Goal: Task Accomplishment & Management: Manage account settings

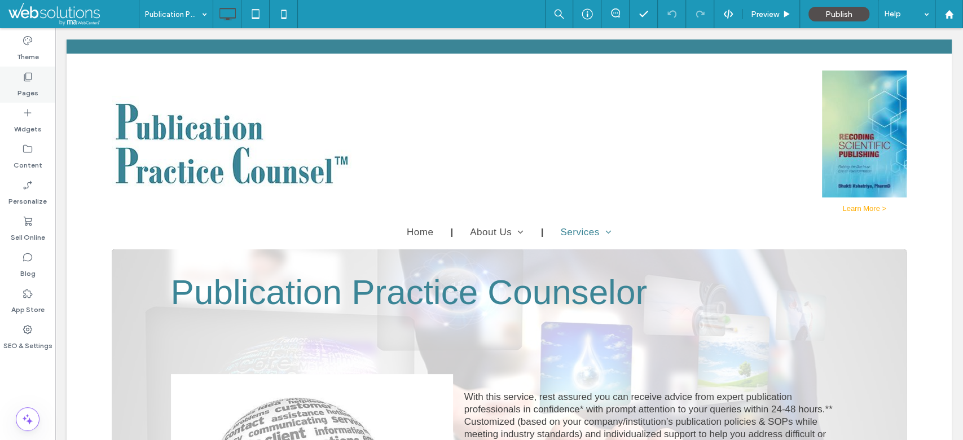
click at [36, 88] on label "Pages" at bounding box center [27, 90] width 21 height 16
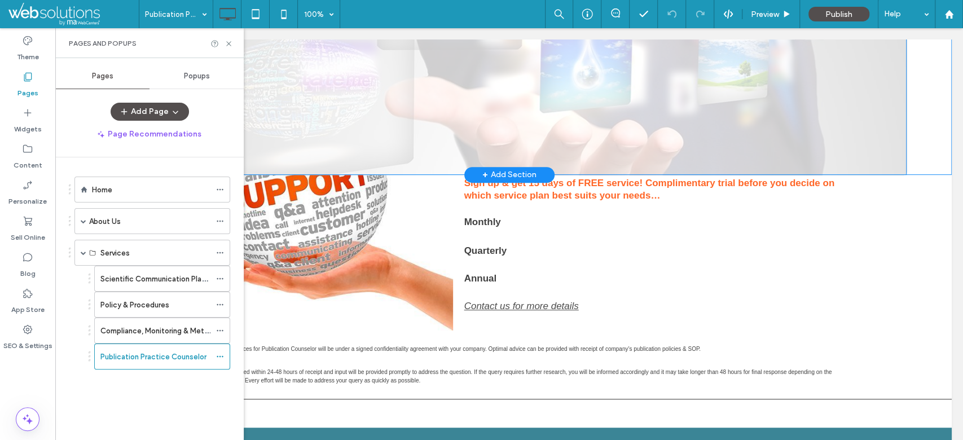
scroll to position [379, 0]
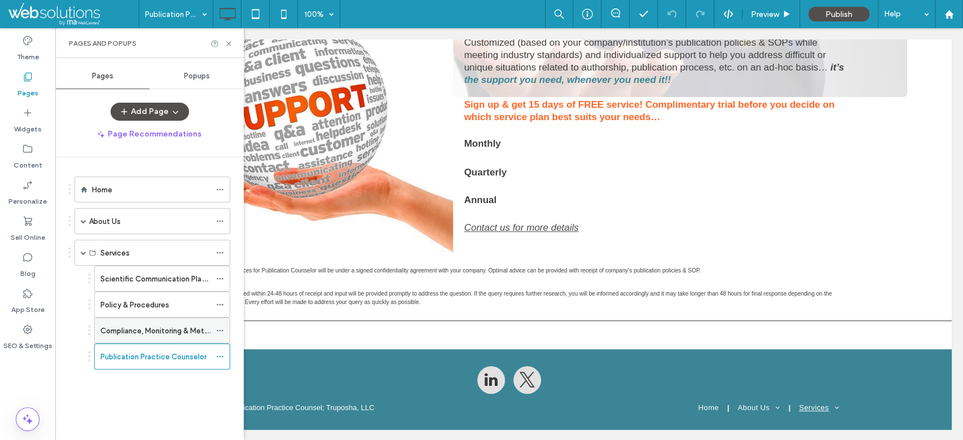
click at [143, 327] on label "Compliance, Monitoring & Metrics" at bounding box center [158, 331] width 116 height 20
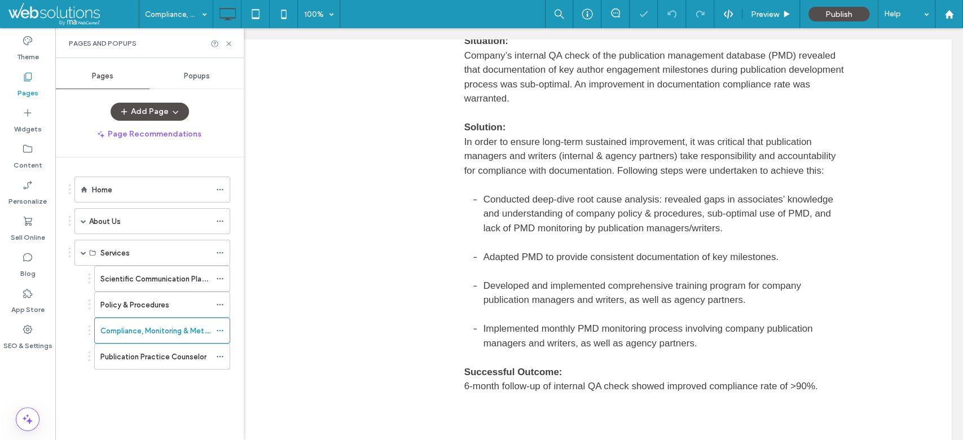
scroll to position [1052, 0]
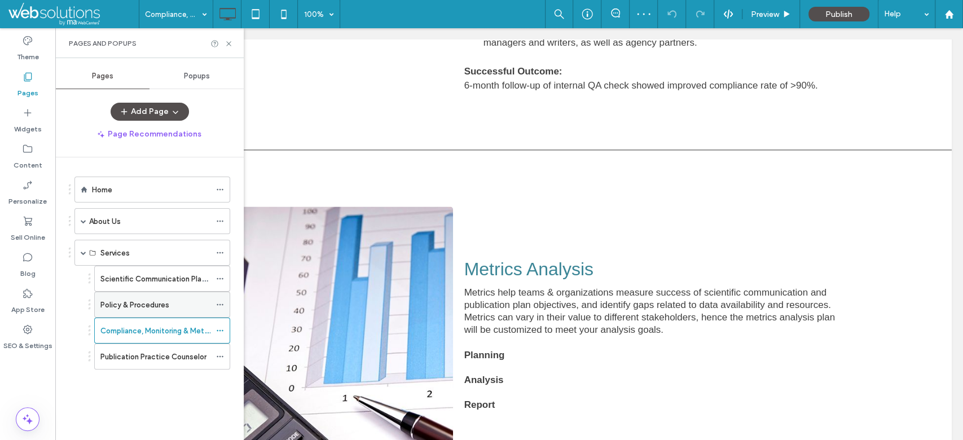
click at [155, 307] on label "Policy & Procedures" at bounding box center [134, 305] width 69 height 20
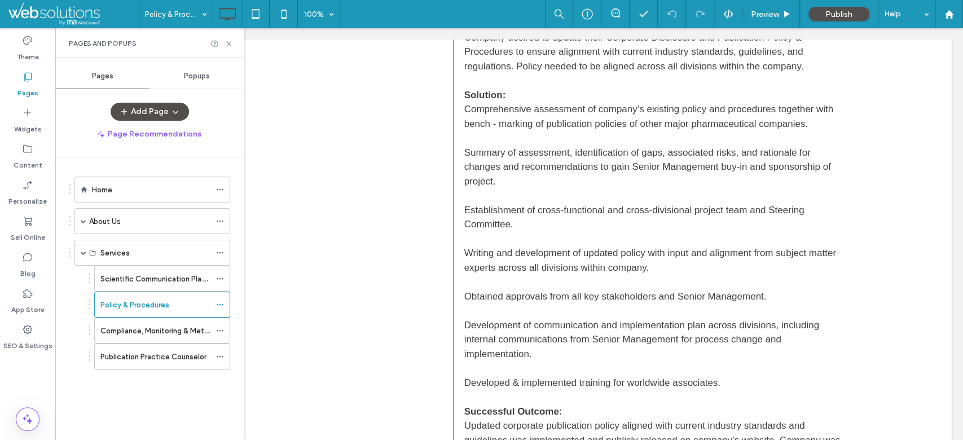
scroll to position [955, 0]
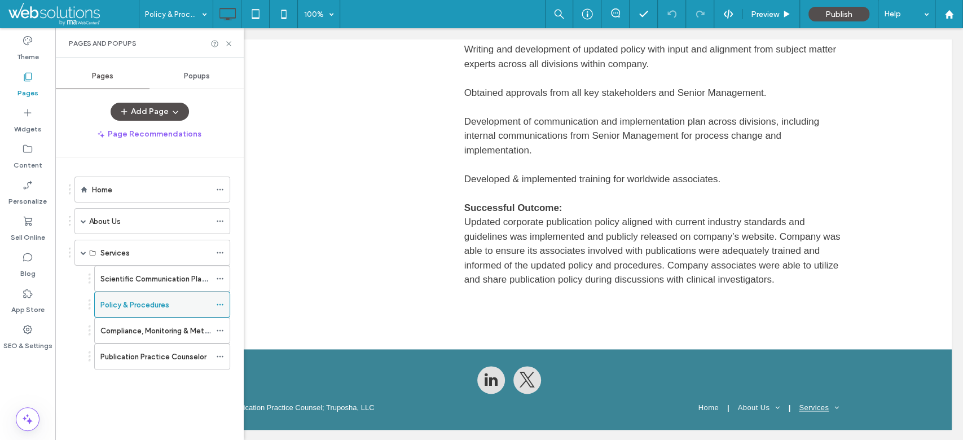
click at [220, 304] on use at bounding box center [220, 305] width 6 height 2
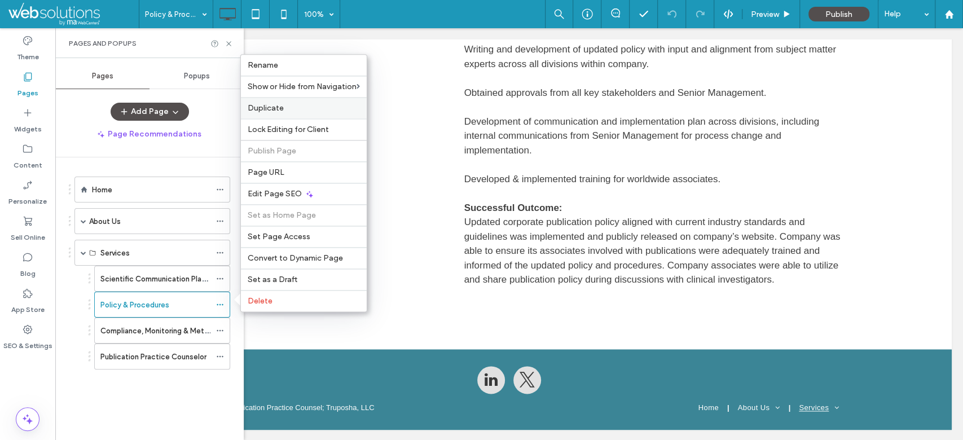
click at [281, 111] on span "Duplicate" at bounding box center [266, 108] width 36 height 10
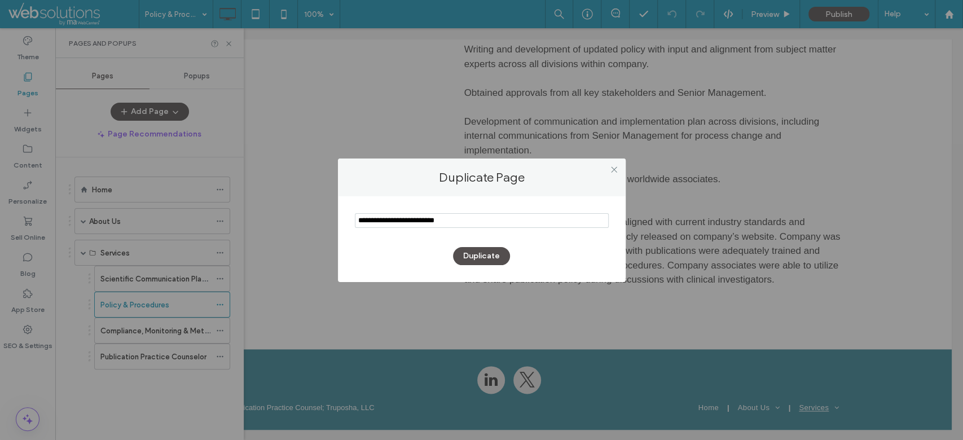
click at [476, 218] on input "notEmpty" at bounding box center [482, 220] width 254 height 15
paste input "********"
type input "********"
click at [487, 253] on button "Duplicate" at bounding box center [481, 256] width 57 height 18
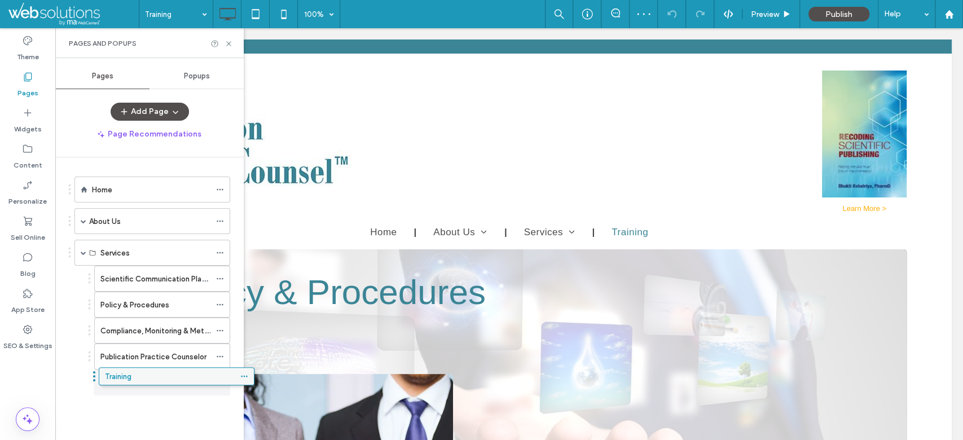
drag, startPoint x: 113, startPoint y: 388, endPoint x: 139, endPoint y: 381, distance: 26.3
click at [216, 382] on div "Training" at bounding box center [162, 382] width 136 height 26
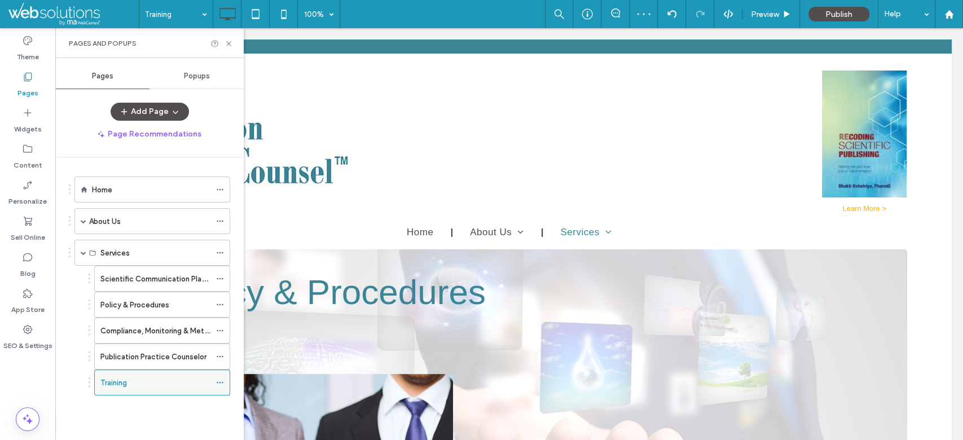
click at [217, 382] on use at bounding box center [220, 383] width 6 height 2
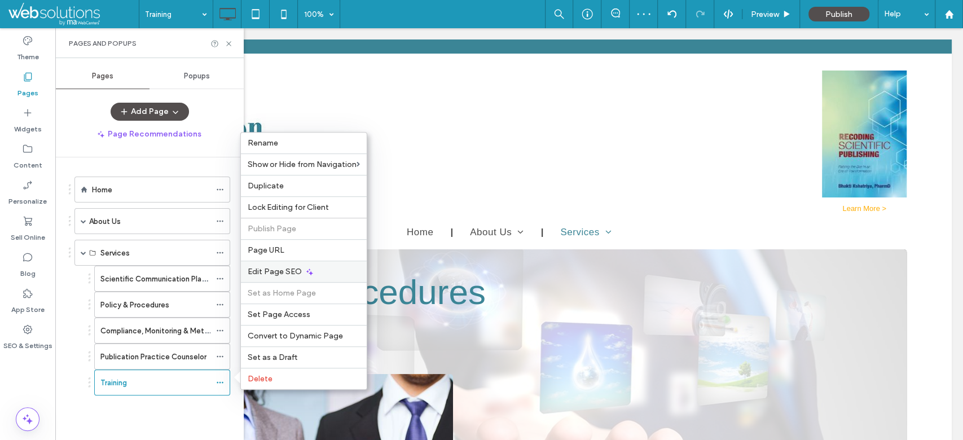
click at [271, 274] on span "Edit Page SEO" at bounding box center [275, 272] width 54 height 10
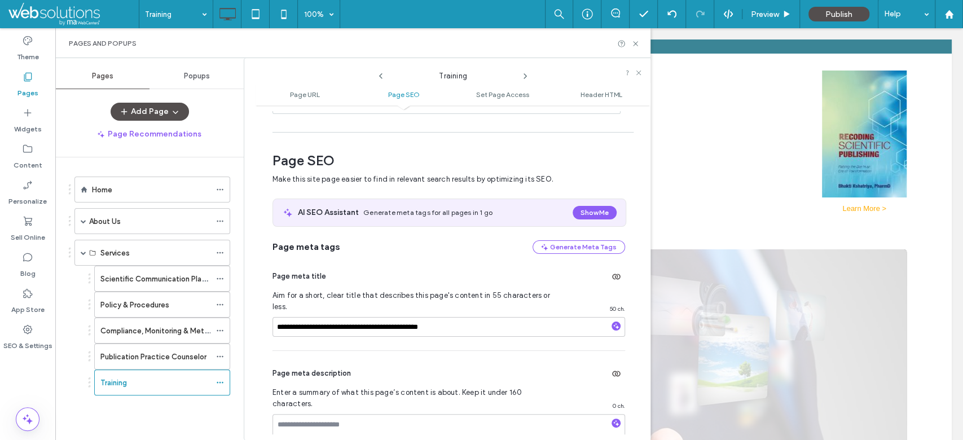
scroll to position [154, 0]
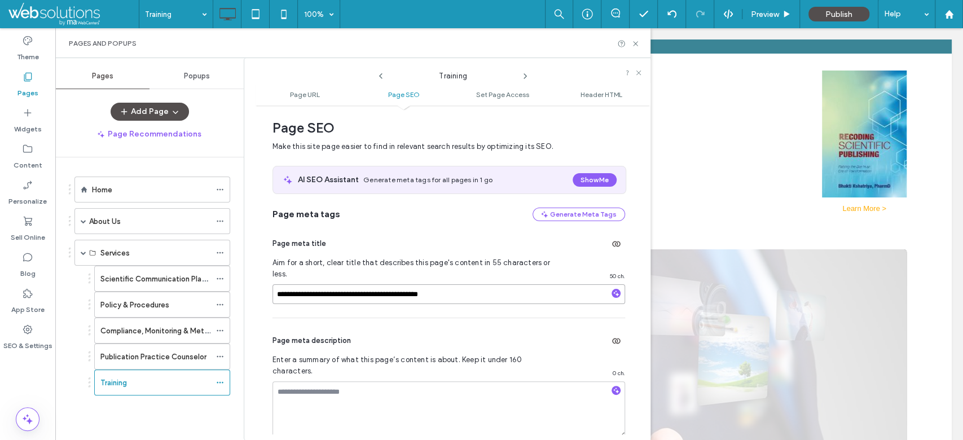
click at [456, 284] on input "**********" at bounding box center [448, 294] width 352 height 20
paste input
type input "**********"
click at [451, 301] on div "**********" at bounding box center [448, 269] width 352 height 96
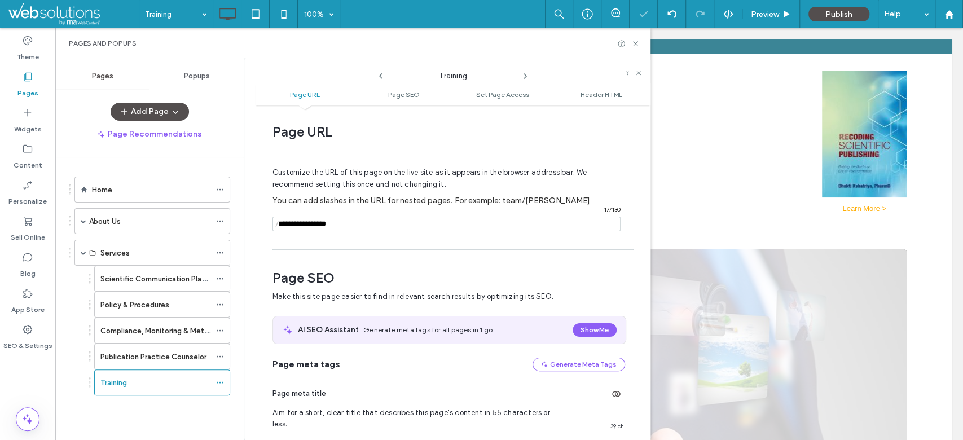
click at [634, 42] on icon at bounding box center [635, 43] width 8 height 8
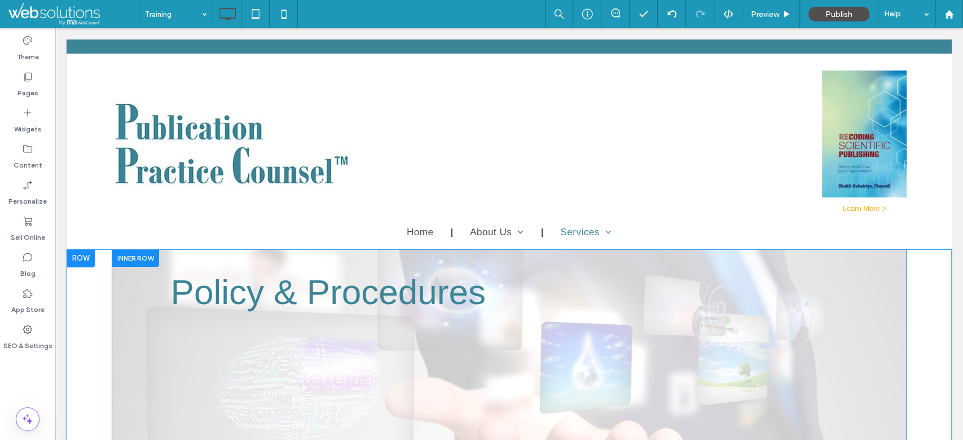
click at [300, 284] on span "Policy & Procedures" at bounding box center [328, 291] width 315 height 39
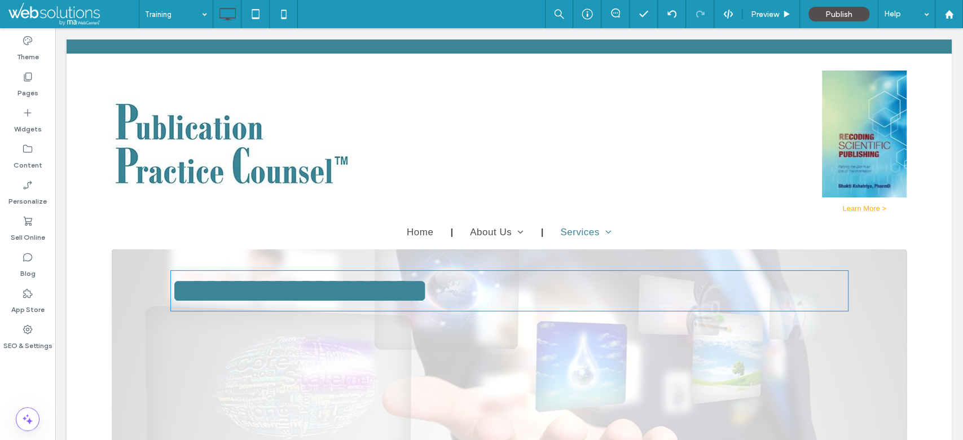
type input "*****"
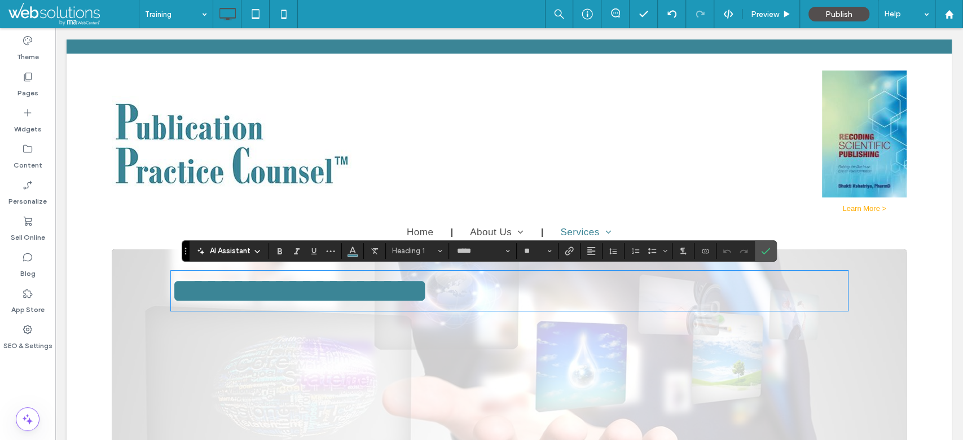
type input "**"
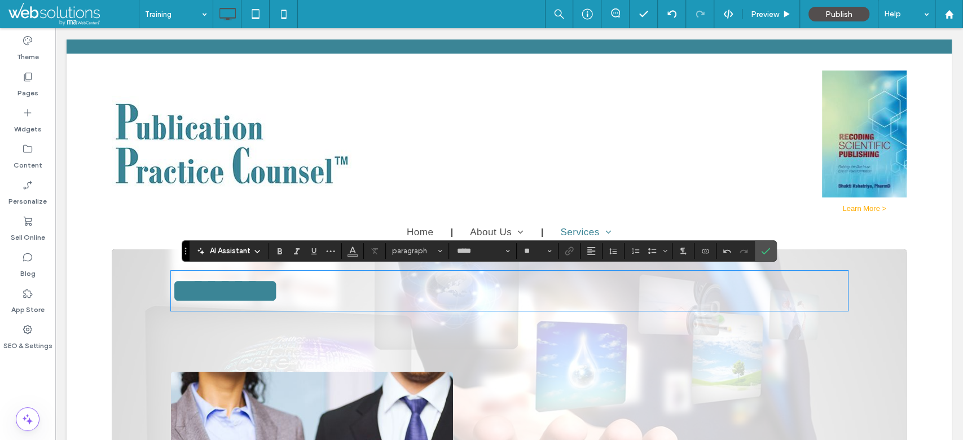
click at [749, 246] on div at bounding box center [743, 251] width 17 height 16
click at [757, 248] on label "Confirm" at bounding box center [765, 251] width 17 height 20
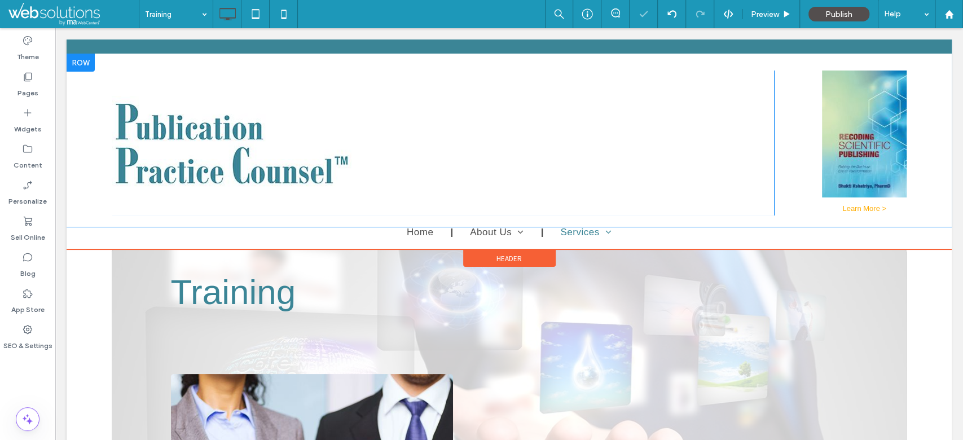
scroll to position [150, 0]
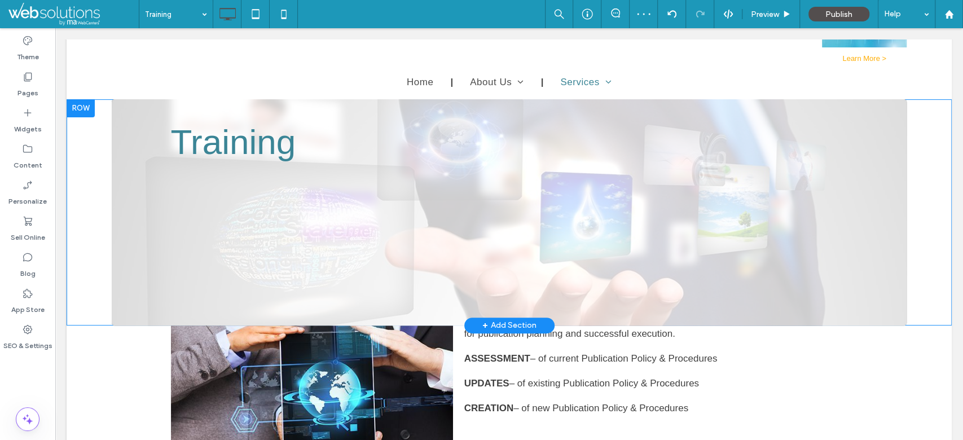
click at [498, 322] on div "+ Add Section" at bounding box center [509, 325] width 54 height 12
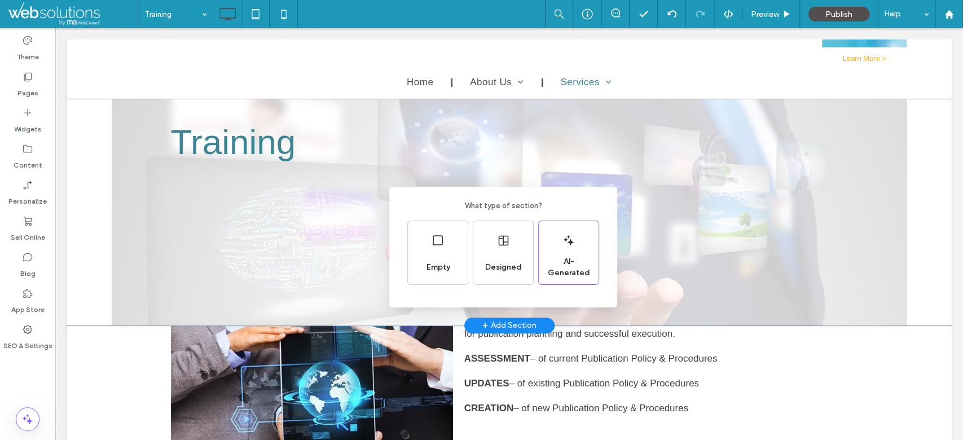
click at [568, 354] on div "What type of section? Empty Designed AI-Generated" at bounding box center [481, 247] width 963 height 495
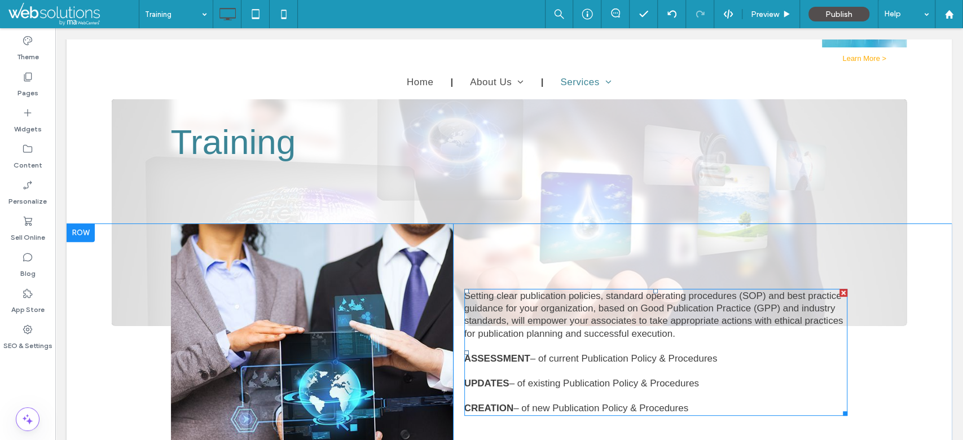
click at [577, 325] on span "Setting clear publication policies, standard operating procedures (SOP) and bes…" at bounding box center [653, 314] width 379 height 48
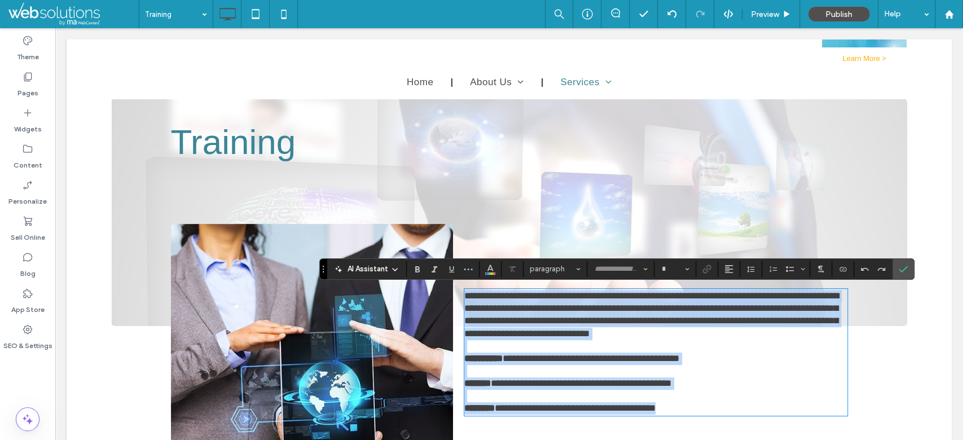
type input "*****"
type input "**"
click at [632, 322] on span "**********" at bounding box center [651, 314] width 374 height 47
click at [677, 331] on p "**********" at bounding box center [655, 315] width 383 height 50
click at [675, 336] on p "**********" at bounding box center [655, 315] width 383 height 50
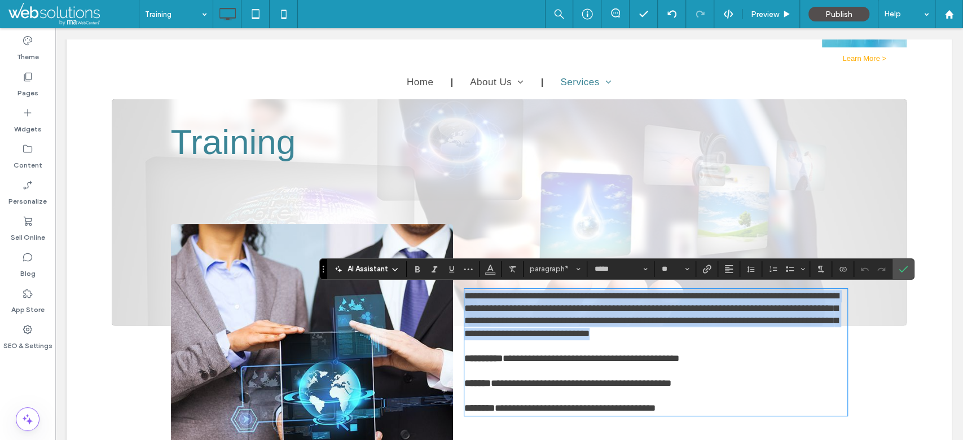
drag, startPoint x: 675, startPoint y: 336, endPoint x: 451, endPoint y: 296, distance: 227.9
click at [453, 296] on div "**********" at bounding box center [650, 352] width 395 height 136
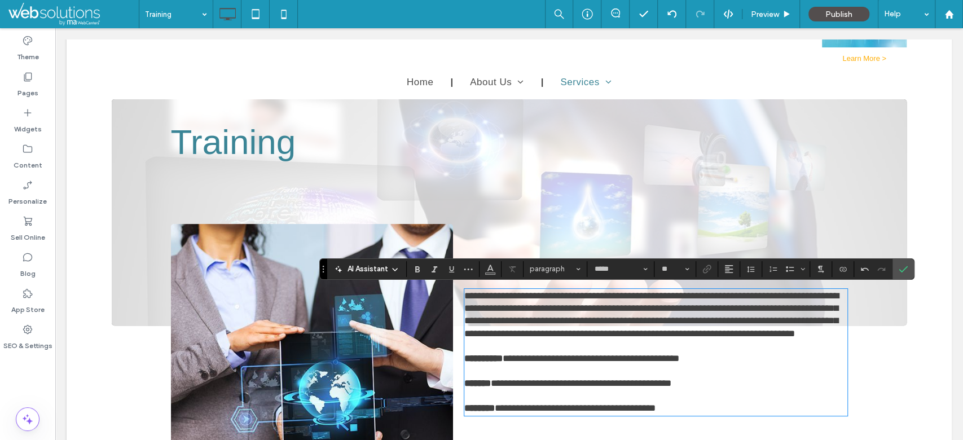
scroll to position [301, 0]
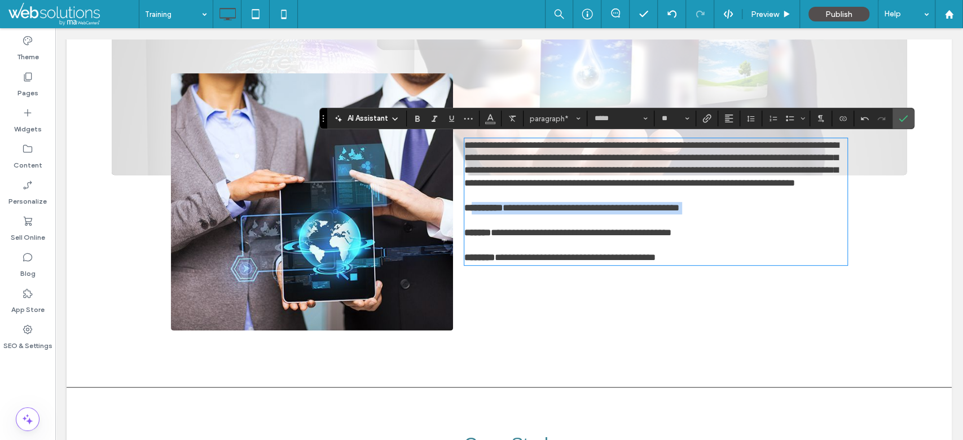
drag, startPoint x: 693, startPoint y: 261, endPoint x: 470, endPoint y: 218, distance: 226.2
click at [472, 217] on div "**********" at bounding box center [655, 201] width 383 height 125
click at [468, 213] on strong "**********" at bounding box center [483, 208] width 38 height 10
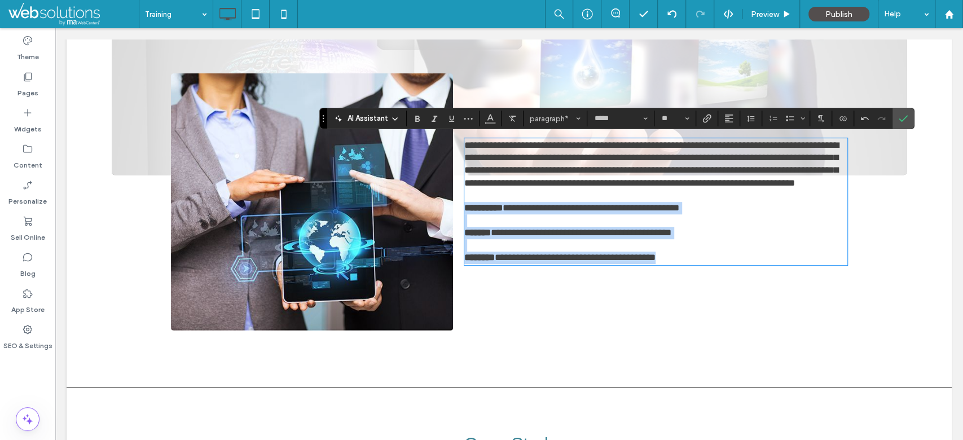
drag, startPoint x: 460, startPoint y: 210, endPoint x: 694, endPoint y: 271, distance: 242.0
click at [694, 270] on div "**********" at bounding box center [650, 202] width 395 height 136
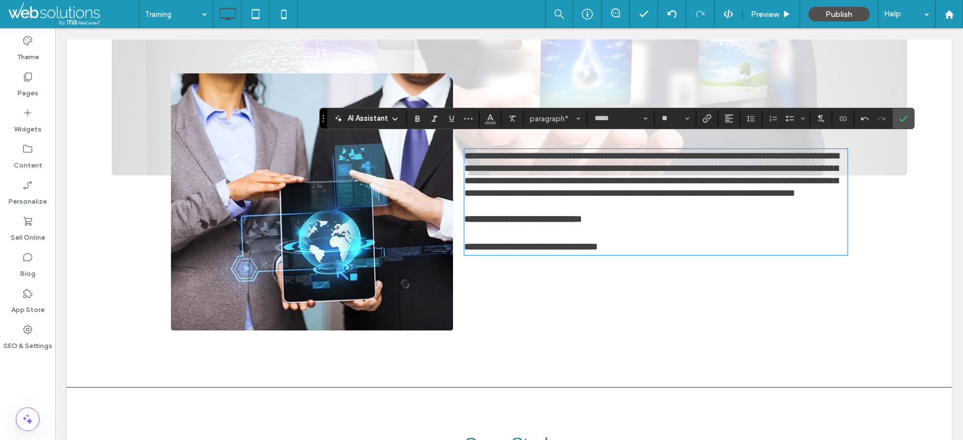
scroll to position [0, 0]
drag, startPoint x: 900, startPoint y: 115, endPoint x: 594, endPoint y: 114, distance: 305.7
click at [900, 115] on icon "Confirm" at bounding box center [902, 118] width 9 height 9
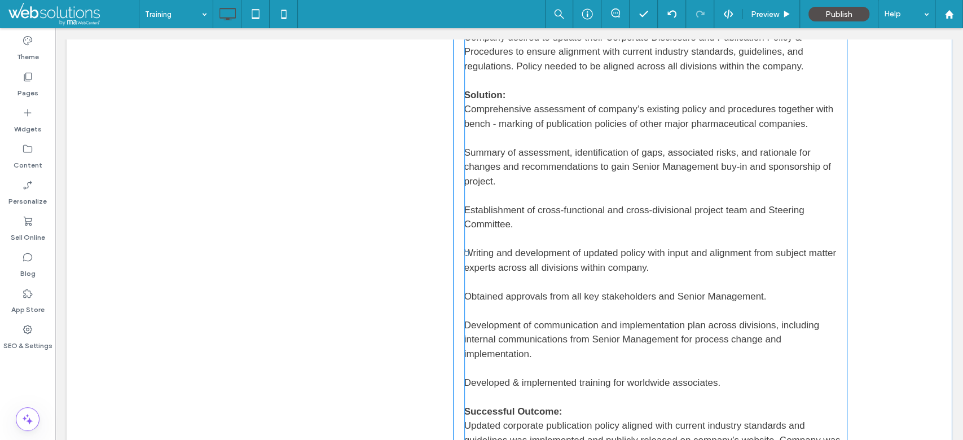
click at [523, 140] on p at bounding box center [655, 138] width 383 height 15
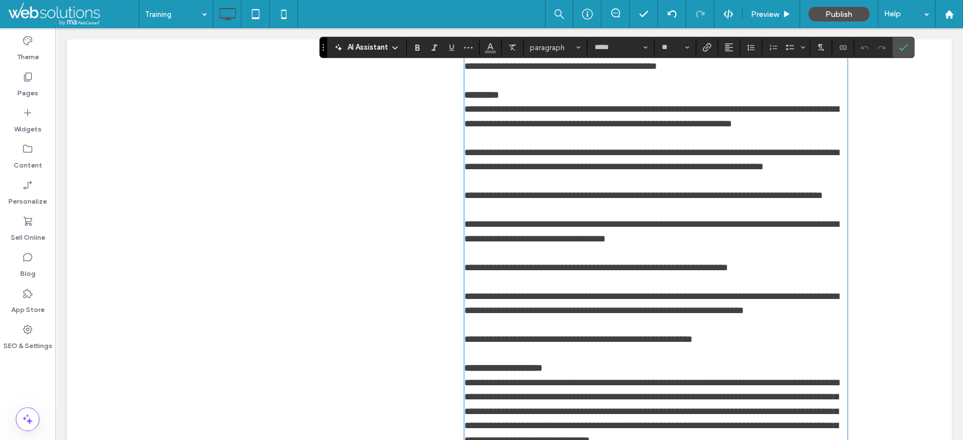
scroll to position [540, 0]
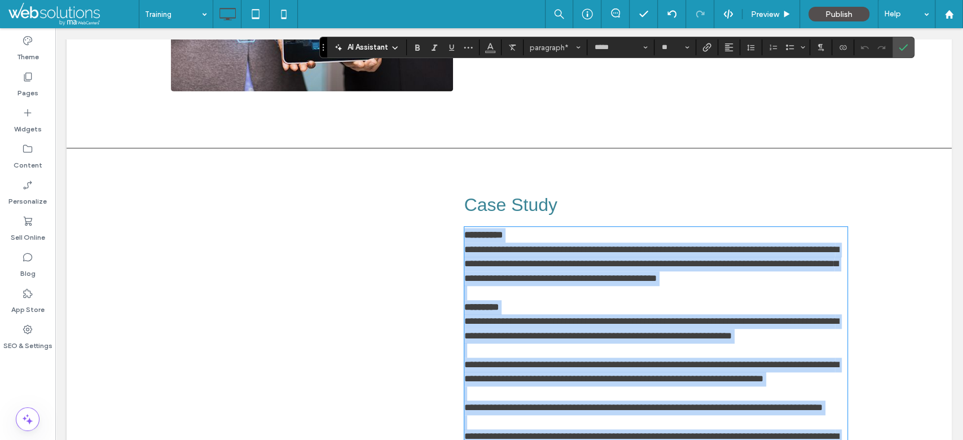
click at [494, 242] on p "**********" at bounding box center [655, 263] width 383 height 43
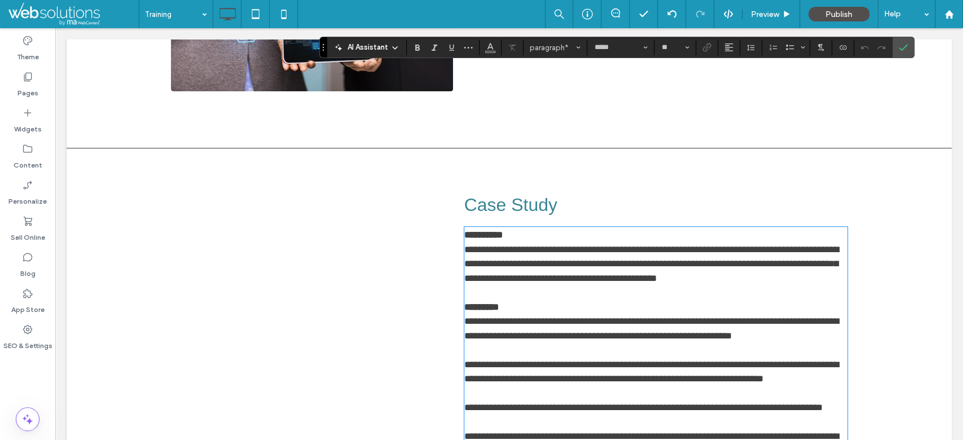
click at [479, 252] on span "**********" at bounding box center [651, 264] width 374 height 38
drag, startPoint x: 461, startPoint y: 249, endPoint x: 649, endPoint y: 263, distance: 188.3
click at [649, 263] on div "**********" at bounding box center [650, 428] width 395 height 471
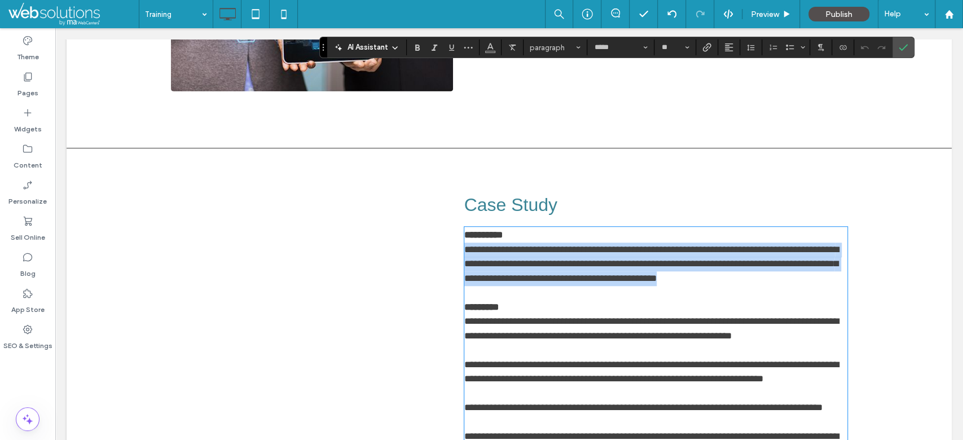
drag, startPoint x: 764, startPoint y: 278, endPoint x: 453, endPoint y: 245, distance: 311.9
click at [453, 245] on div "**********" at bounding box center [650, 428] width 395 height 471
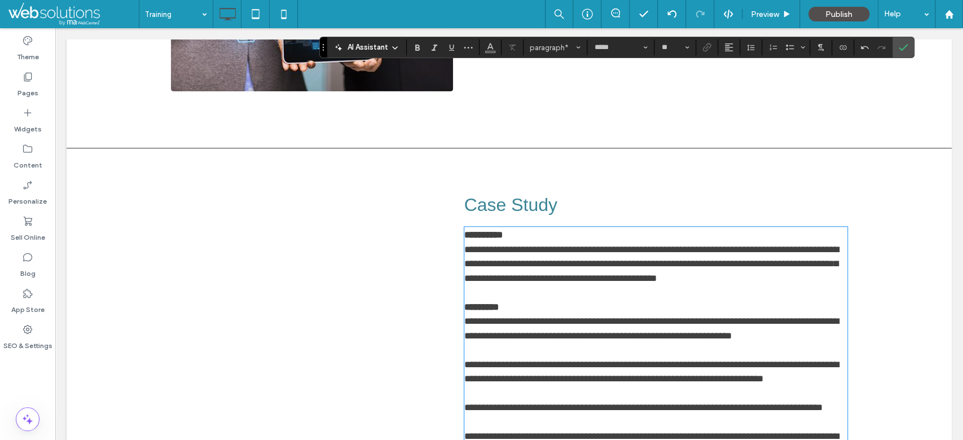
scroll to position [0, 0]
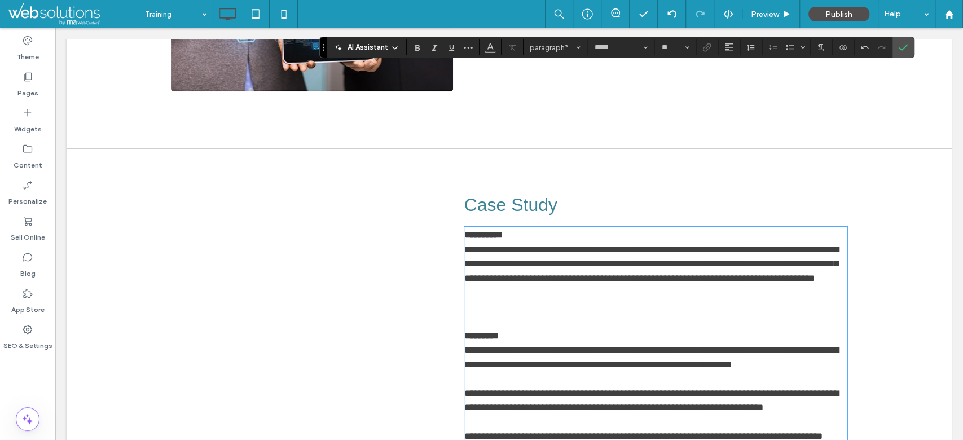
click at [488, 329] on p at bounding box center [655, 321] width 383 height 15
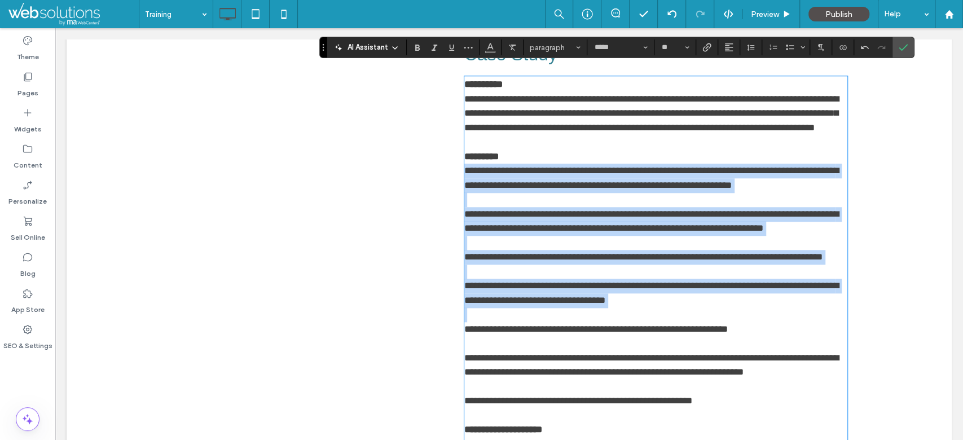
scroll to position [840, 0]
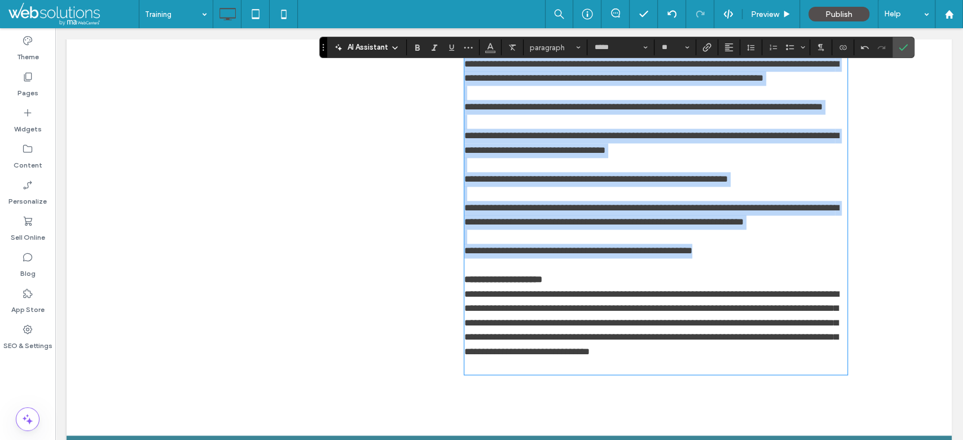
drag, startPoint x: 460, startPoint y: 184, endPoint x: 715, endPoint y: 311, distance: 284.7
click at [715, 311] on div "**********" at bounding box center [655, 150] width 383 height 446
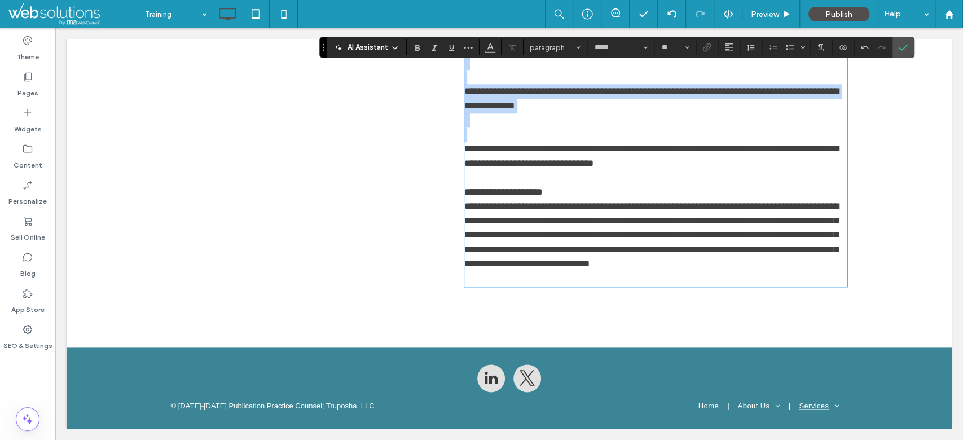
scroll to position [0, 0]
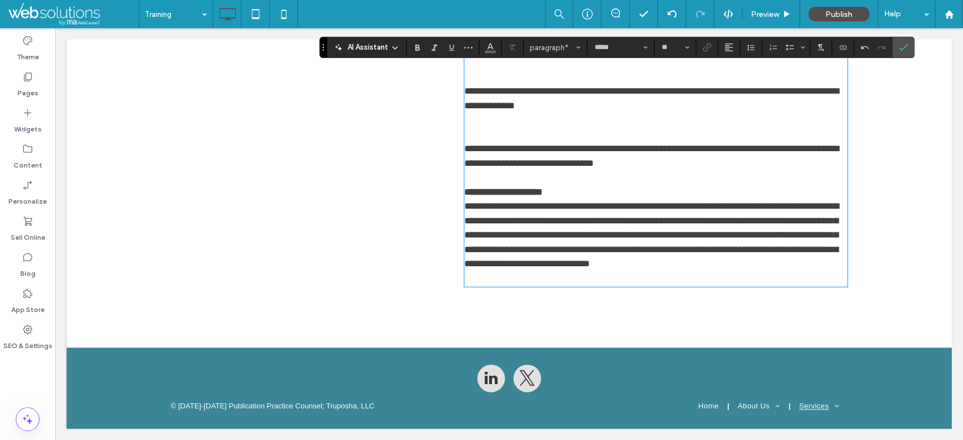
click at [479, 185] on p at bounding box center [655, 177] width 383 height 15
click at [535, 286] on p at bounding box center [655, 278] width 383 height 15
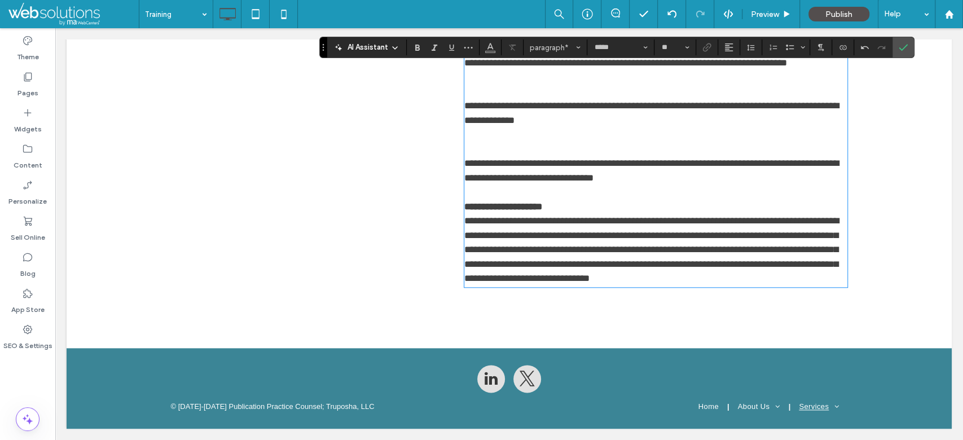
scroll to position [690, 0]
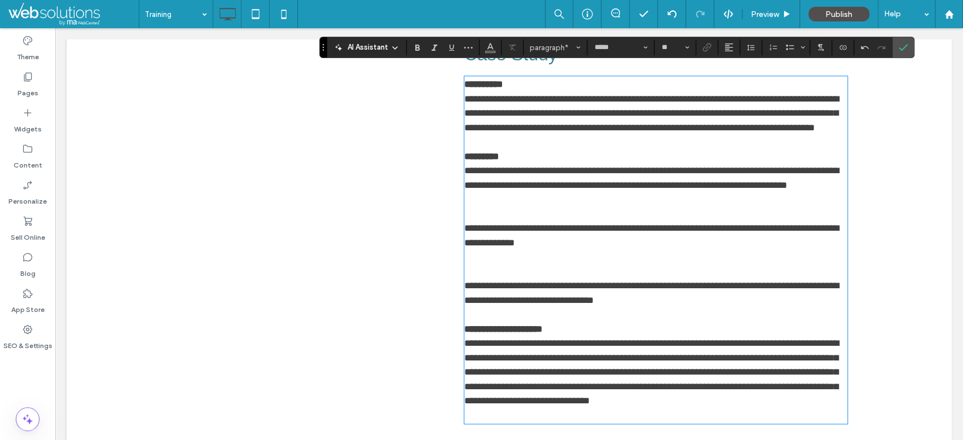
click at [481, 279] on p "﻿" at bounding box center [655, 271] width 383 height 15
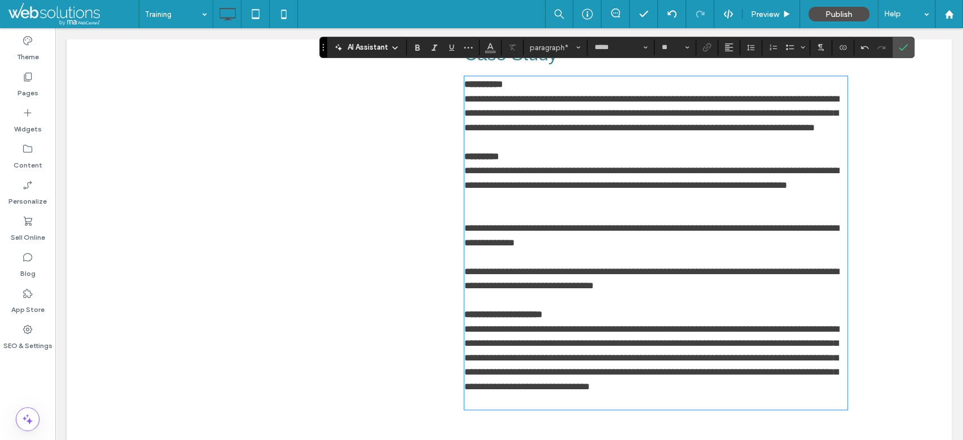
click at [490, 222] on p at bounding box center [655, 214] width 383 height 15
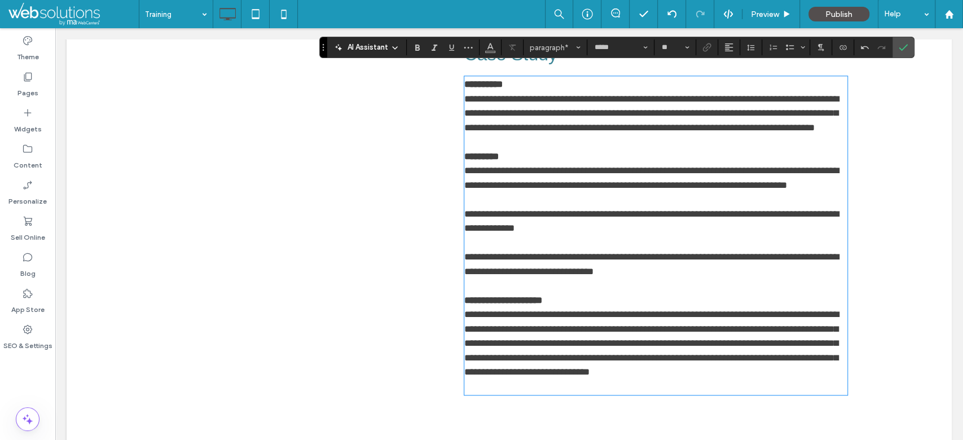
scroll to position [826, 0]
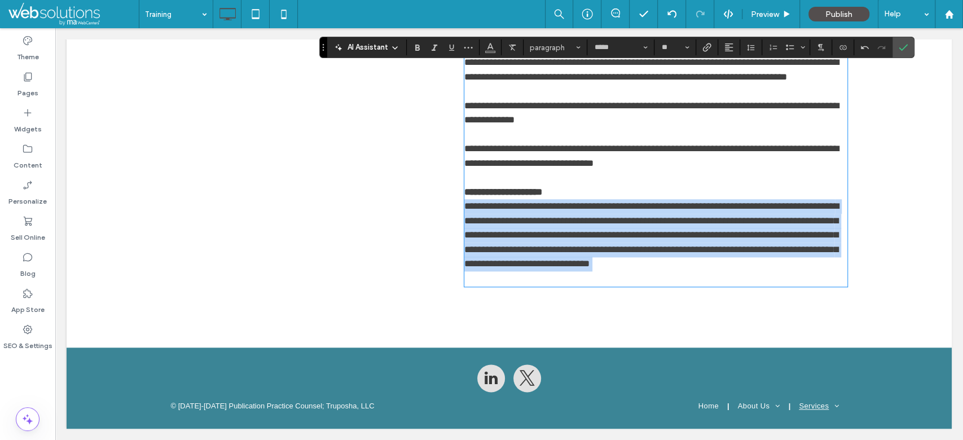
drag, startPoint x: 726, startPoint y: 276, endPoint x: 458, endPoint y: 208, distance: 276.4
click at [464, 208] on div "**********" at bounding box center [655, 127] width 383 height 316
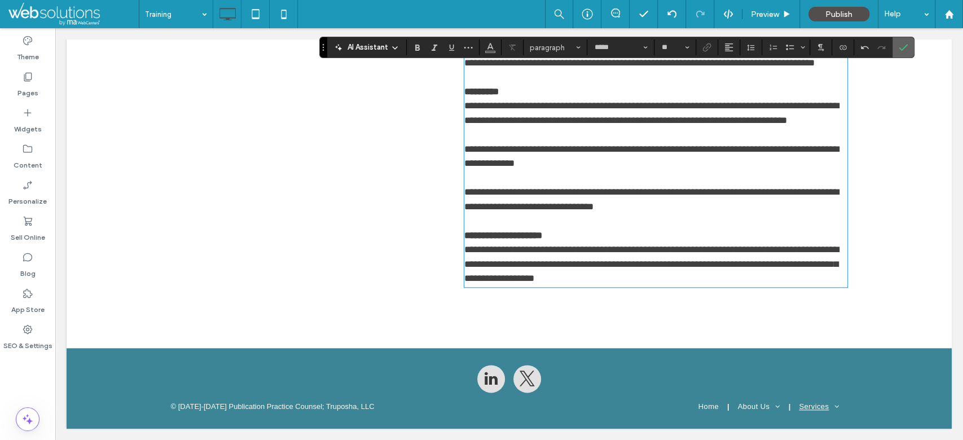
drag, startPoint x: 903, startPoint y: 52, endPoint x: 833, endPoint y: 29, distance: 73.7
click at [903, 52] on span "Confirm" at bounding box center [902, 47] width 9 height 19
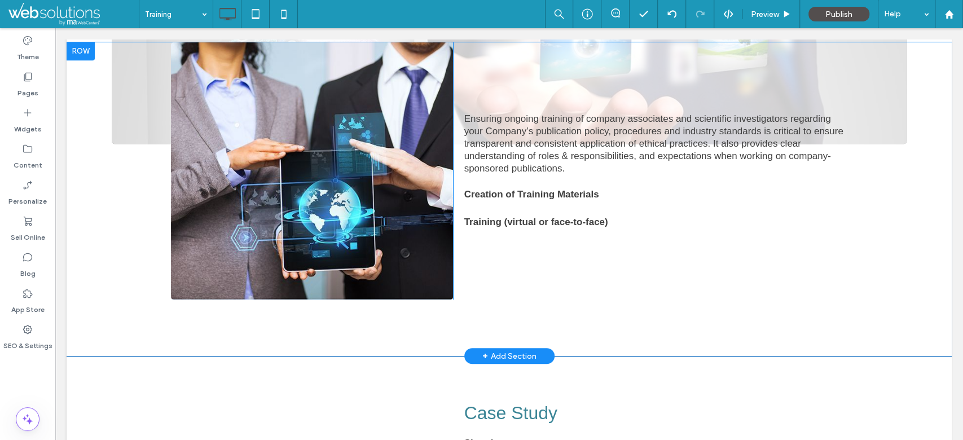
scroll to position [181, 0]
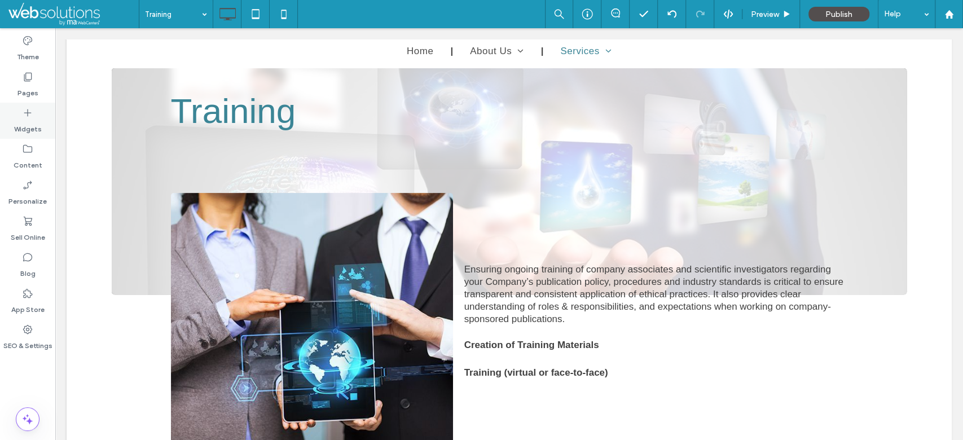
click at [22, 92] on label "Pages" at bounding box center [27, 90] width 21 height 16
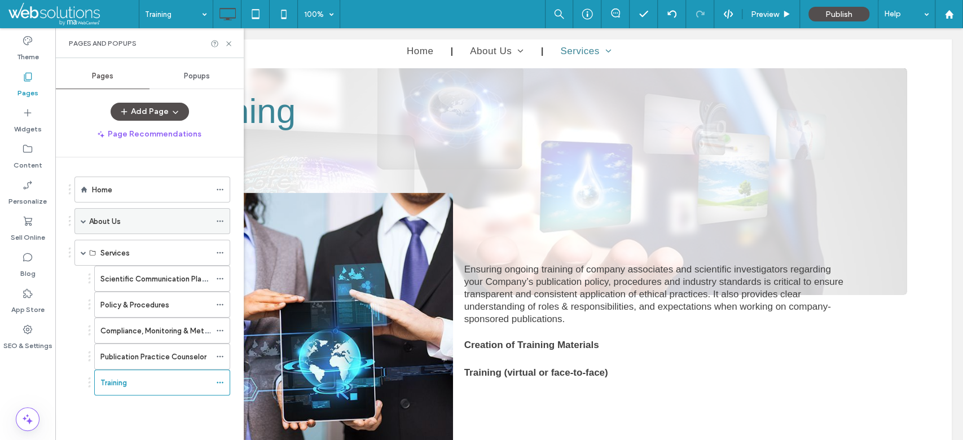
click at [81, 223] on span at bounding box center [84, 221] width 6 height 6
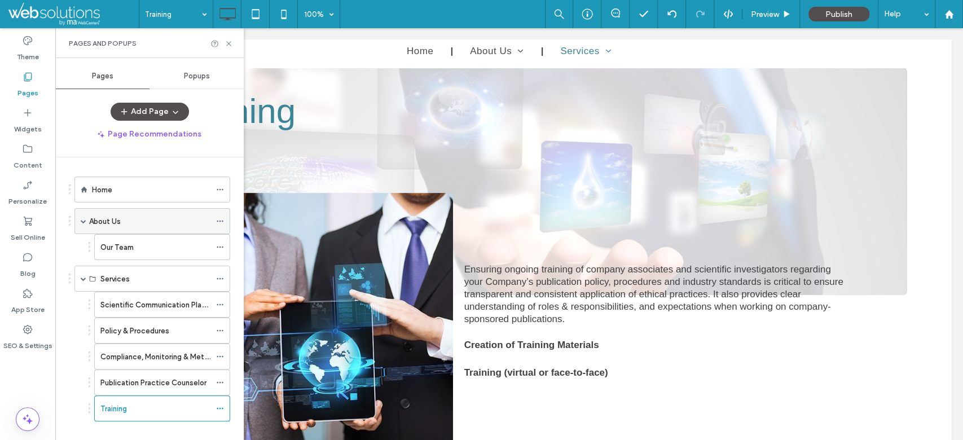
click at [81, 223] on span at bounding box center [84, 221] width 6 height 6
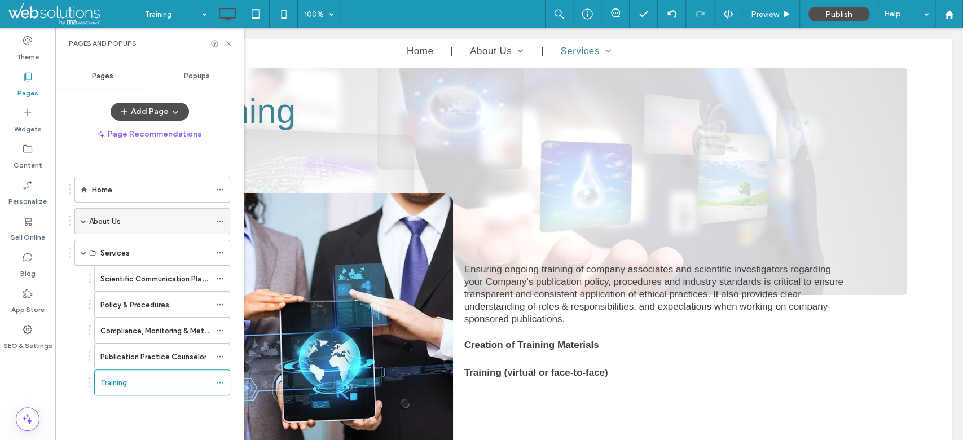
click at [83, 218] on span at bounding box center [84, 221] width 6 height 6
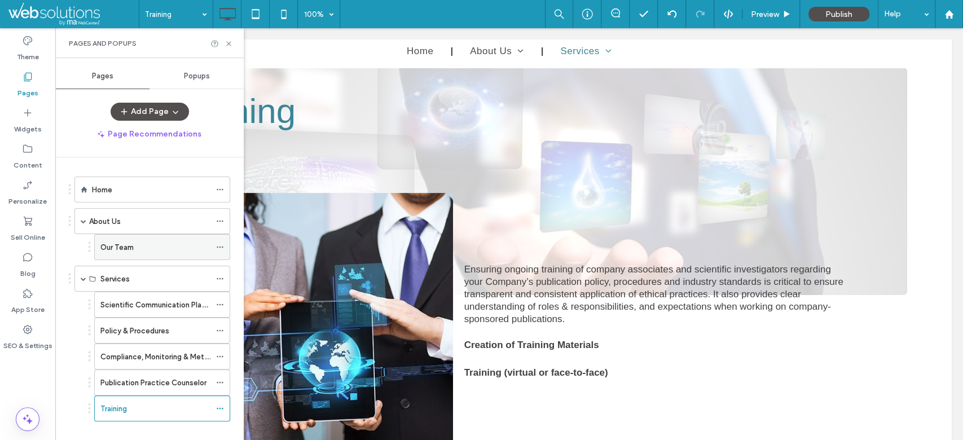
scroll to position [14, 0]
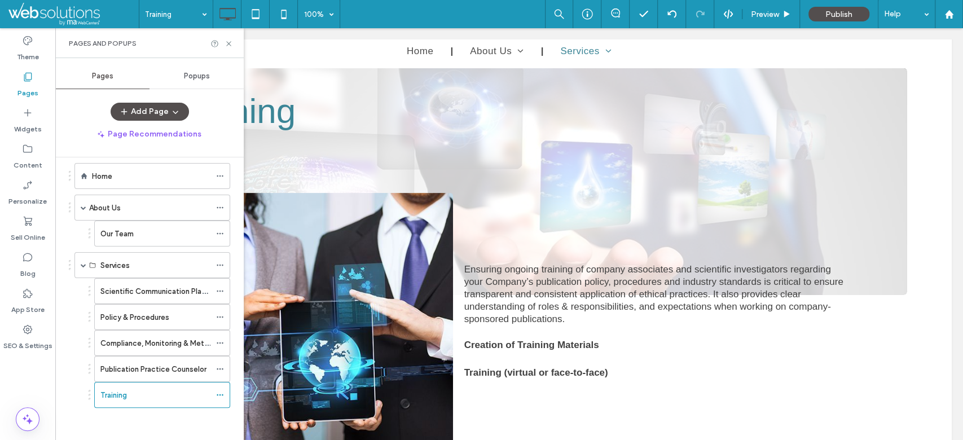
click at [230, 37] on div "Pages and Popups" at bounding box center [149, 43] width 188 height 30
click at [294, 378] on img at bounding box center [312, 322] width 282 height 258
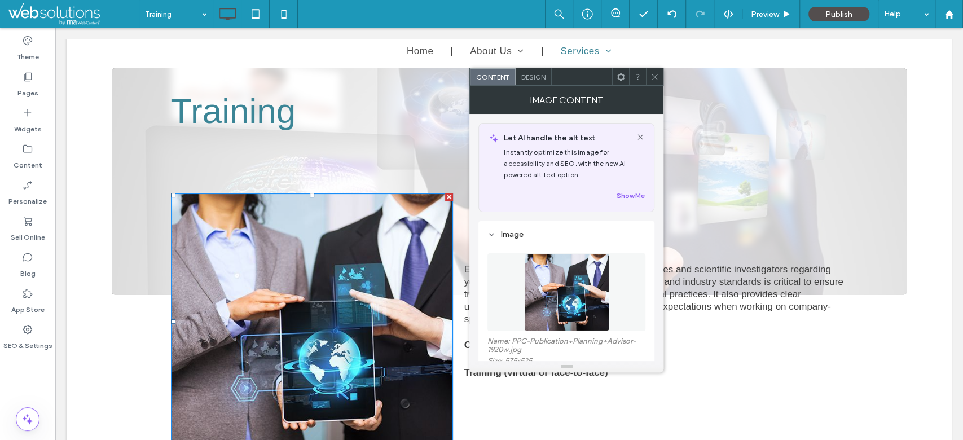
click at [555, 291] on img at bounding box center [566, 292] width 85 height 78
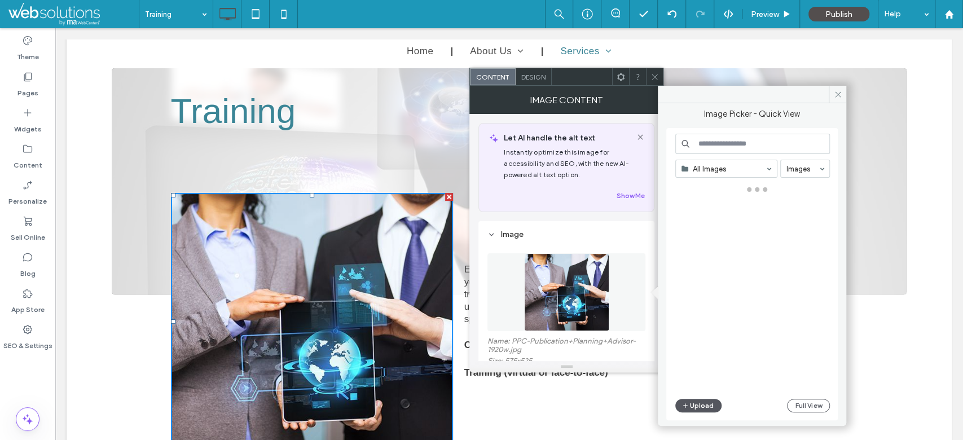
click at [680, 405] on button "Upload" at bounding box center [698, 406] width 46 height 14
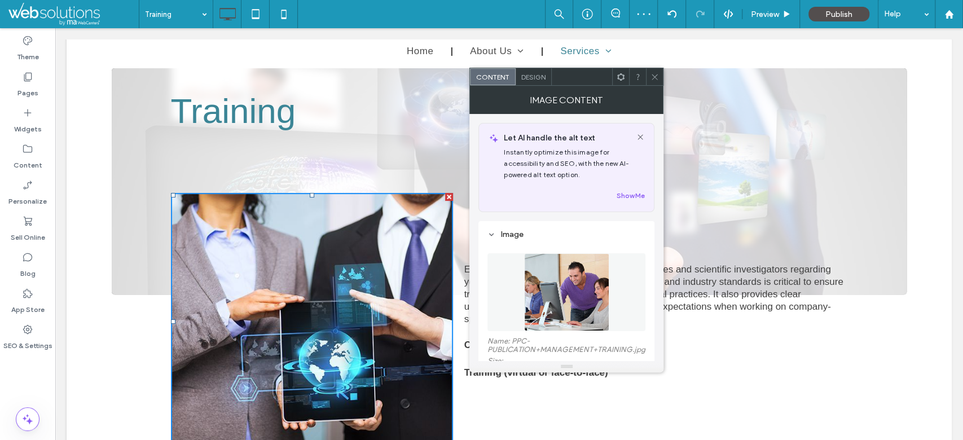
click at [655, 77] on use at bounding box center [655, 77] width 6 height 6
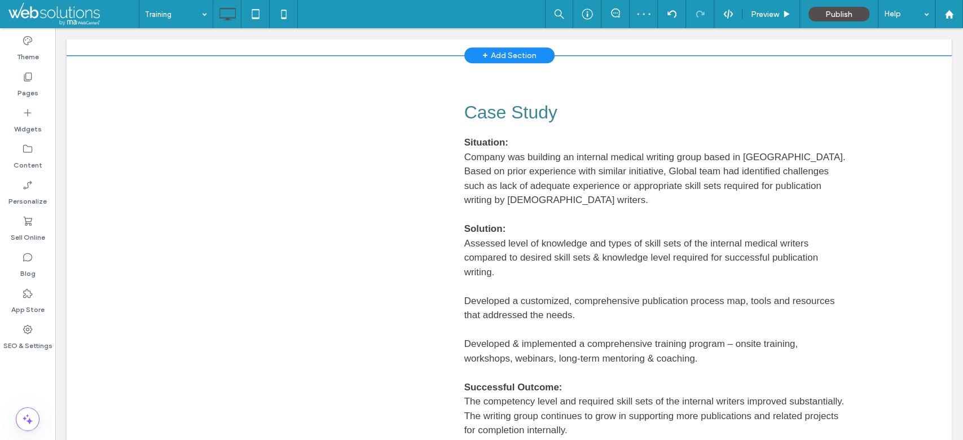
scroll to position [332, 0]
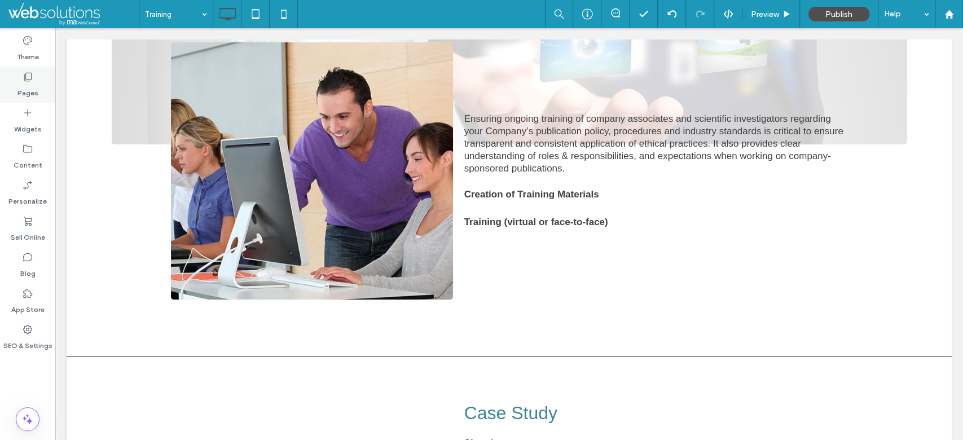
click at [17, 88] on label "Pages" at bounding box center [27, 90] width 21 height 16
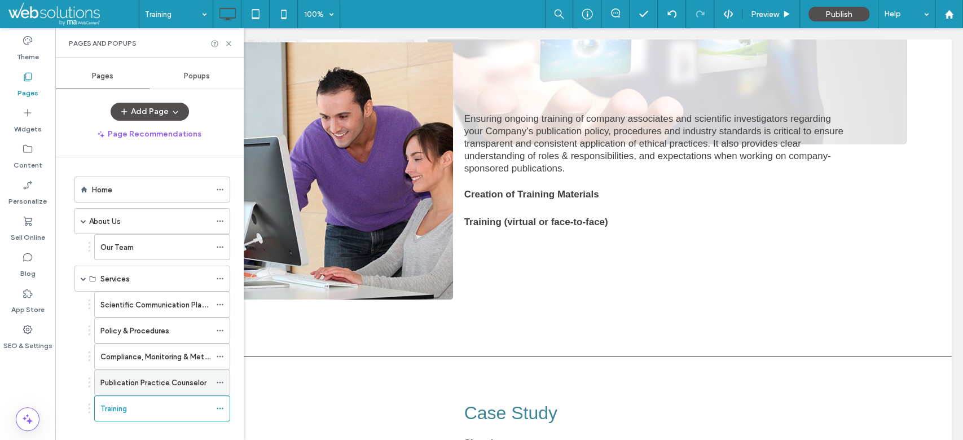
click at [149, 370] on div "Publication Practice Counselor" at bounding box center [155, 382] width 110 height 25
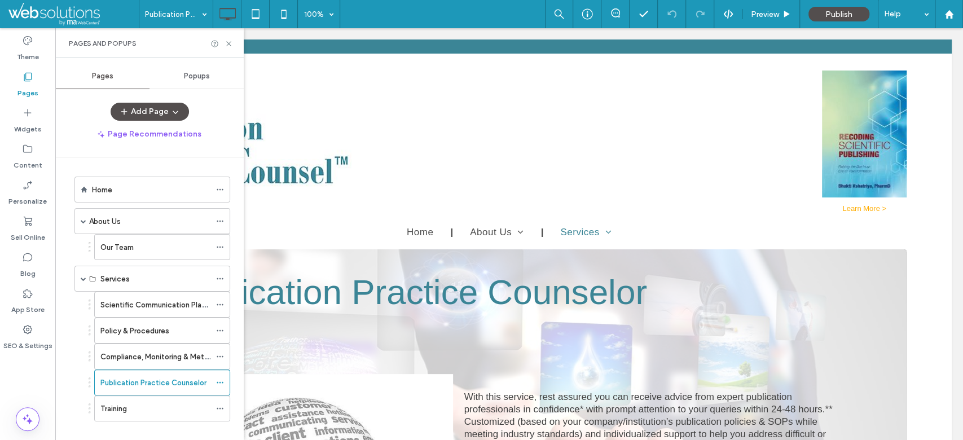
drag, startPoint x: 144, startPoint y: 350, endPoint x: 189, endPoint y: 86, distance: 267.3
click at [143, 350] on label "Compliance, Monitoring & Metrics" at bounding box center [158, 357] width 116 height 20
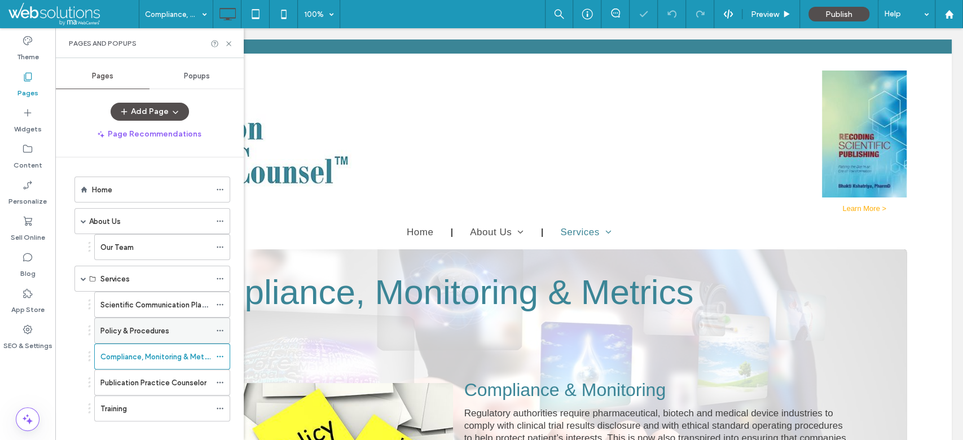
click at [151, 327] on label "Policy & Procedures" at bounding box center [134, 331] width 69 height 20
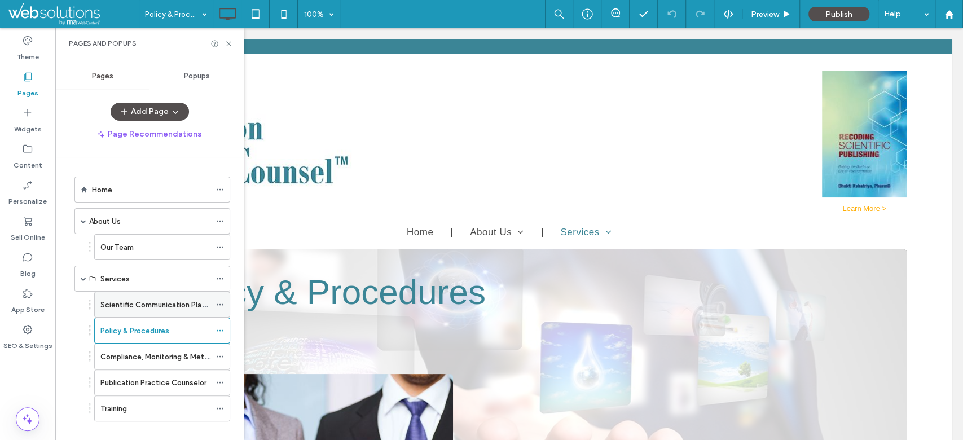
click at [144, 310] on div "Scientific Communication Planning & Execution" at bounding box center [155, 304] width 110 height 25
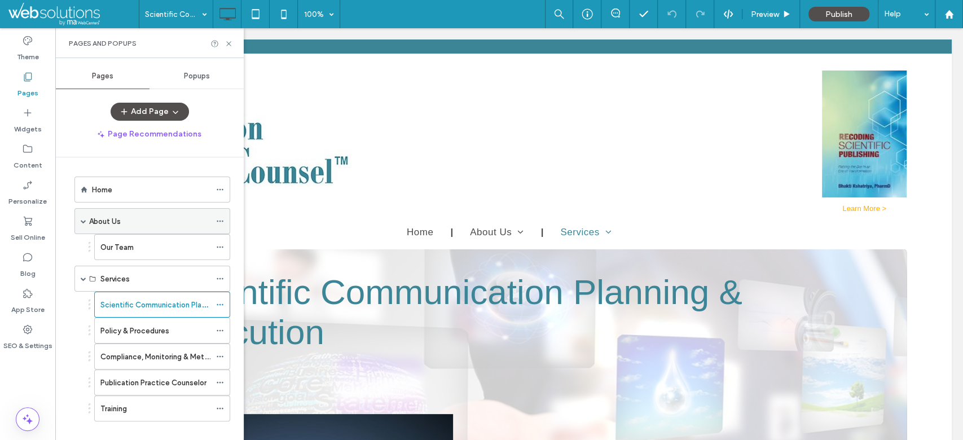
click at [133, 228] on div "About Us" at bounding box center [149, 221] width 121 height 25
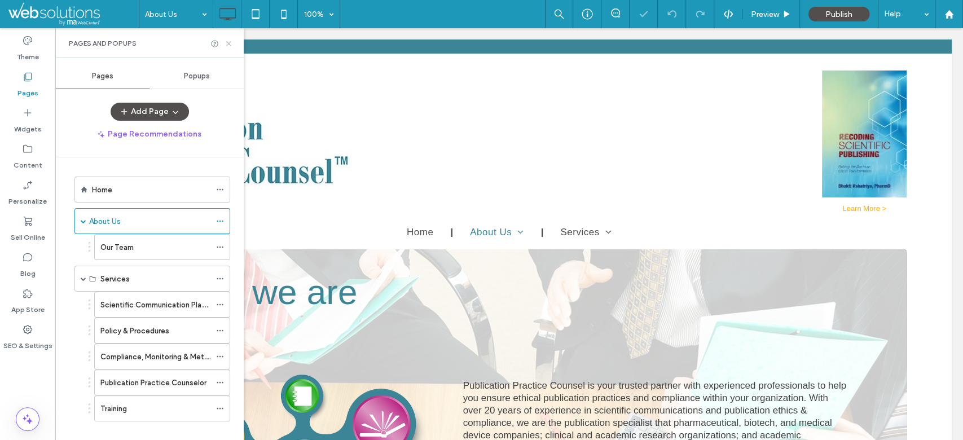
click at [230, 40] on icon at bounding box center [228, 43] width 8 height 8
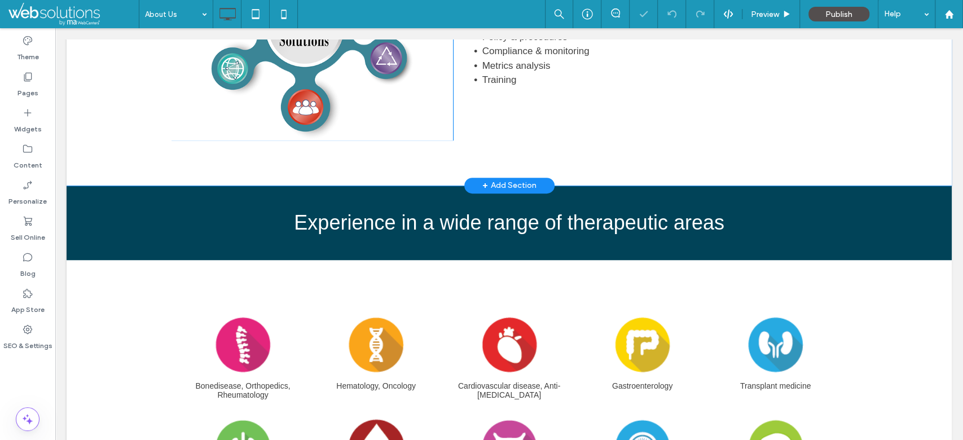
scroll to position [301, 0]
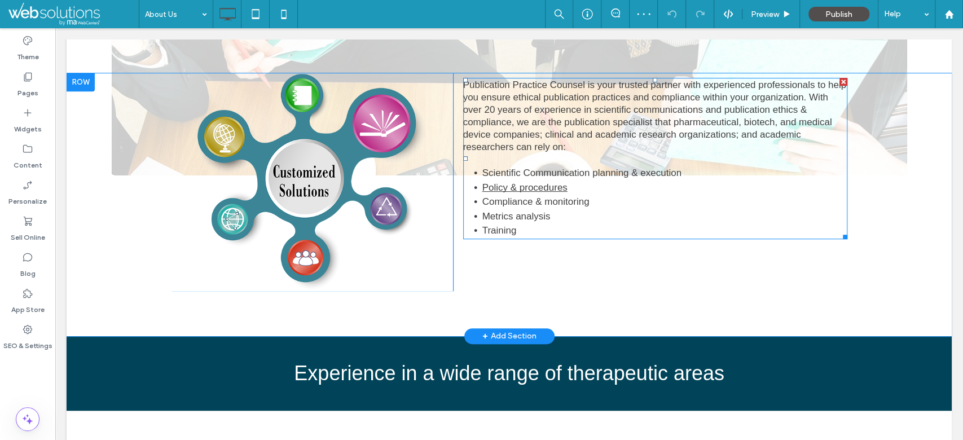
click at [508, 182] on link "Policy & procedures" at bounding box center [524, 187] width 85 height 11
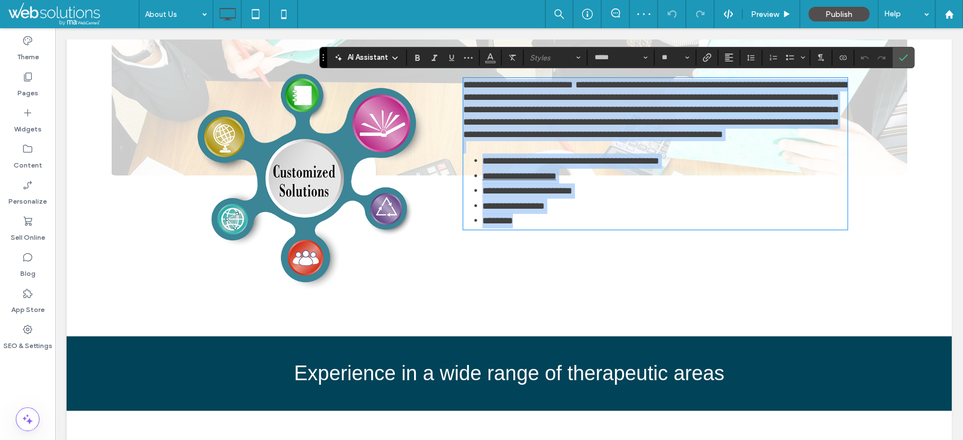
click at [532, 181] on link "**********" at bounding box center [519, 176] width 74 height 10
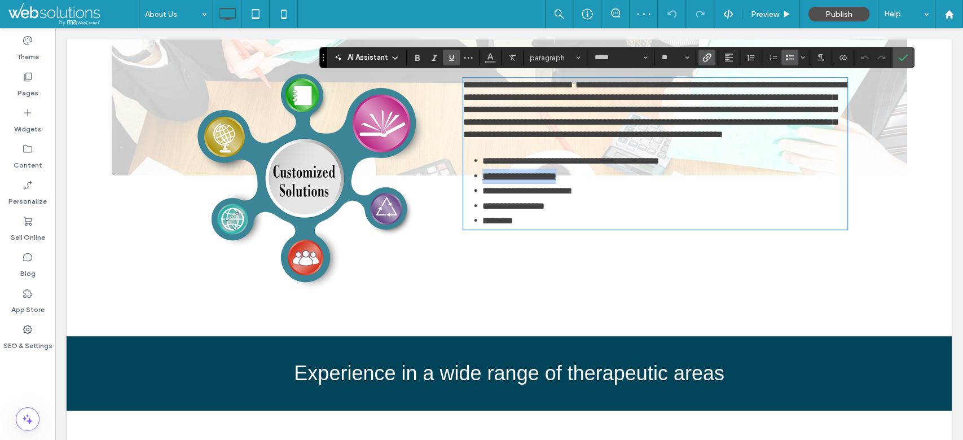
drag, startPoint x: 559, startPoint y: 187, endPoint x: 479, endPoint y: 187, distance: 80.6
click at [482, 181] on link "**********" at bounding box center [519, 176] width 74 height 10
click at [703, 61] on use "Link" at bounding box center [706, 58] width 8 height 8
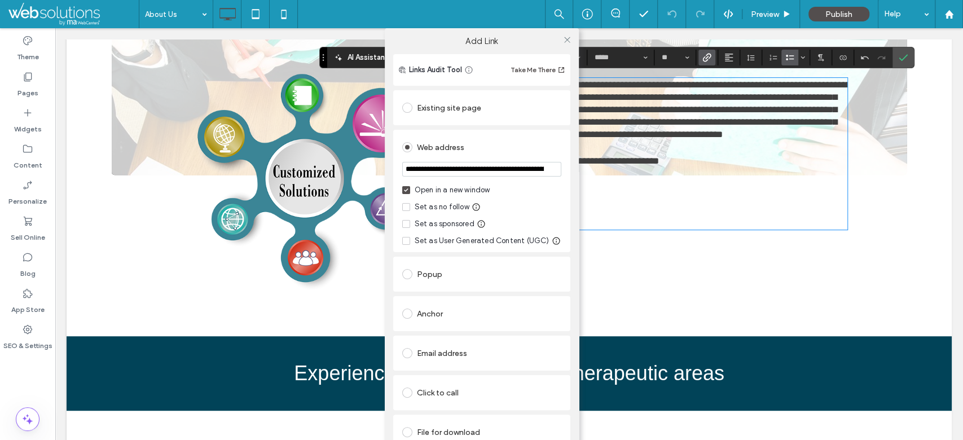
click at [448, 97] on div "Existing site page" at bounding box center [481, 108] width 159 height 24
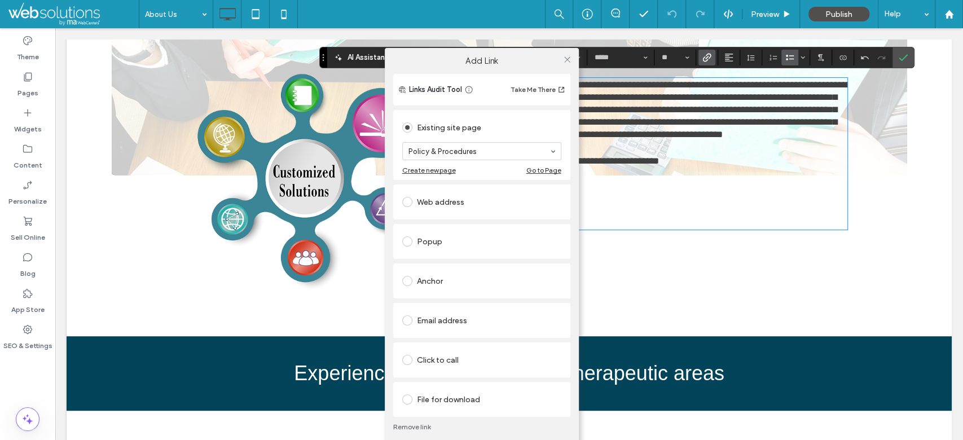
drag, startPoint x: 564, startPoint y: 62, endPoint x: 567, endPoint y: 105, distance: 43.6
click at [564, 62] on icon at bounding box center [567, 59] width 8 height 8
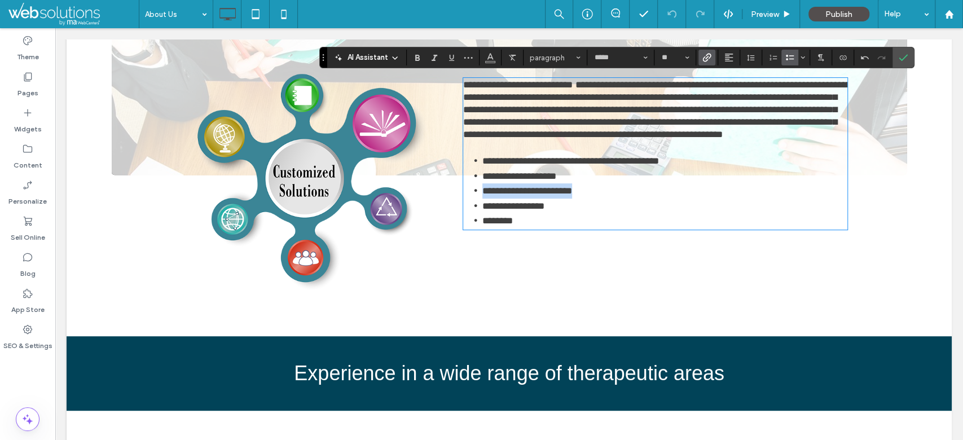
drag, startPoint x: 583, startPoint y: 201, endPoint x: 474, endPoint y: 205, distance: 108.4
click at [482, 199] on li "**********" at bounding box center [664, 190] width 365 height 15
click at [698, 64] on label "Link" at bounding box center [706, 58] width 17 height 16
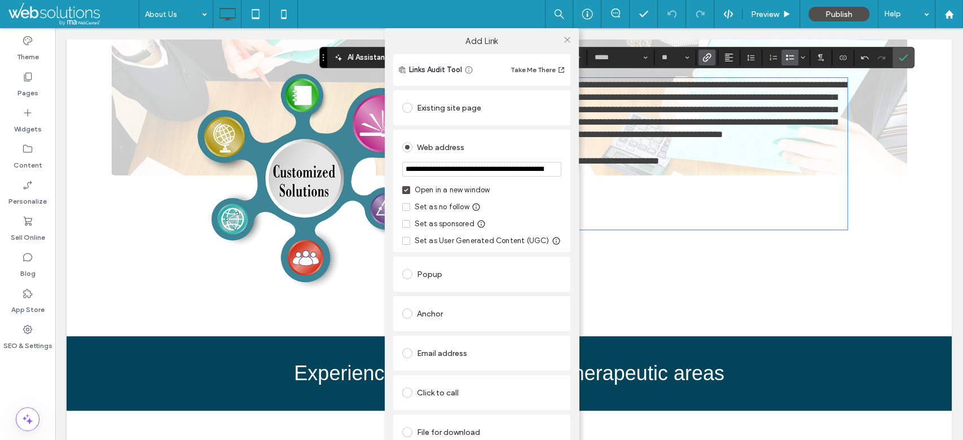
click at [450, 104] on div "Existing site page" at bounding box center [481, 108] width 159 height 18
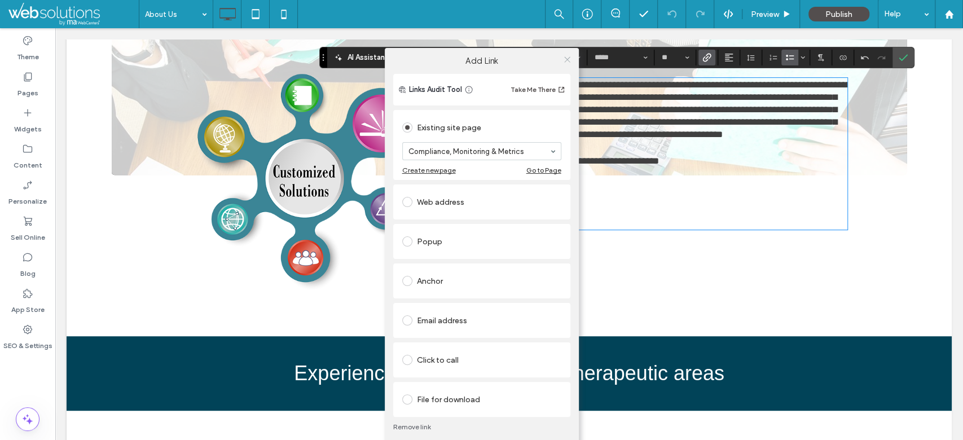
click at [569, 61] on icon at bounding box center [567, 59] width 8 height 8
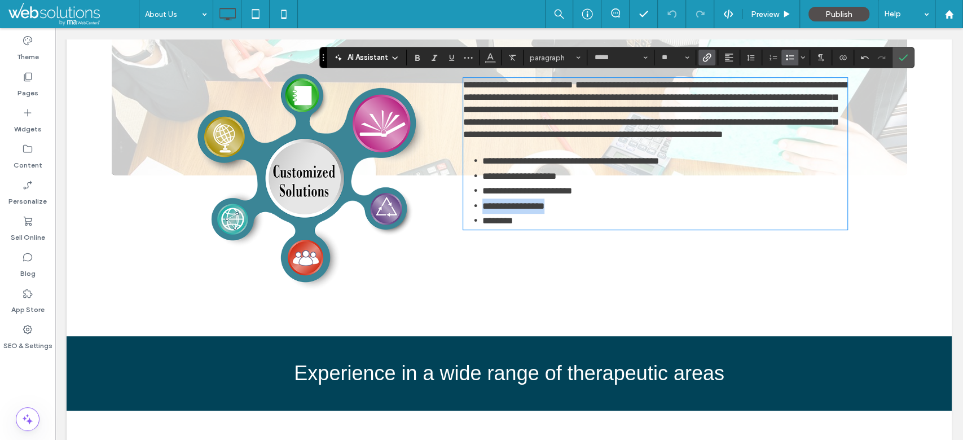
drag, startPoint x: 542, startPoint y: 219, endPoint x: 475, endPoint y: 220, distance: 67.1
click at [482, 214] on li "**********" at bounding box center [664, 206] width 365 height 15
click at [708, 61] on icon "Link" at bounding box center [706, 57] width 9 height 9
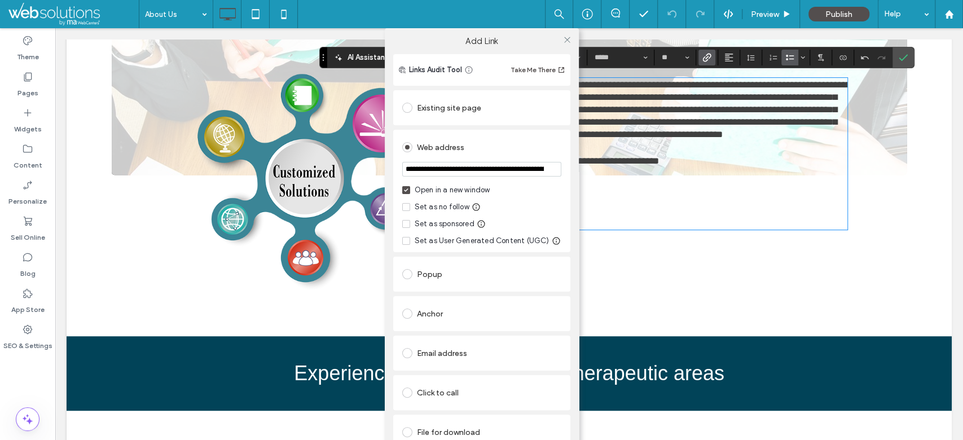
click at [440, 104] on div "Existing site page" at bounding box center [481, 108] width 159 height 18
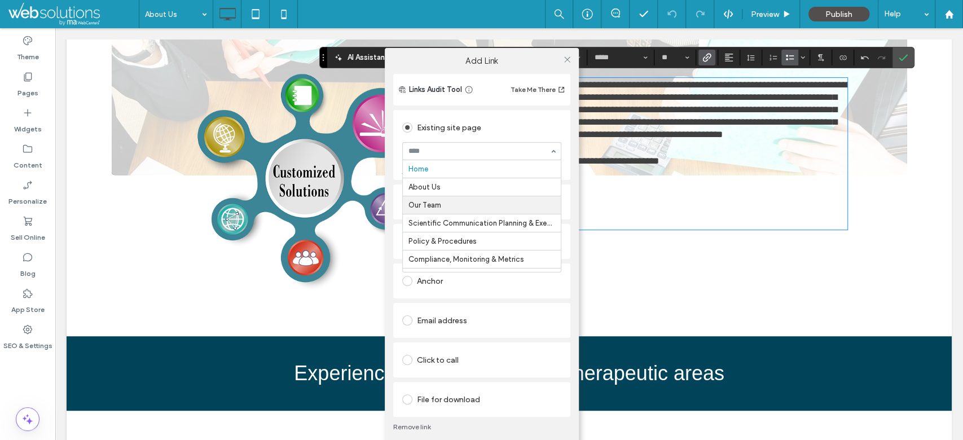
scroll to position [36, 0]
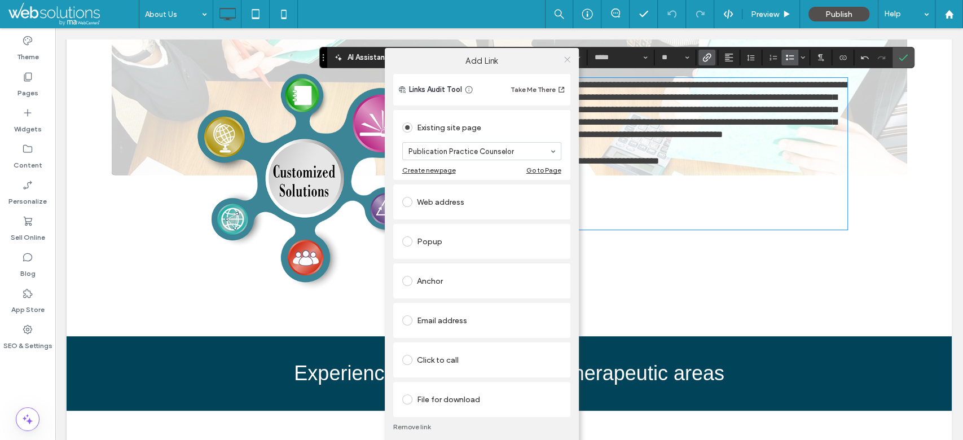
click at [568, 56] on icon at bounding box center [567, 59] width 8 height 8
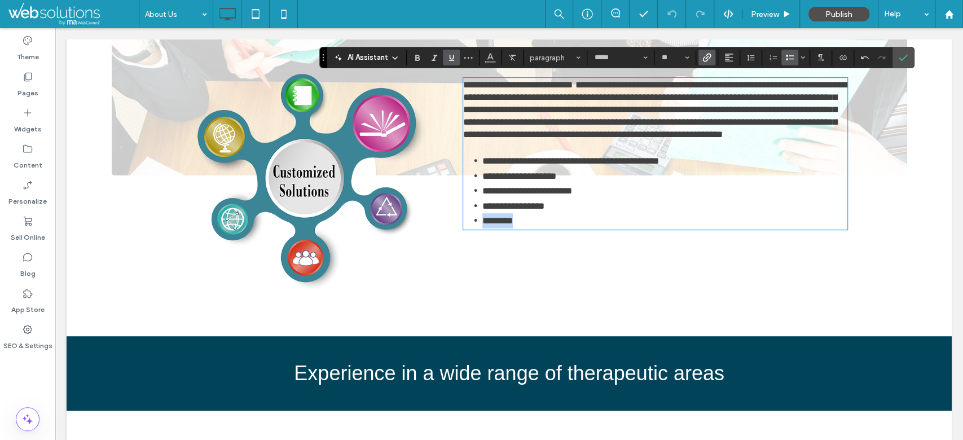
drag, startPoint x: 509, startPoint y: 232, endPoint x: 474, endPoint y: 232, distance: 35.5
click at [482, 228] on li "********" at bounding box center [664, 220] width 365 height 15
click at [705, 56] on icon "Link" at bounding box center [706, 57] width 9 height 9
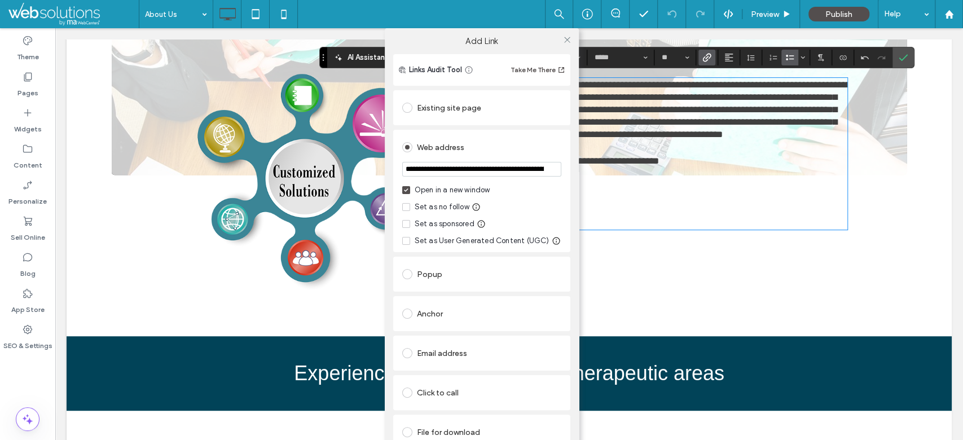
click at [435, 112] on div "Existing site page" at bounding box center [481, 108] width 159 height 18
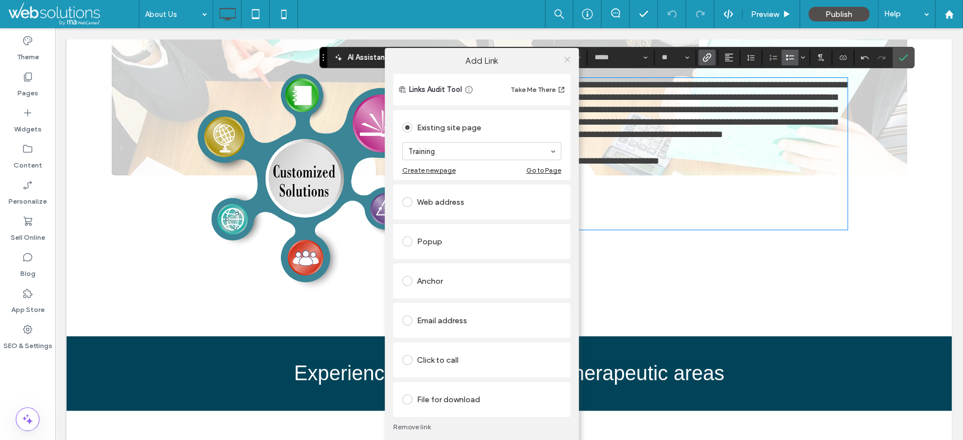
click at [567, 58] on icon at bounding box center [567, 59] width 8 height 8
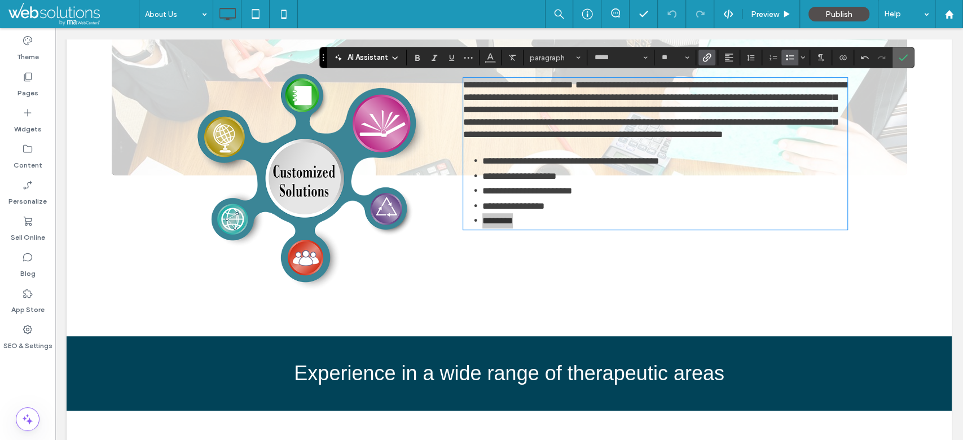
click at [906, 56] on label "Confirm" at bounding box center [902, 57] width 17 height 20
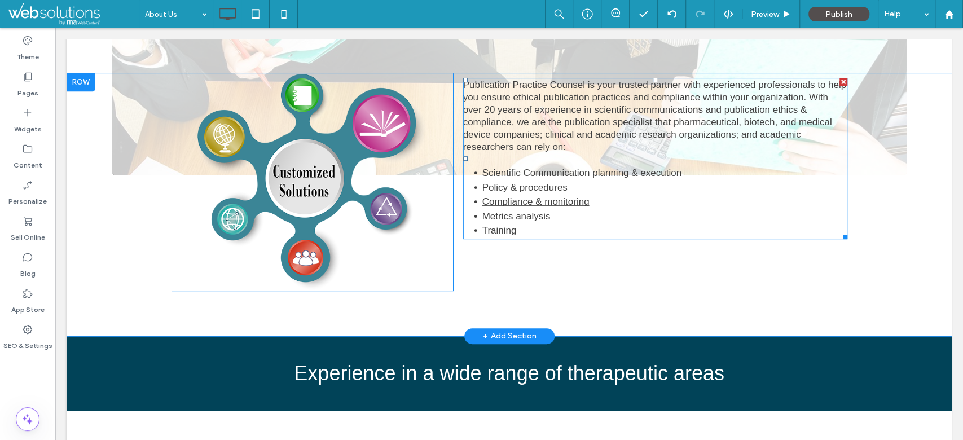
click at [521, 196] on link "Compliance & monitoring" at bounding box center [535, 201] width 107 height 11
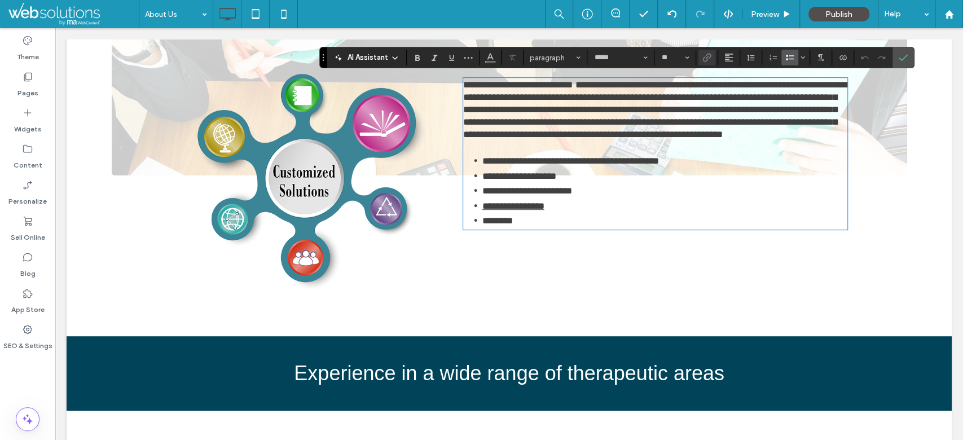
click at [541, 211] on link "**********" at bounding box center [513, 206] width 62 height 10
drag, startPoint x: 545, startPoint y: 215, endPoint x: 479, endPoint y: 215, distance: 66.5
click at [482, 214] on li "**********" at bounding box center [664, 206] width 365 height 15
click at [704, 62] on span "Link" at bounding box center [704, 58] width 5 height 16
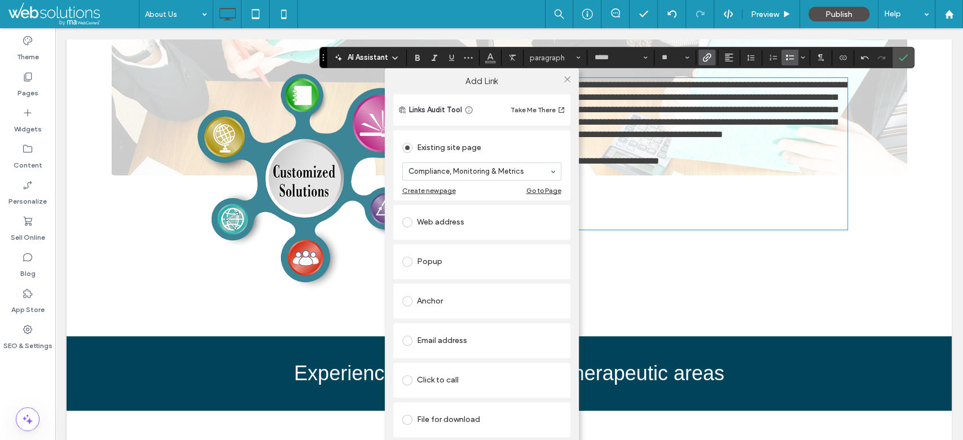
click at [902, 58] on div "Add Link Links Audit Tool Take Me There Existing site page Compliance, Monitori…" at bounding box center [481, 268] width 963 height 440
drag, startPoint x: 568, startPoint y: 80, endPoint x: 575, endPoint y: 77, distance: 7.3
click at [567, 80] on icon at bounding box center [567, 79] width 8 height 8
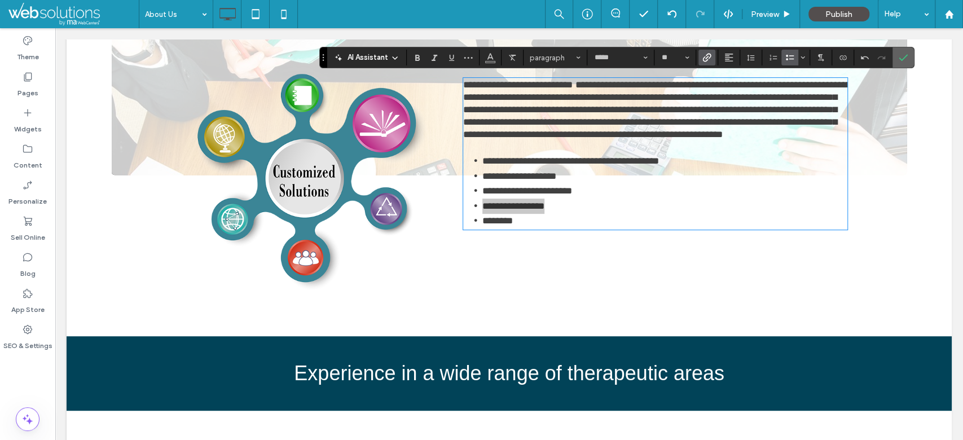
click at [907, 55] on label "Confirm" at bounding box center [902, 57] width 17 height 20
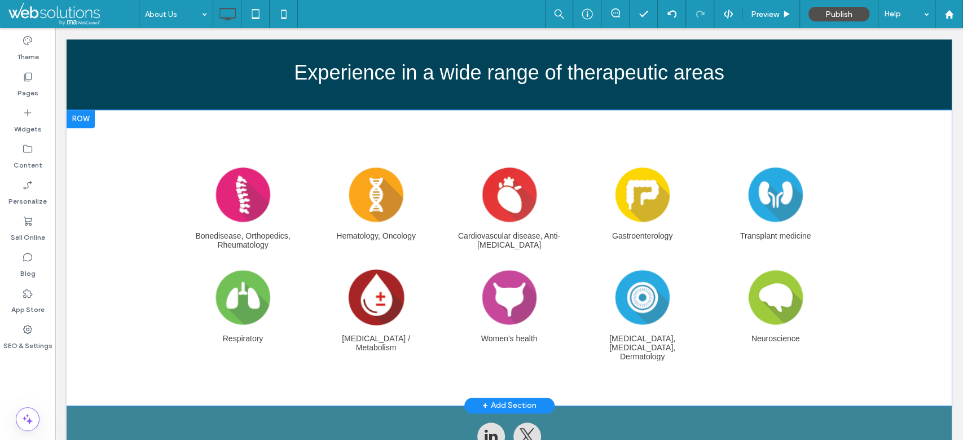
scroll to position [658, 0]
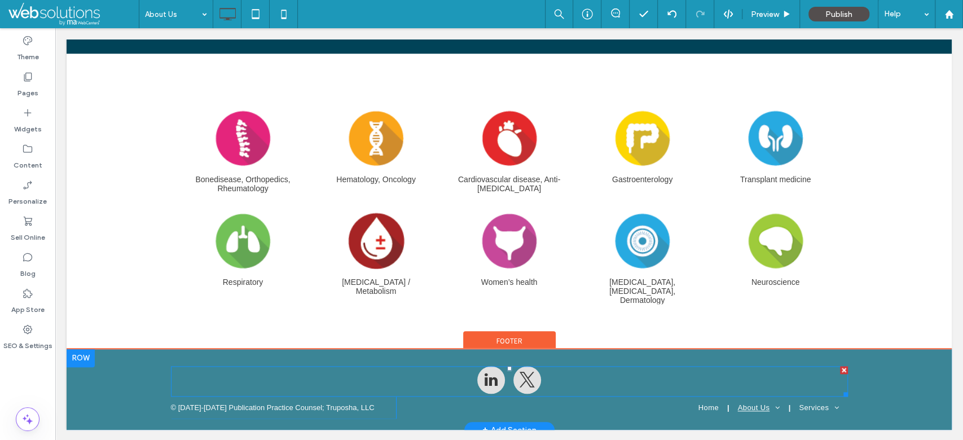
click at [483, 372] on span "linkedin" at bounding box center [491, 380] width 28 height 28
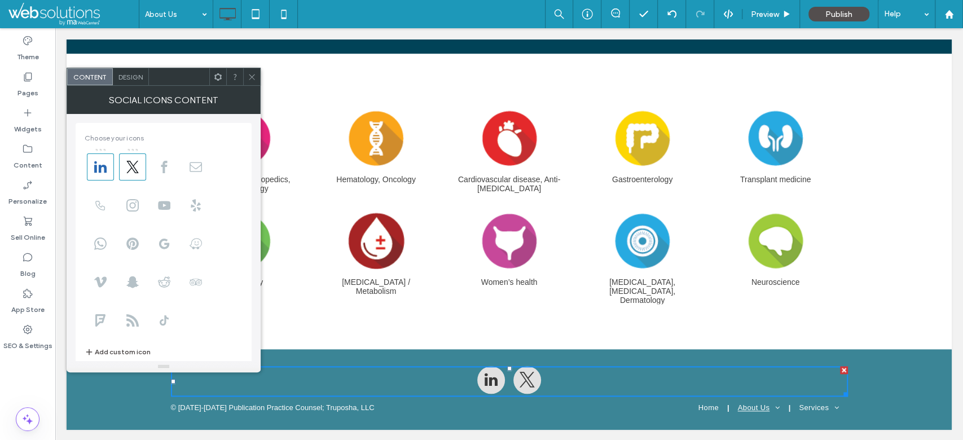
scroll to position [138, 0]
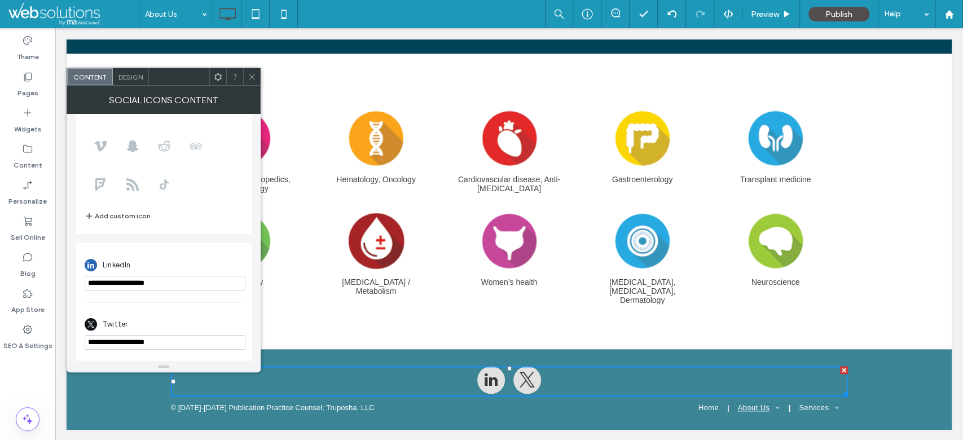
click at [146, 280] on input "**********" at bounding box center [165, 283] width 161 height 15
paste input "**********"
type input "**********"
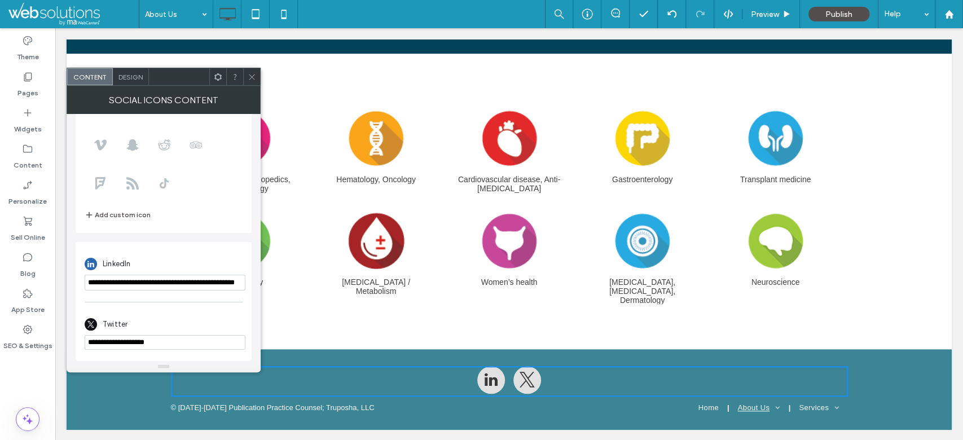
click at [183, 346] on input "**********" at bounding box center [165, 342] width 161 height 15
paste input "*******"
click at [181, 319] on div "Twitter" at bounding box center [164, 324] width 158 height 21
click at [117, 346] on input "**********" at bounding box center [165, 341] width 161 height 15
type input "**********"
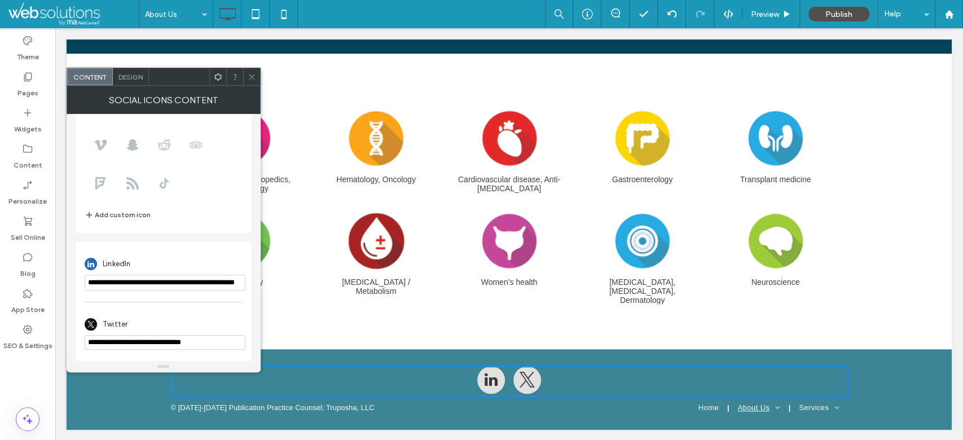
click at [145, 311] on div "**********" at bounding box center [164, 331] width 158 height 47
click at [252, 78] on icon at bounding box center [252, 77] width 8 height 8
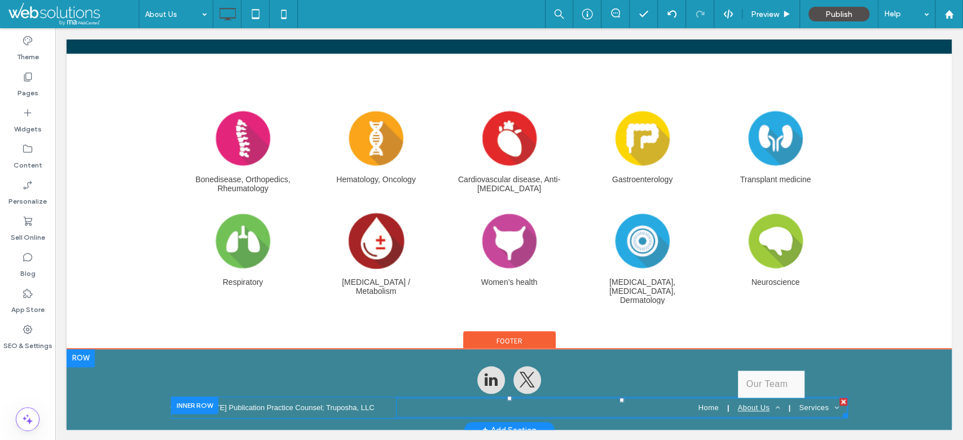
click at [746, 403] on span "About Us" at bounding box center [759, 407] width 42 height 8
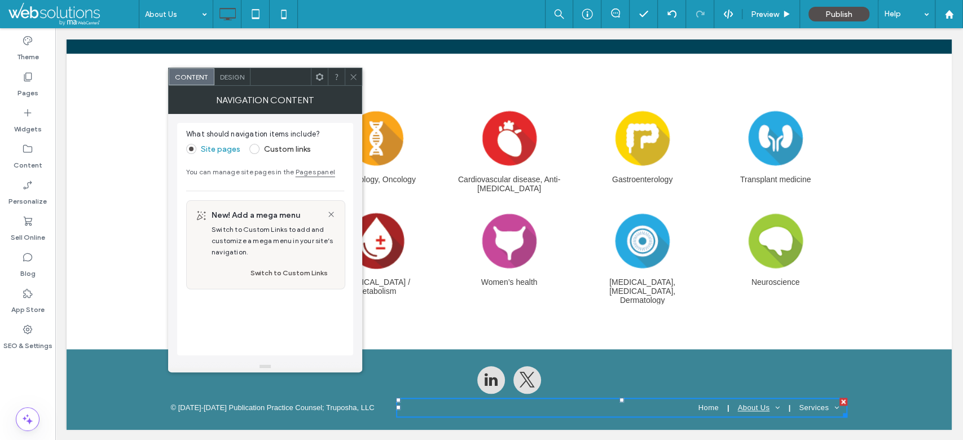
click at [237, 75] on span "Design" at bounding box center [232, 77] width 24 height 8
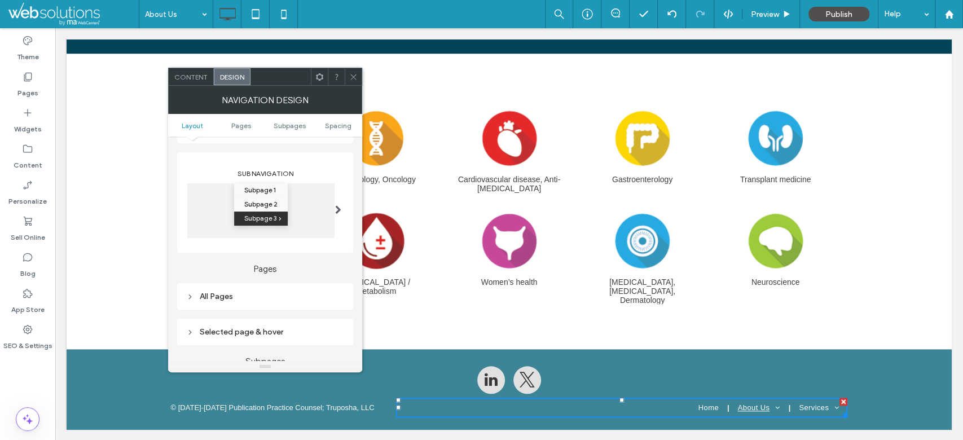
scroll to position [301, 0]
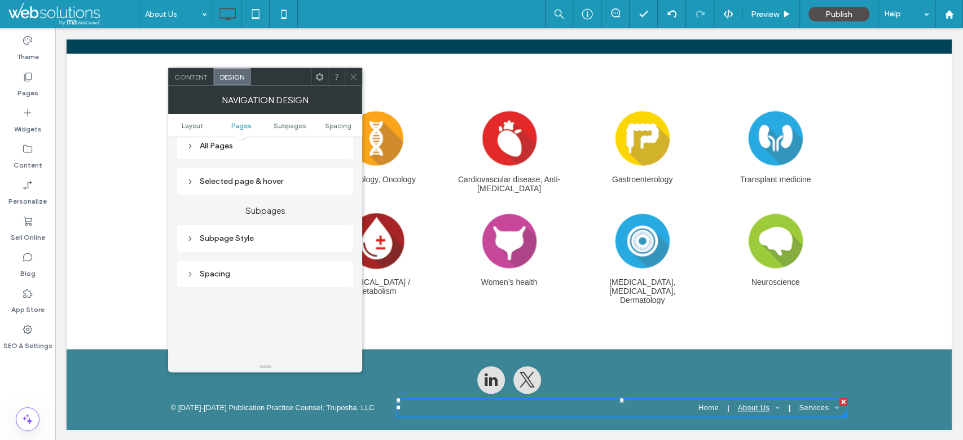
click at [264, 232] on div "Subpage Style" at bounding box center [265, 238] width 158 height 15
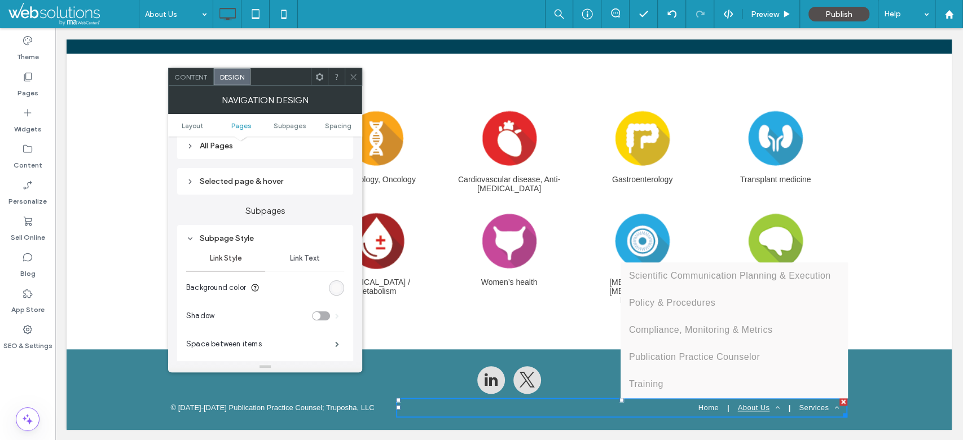
click at [314, 261] on span "Link Text" at bounding box center [304, 258] width 30 height 9
click at [248, 259] on div "Link Style" at bounding box center [225, 258] width 79 height 25
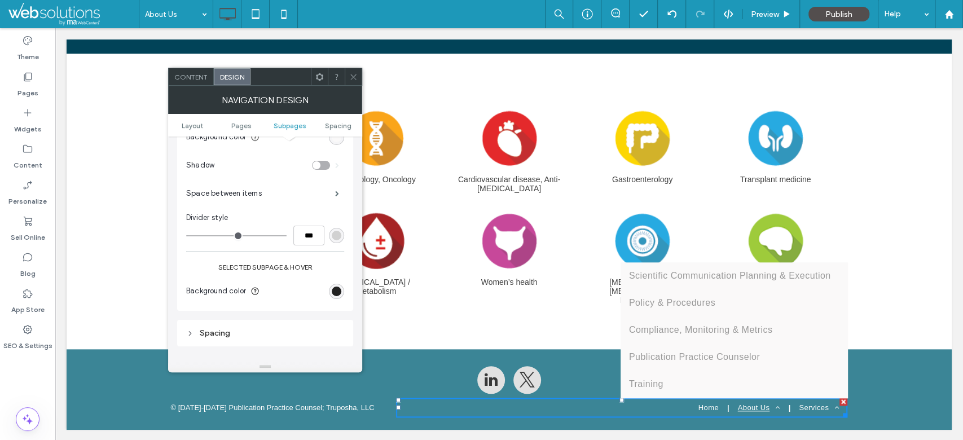
click at [336, 289] on div "rgb(0, 0, 0)" at bounding box center [337, 291] width 10 height 10
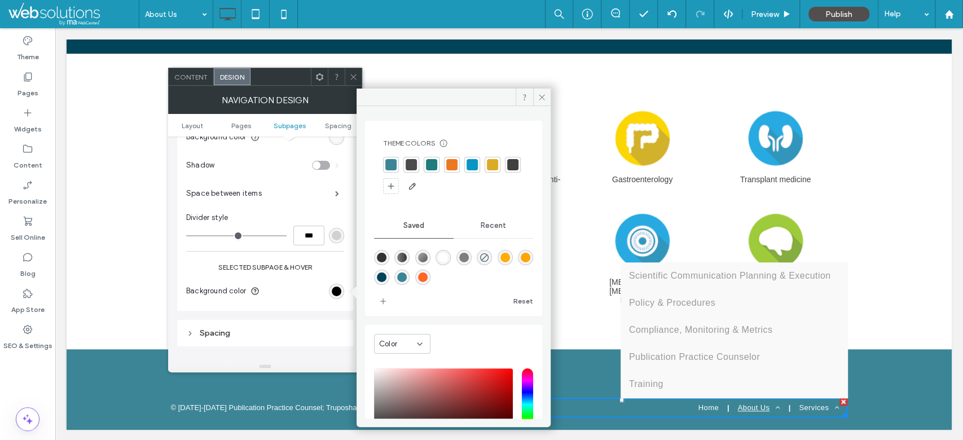
click at [395, 163] on div at bounding box center [390, 164] width 11 height 11
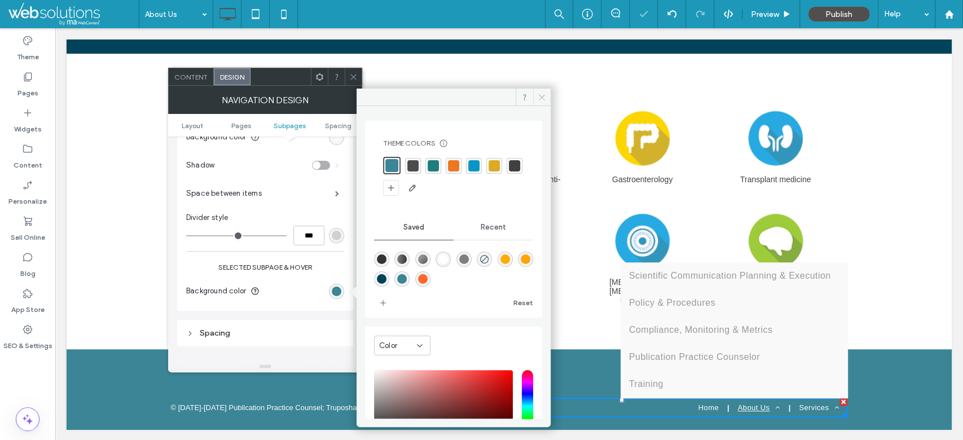
click at [542, 97] on icon at bounding box center [541, 97] width 8 height 8
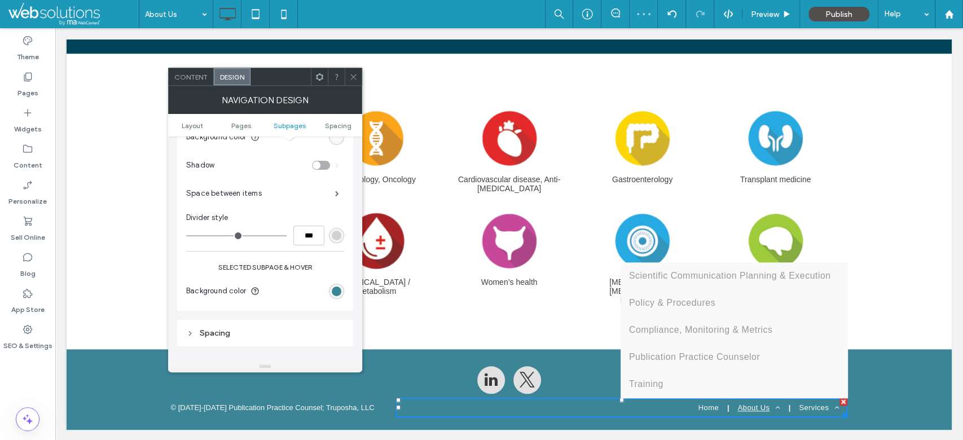
click at [339, 284] on div "rgba(59, 133, 150, 1)" at bounding box center [336, 291] width 15 height 15
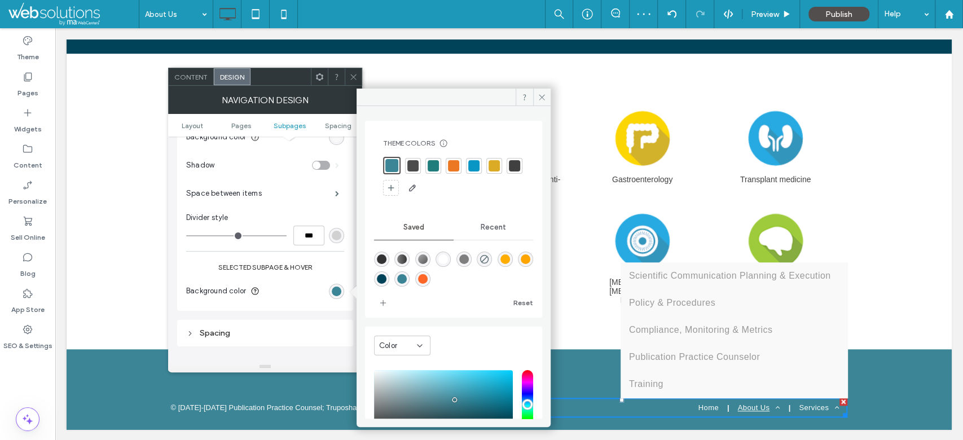
click at [415, 164] on div at bounding box center [412, 165] width 11 height 11
click at [538, 96] on icon at bounding box center [541, 97] width 8 height 8
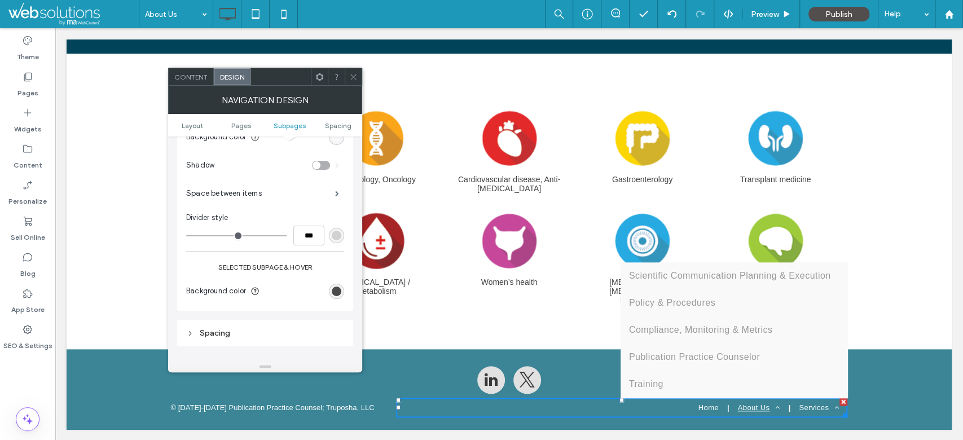
click at [345, 77] on div at bounding box center [353, 76] width 17 height 17
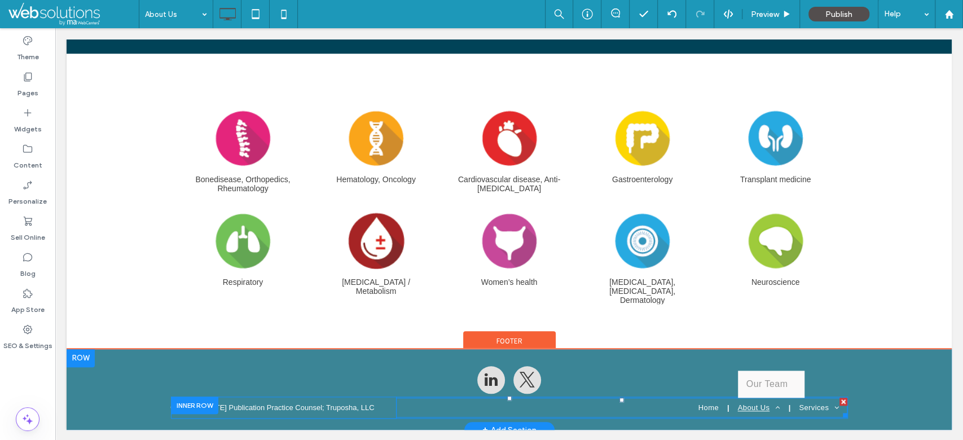
click at [745, 405] on span "About Us" at bounding box center [759, 407] width 42 height 8
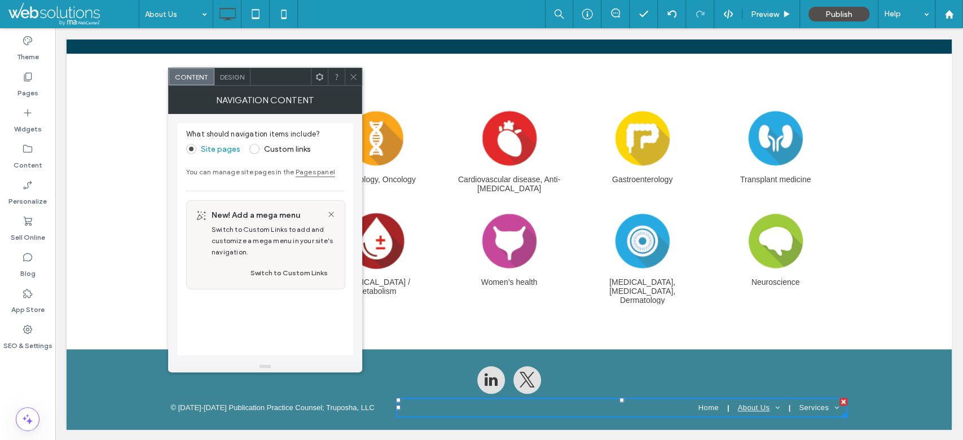
click at [236, 82] on div "Design" at bounding box center [232, 76] width 36 height 17
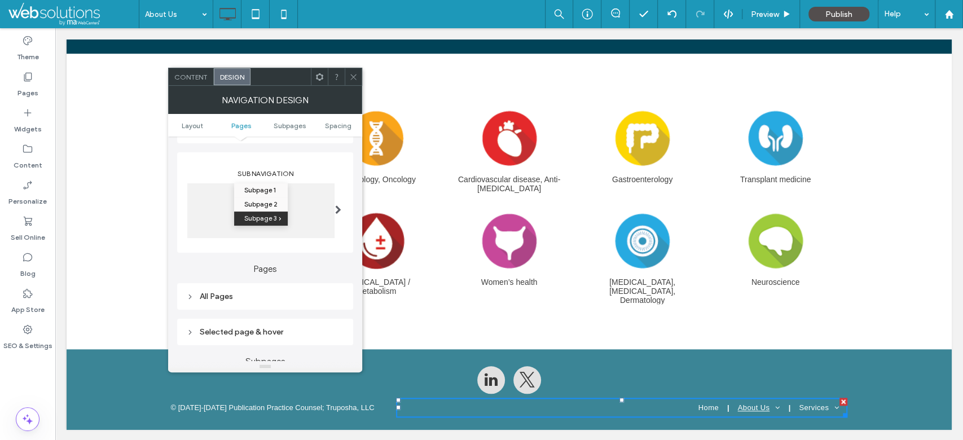
scroll to position [301, 0]
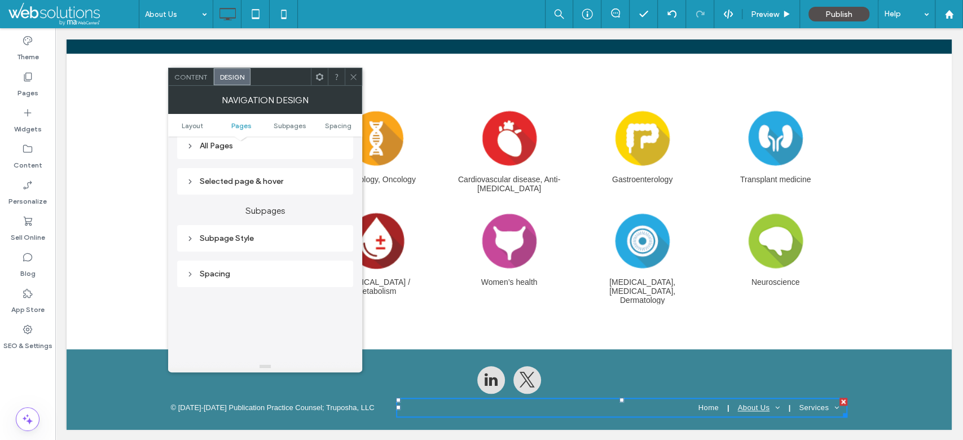
click at [258, 183] on div "Selected page & hover" at bounding box center [265, 182] width 158 height 10
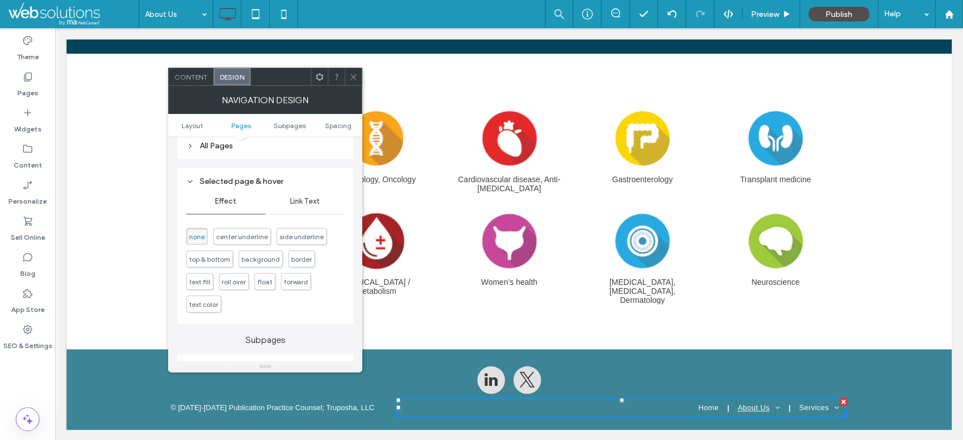
click at [293, 202] on span "Link Text" at bounding box center [304, 201] width 30 height 9
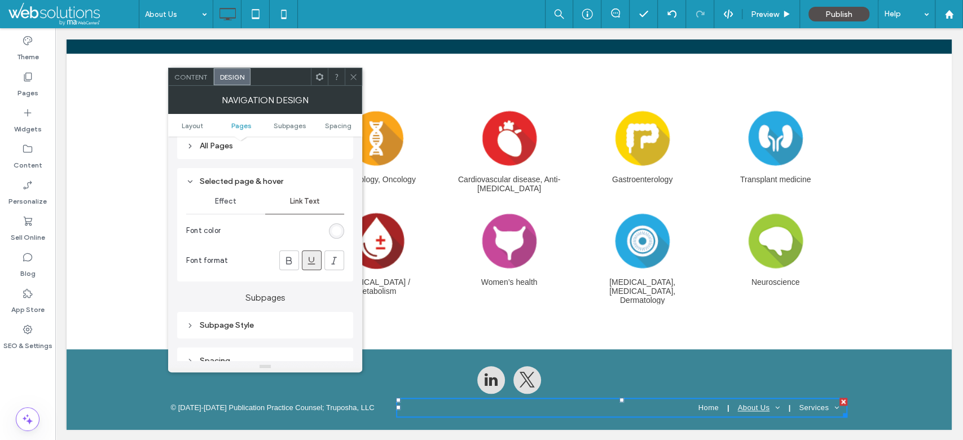
click at [268, 327] on div "Subpage Style" at bounding box center [265, 325] width 158 height 10
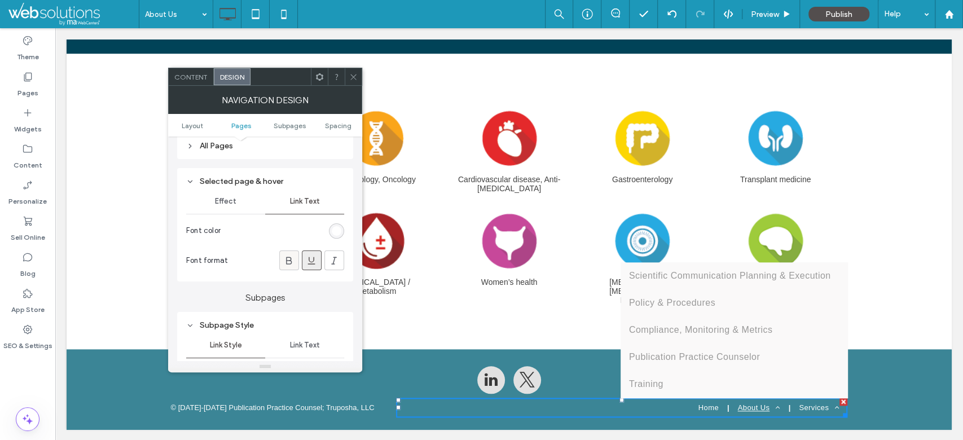
scroll to position [451, 0]
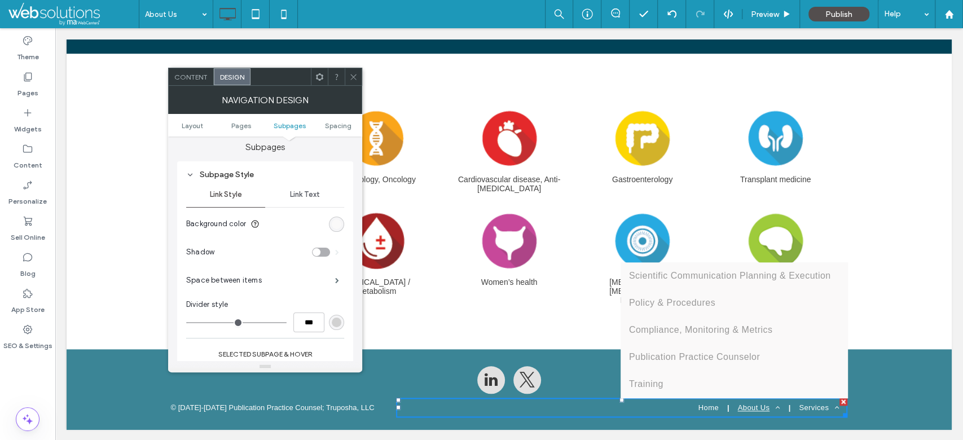
click at [311, 187] on div "Link Text" at bounding box center [304, 194] width 79 height 25
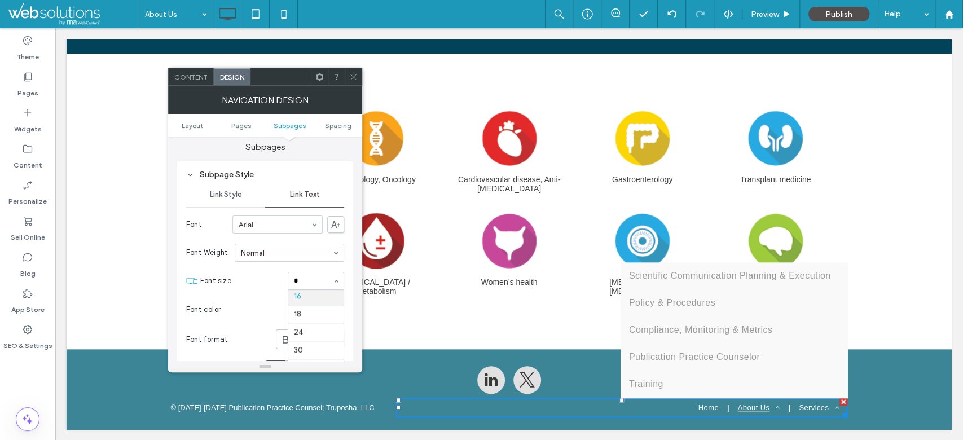
scroll to position [0, 0]
type input "**"
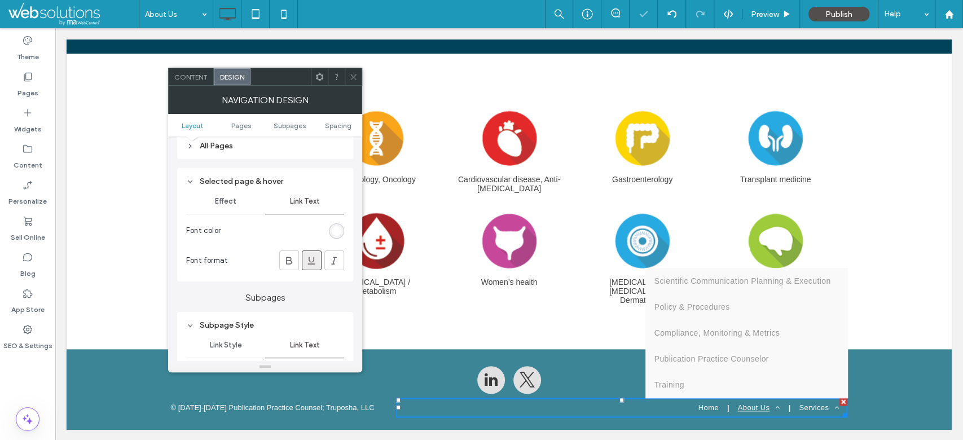
scroll to position [150, 0]
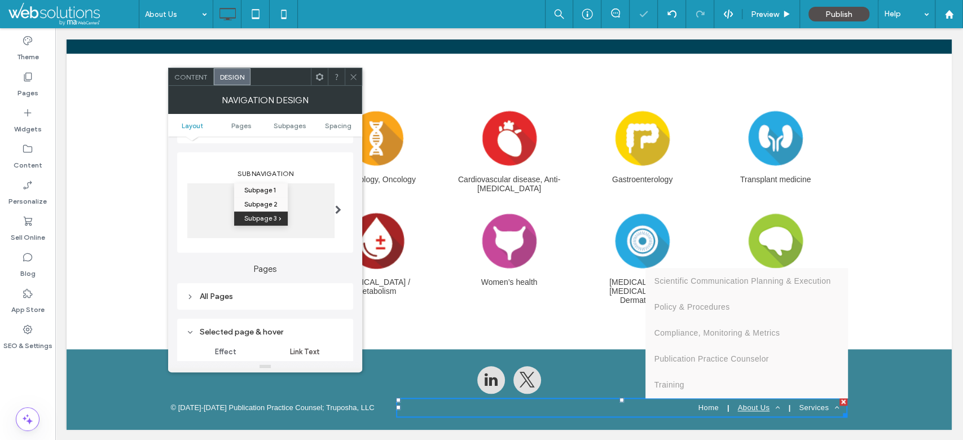
click at [285, 295] on div "All Pages" at bounding box center [265, 297] width 158 height 10
click at [314, 318] on span "Link text" at bounding box center [304, 316] width 29 height 9
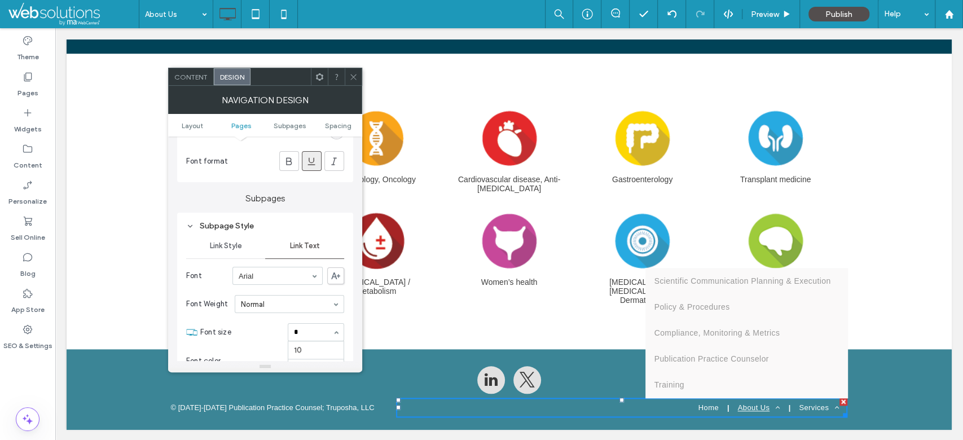
scroll to position [0, 0]
type input "**"
drag, startPoint x: 354, startPoint y: 77, endPoint x: 360, endPoint y: 83, distance: 8.8
click at [355, 77] on icon at bounding box center [353, 77] width 8 height 8
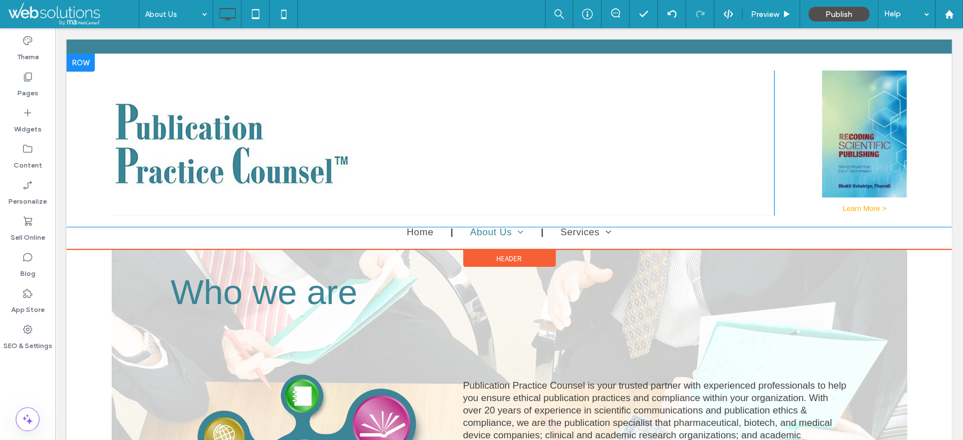
scroll to position [7, 0]
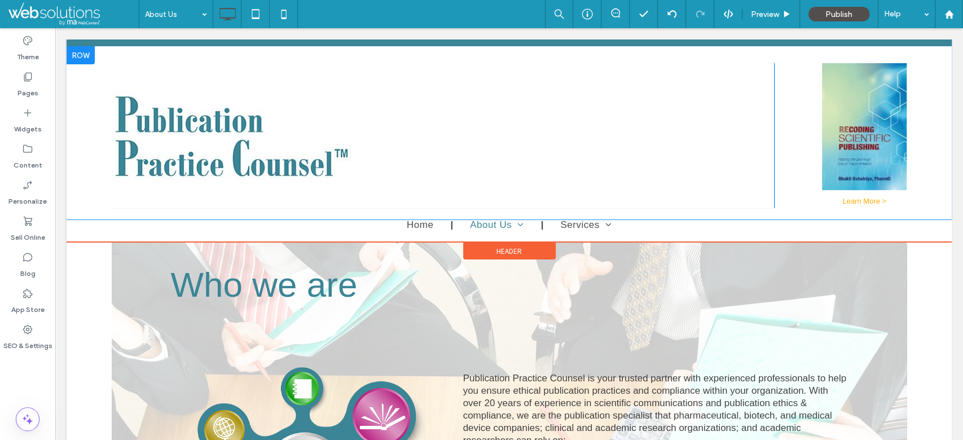
click at [292, 110] on img at bounding box center [232, 136] width 240 height 94
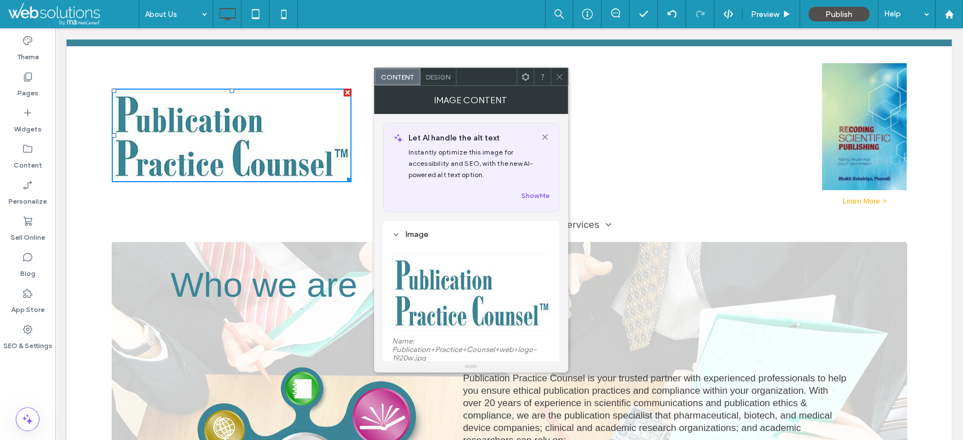
scroll to position [301, 0]
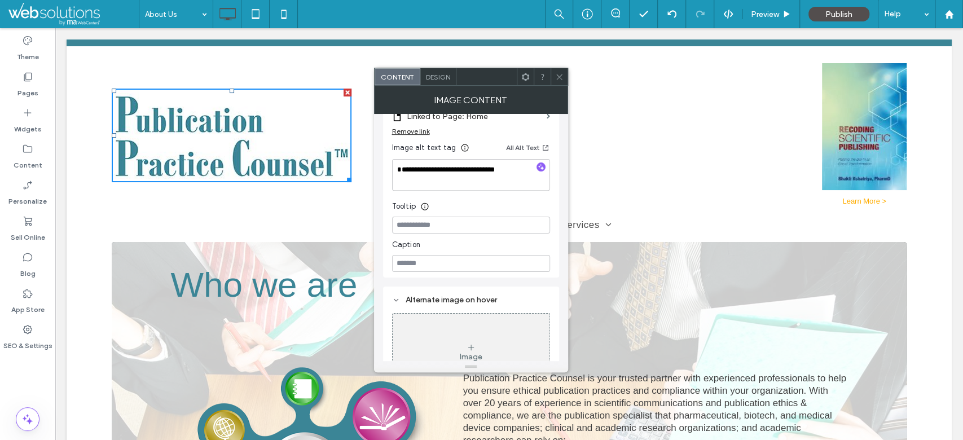
click at [557, 76] on icon at bounding box center [559, 77] width 8 height 8
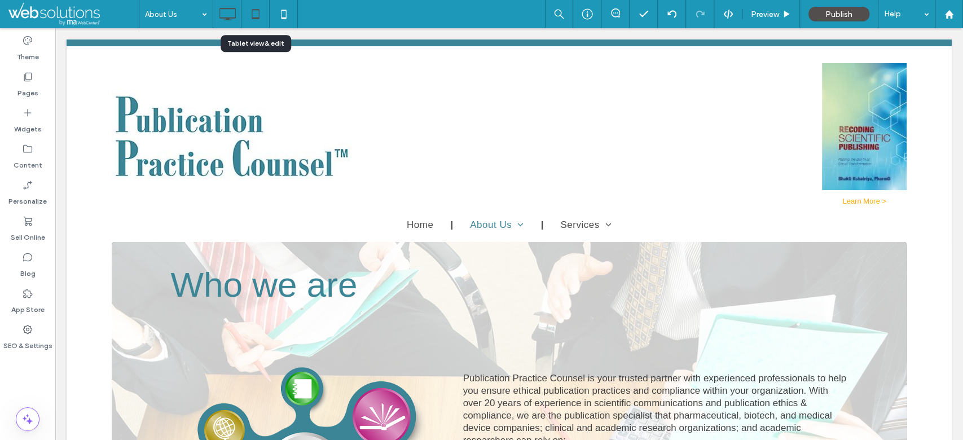
click at [266, 16] on icon at bounding box center [255, 14] width 23 height 23
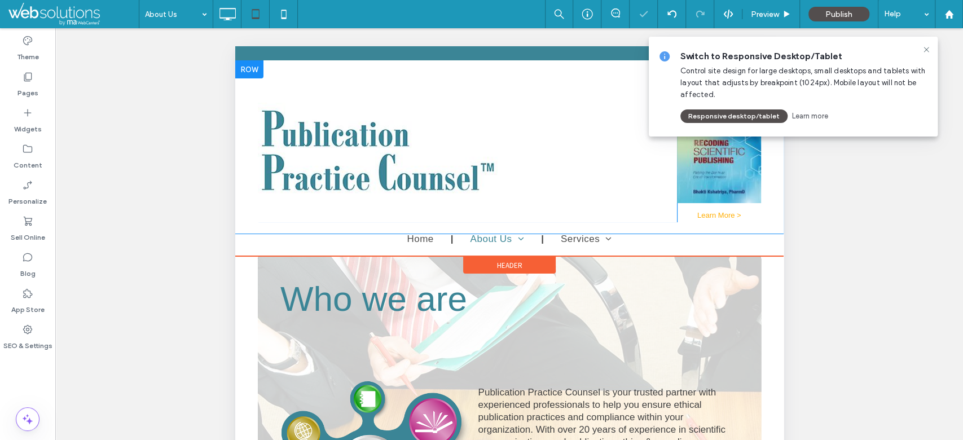
scroll to position [0, 0]
click at [342, 145] on img at bounding box center [377, 150] width 240 height 94
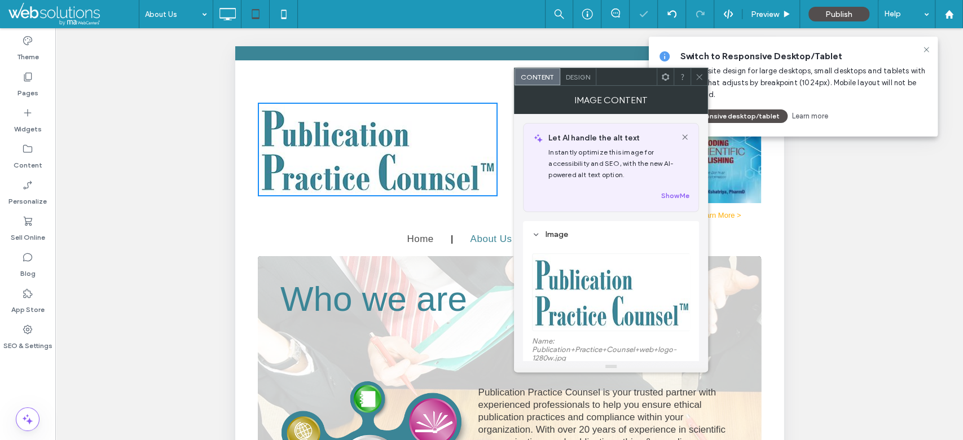
scroll to position [301, 0]
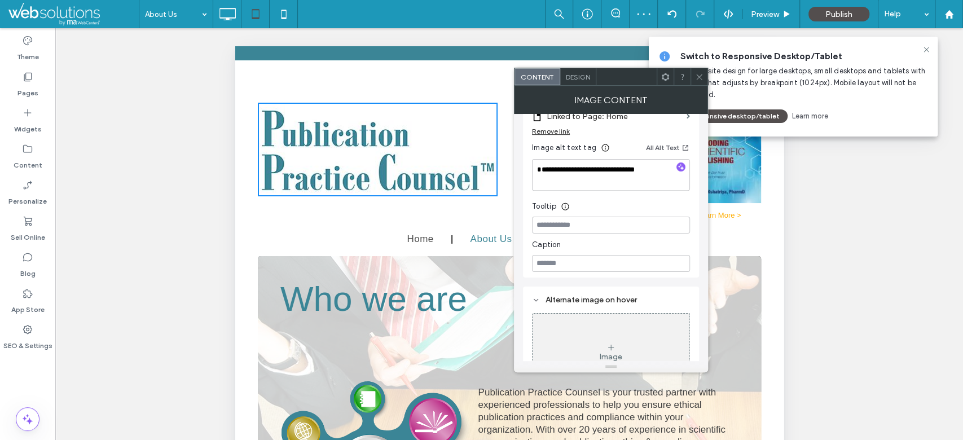
click at [698, 74] on icon at bounding box center [699, 77] width 8 height 8
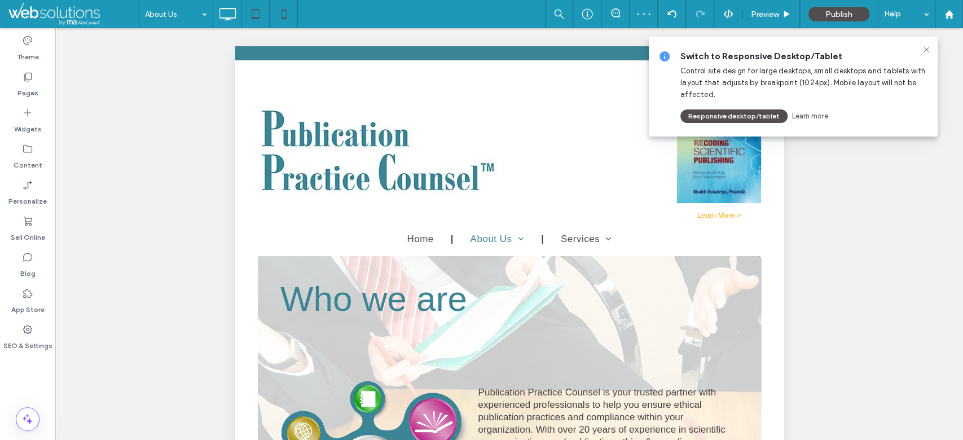
click at [294, 16] on icon at bounding box center [283, 14] width 23 height 23
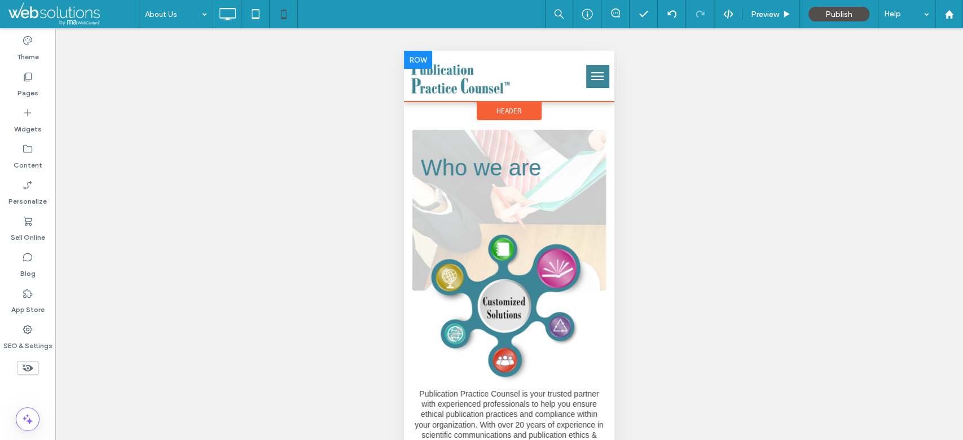
scroll to position [0, 0]
click at [441, 76] on img at bounding box center [460, 75] width 102 height 39
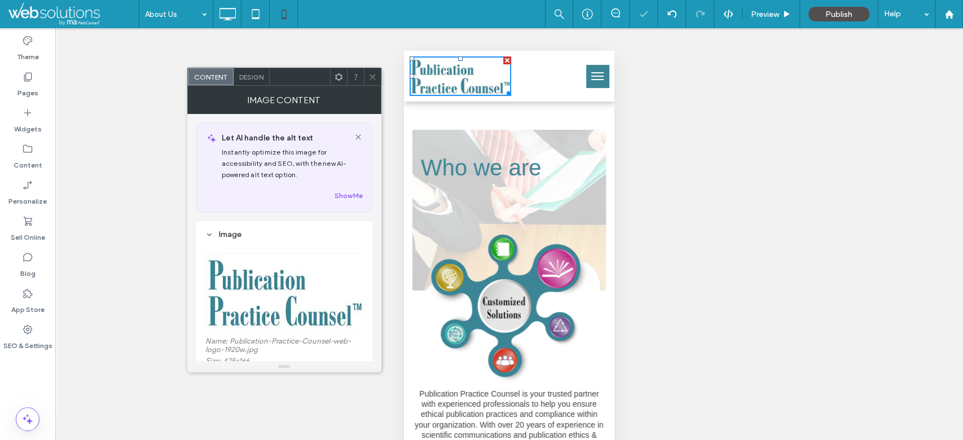
scroll to position [150, 0]
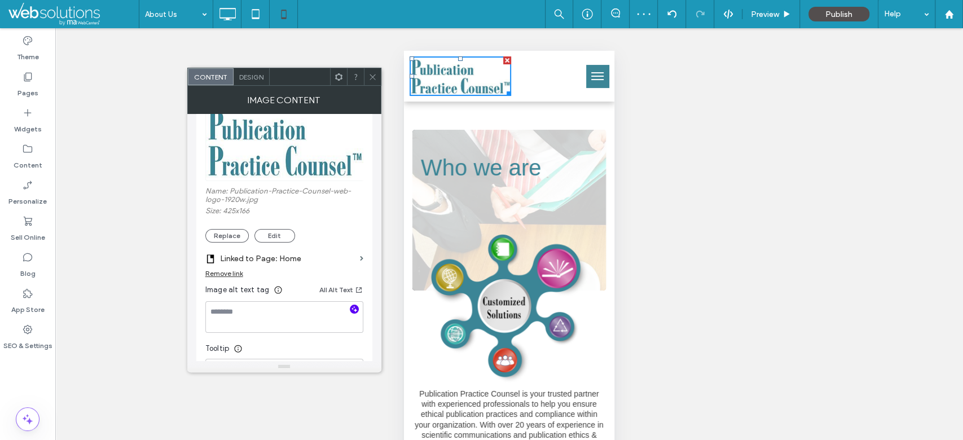
click at [356, 311] on icon "button" at bounding box center [354, 309] width 8 height 8
type textarea "**********"
click at [374, 78] on icon at bounding box center [372, 77] width 8 height 8
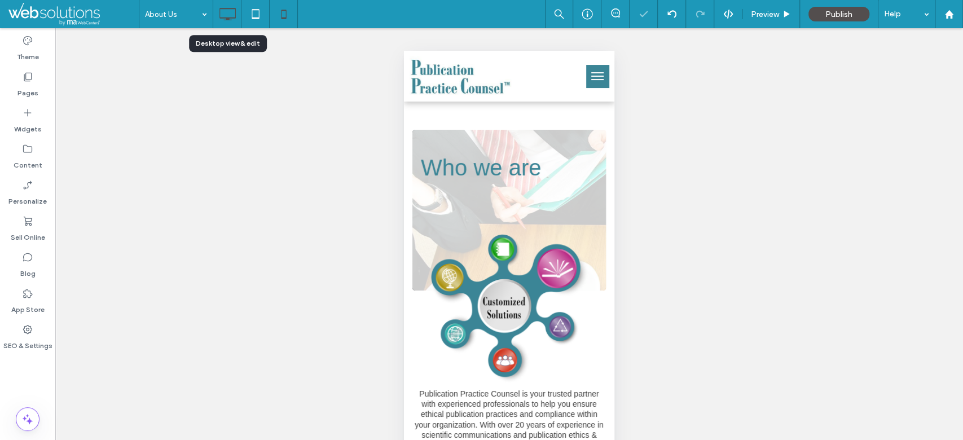
click at [221, 23] on icon at bounding box center [227, 14] width 23 height 23
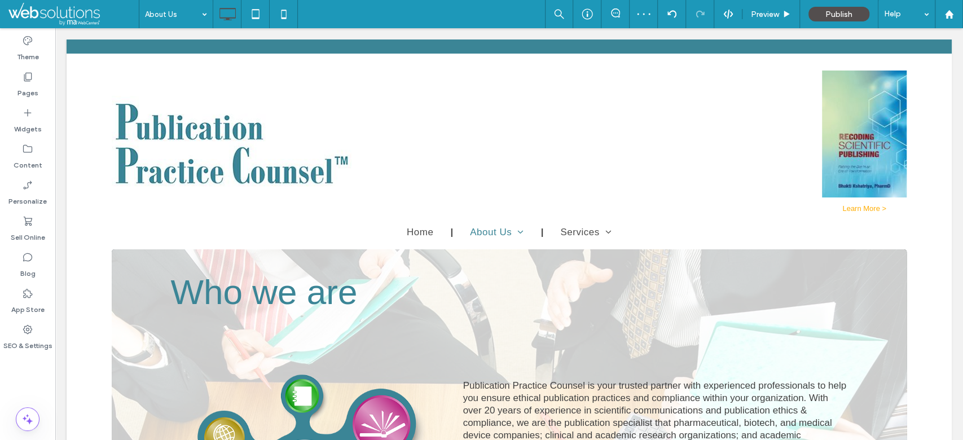
scroll to position [658, 0]
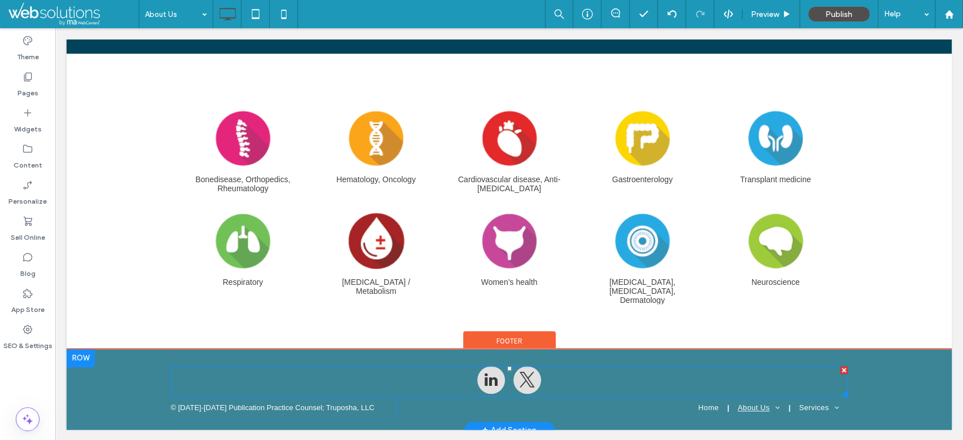
click at [493, 378] on div at bounding box center [509, 381] width 64 height 30
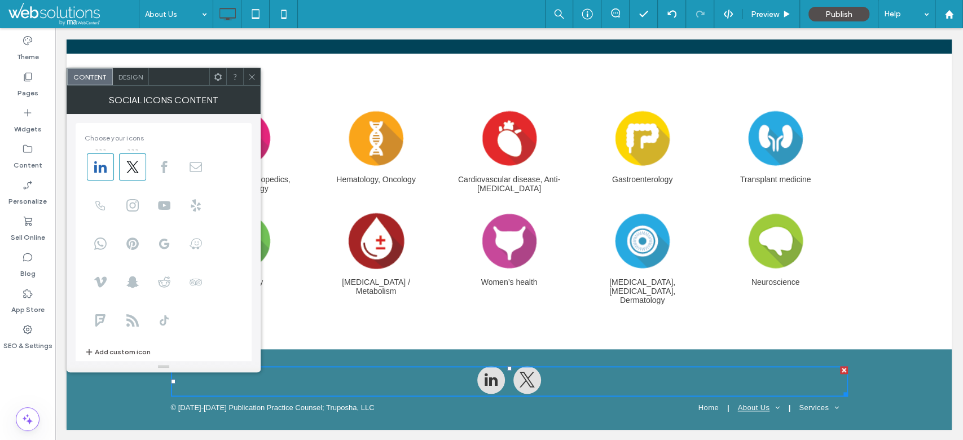
click at [138, 80] on span "Design" at bounding box center [130, 77] width 24 height 8
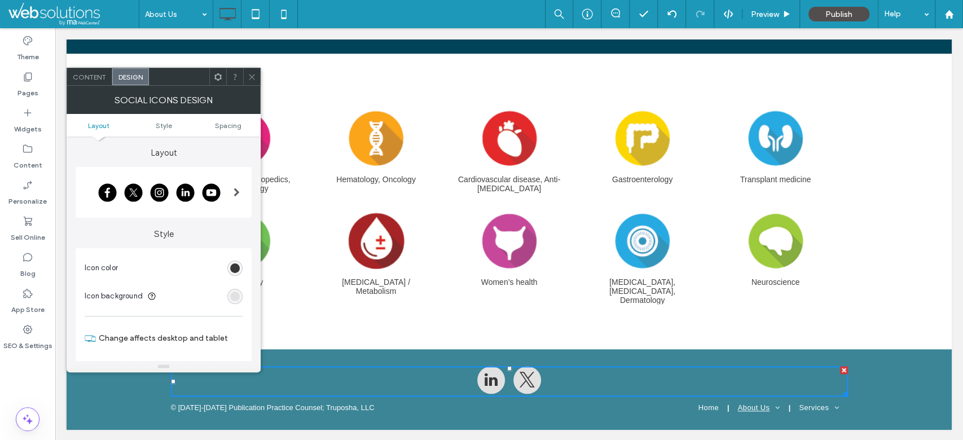
scroll to position [301, 0]
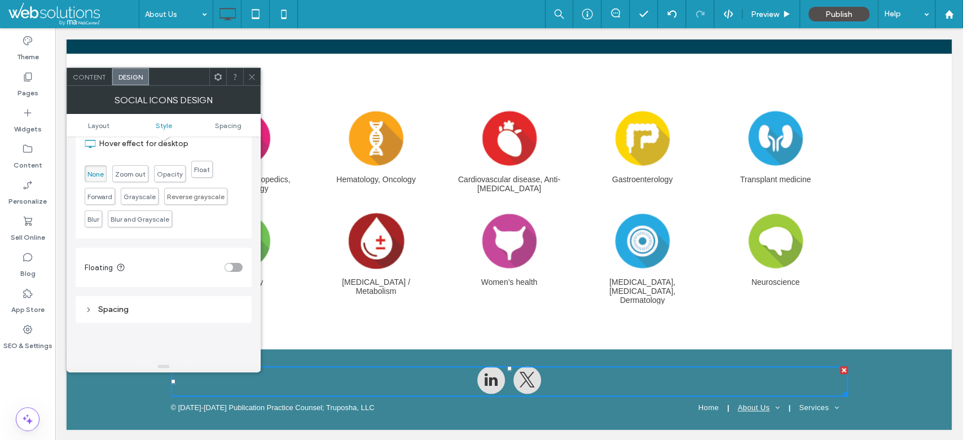
click at [196, 178] on span "Float" at bounding box center [201, 169] width 21 height 17
click at [253, 74] on icon at bounding box center [252, 77] width 8 height 8
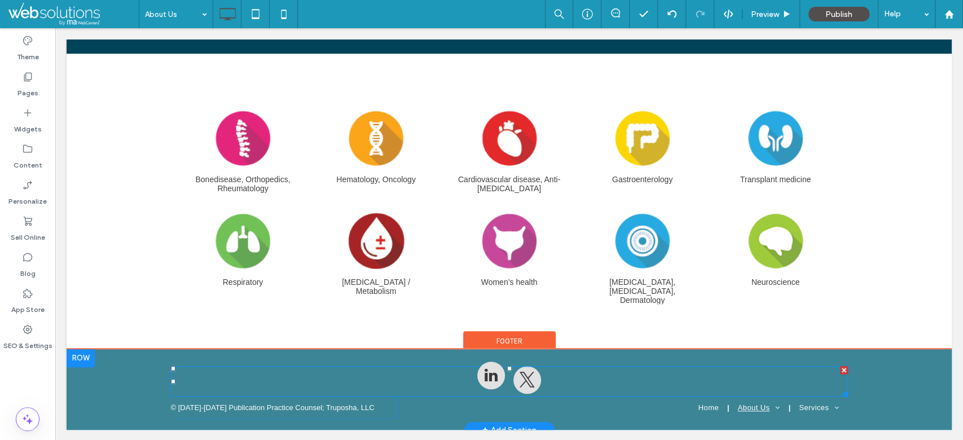
click at [487, 382] on span "linkedin" at bounding box center [491, 375] width 28 height 28
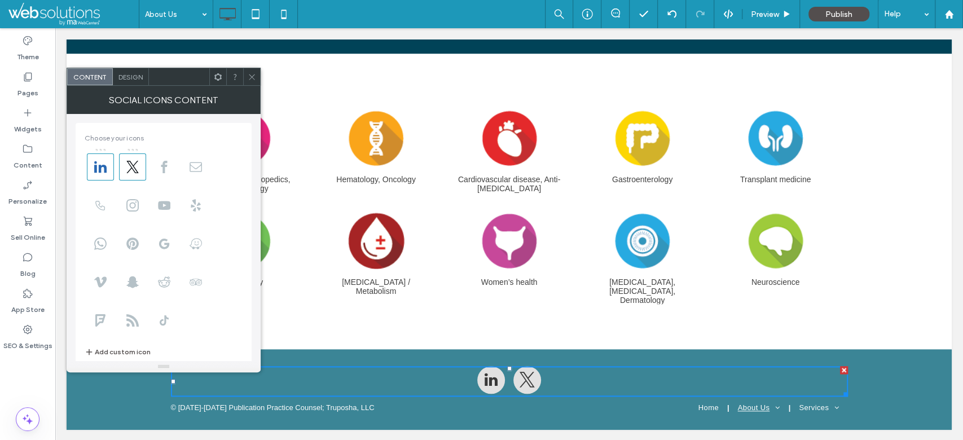
click at [140, 77] on span "Design" at bounding box center [130, 77] width 24 height 8
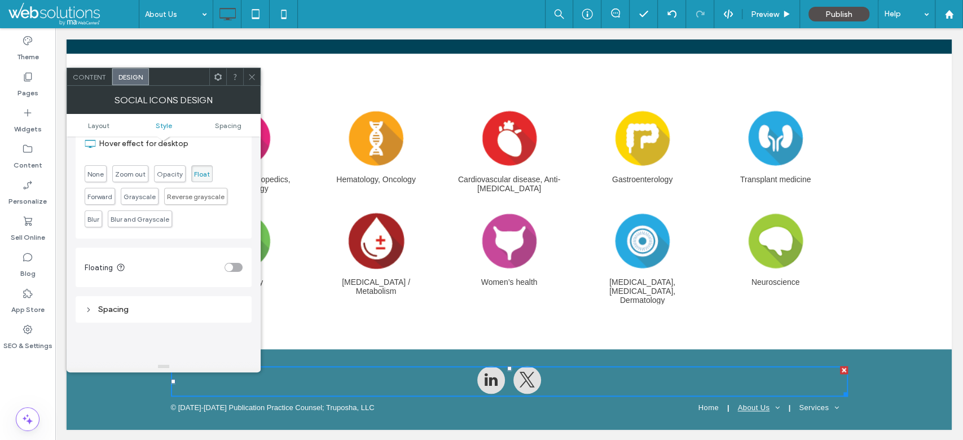
click at [99, 164] on div "None Zoom out Opacity Float Forward Grayscale Reverse grayscale Blur Blur and G…" at bounding box center [164, 194] width 158 height 68
click at [100, 170] on span "None" at bounding box center [95, 174] width 16 height 8
click at [253, 76] on icon at bounding box center [252, 77] width 8 height 8
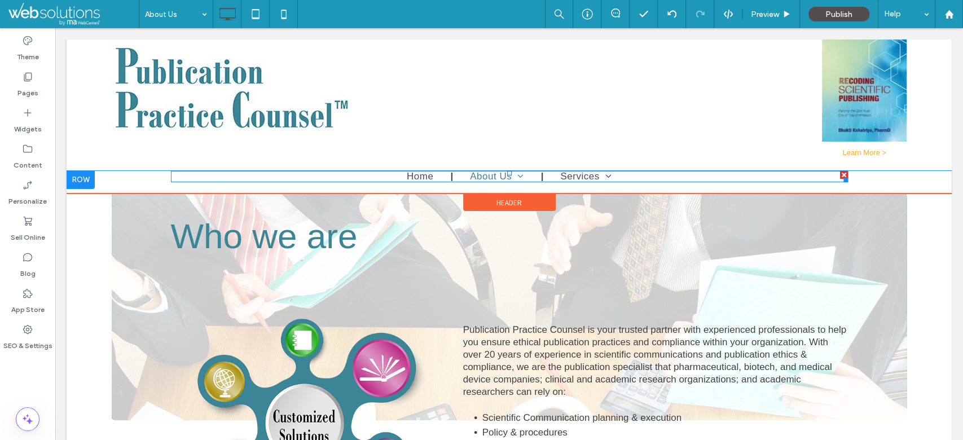
scroll to position [0, 0]
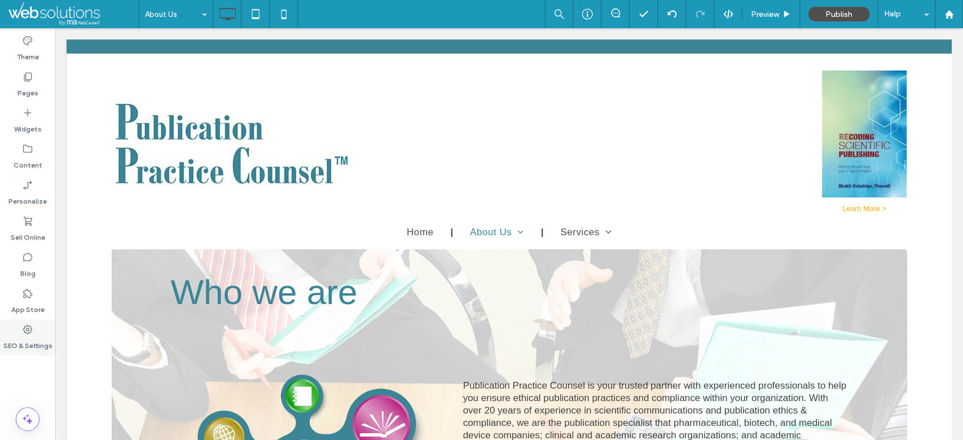
click at [49, 341] on label "SEO & Settings" at bounding box center [27, 343] width 49 height 16
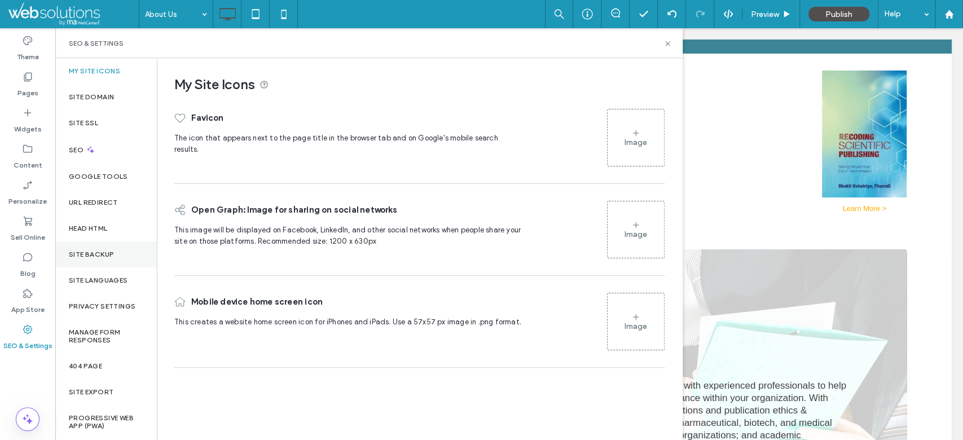
click at [106, 258] on div "Site Backup" at bounding box center [106, 254] width 102 height 26
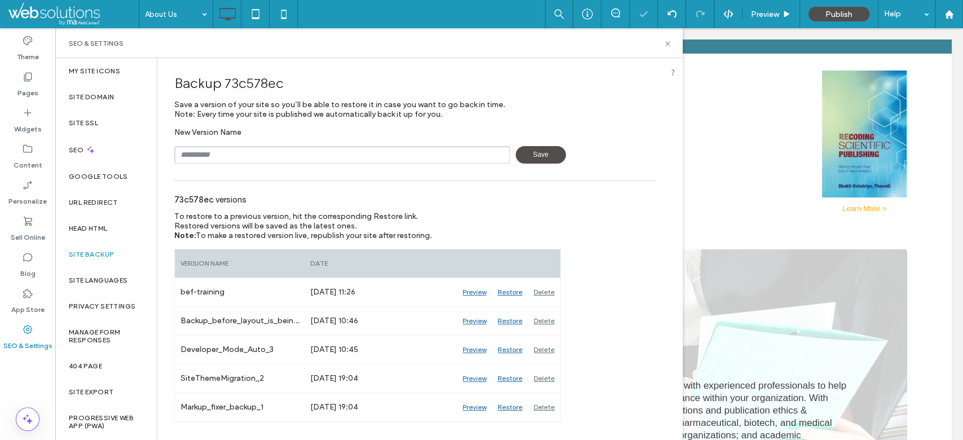
click at [230, 147] on input "text" at bounding box center [342, 154] width 336 height 17
type input "**********"
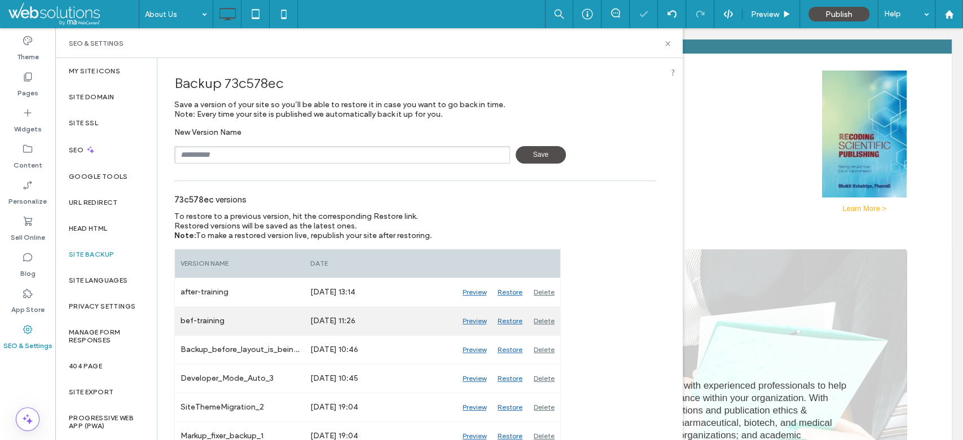
click at [540, 323] on div "Delete" at bounding box center [544, 321] width 32 height 28
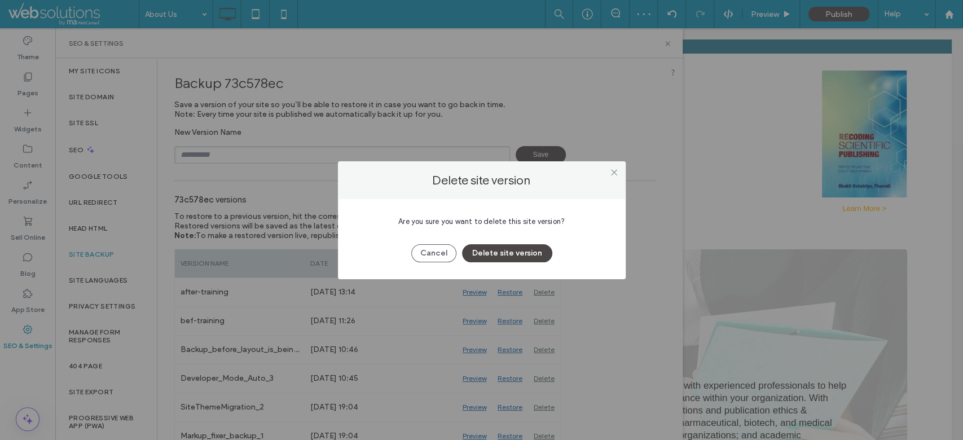
click at [523, 254] on button "Delete site version" at bounding box center [507, 253] width 90 height 18
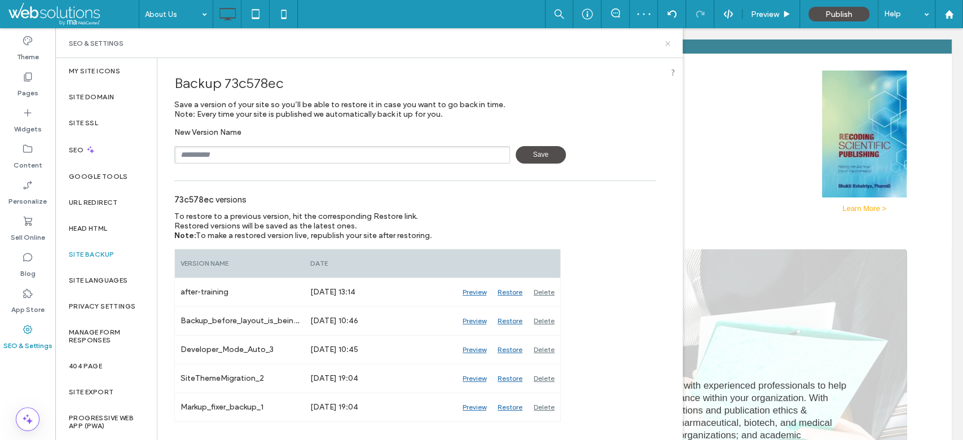
drag, startPoint x: 668, startPoint y: 43, endPoint x: 519, endPoint y: 156, distance: 186.8
click at [668, 43] on use at bounding box center [667, 43] width 5 height 5
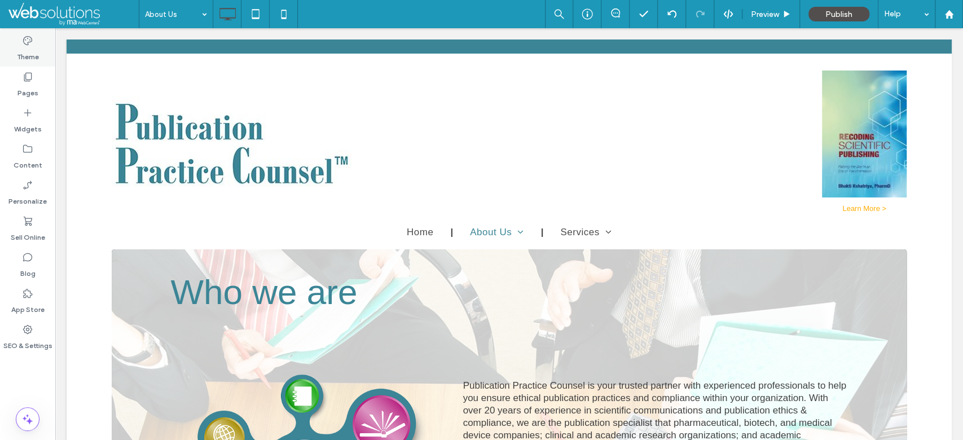
click at [25, 55] on label "Theme" at bounding box center [28, 54] width 22 height 16
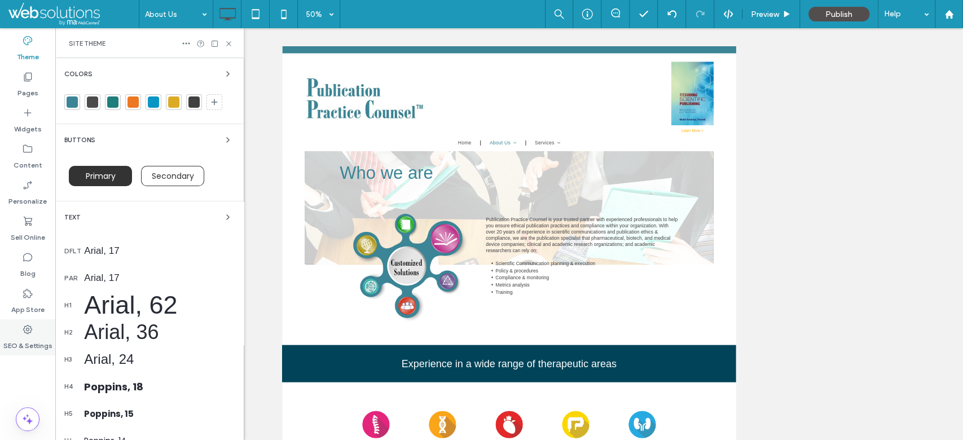
click at [45, 349] on label "SEO & Settings" at bounding box center [27, 343] width 49 height 16
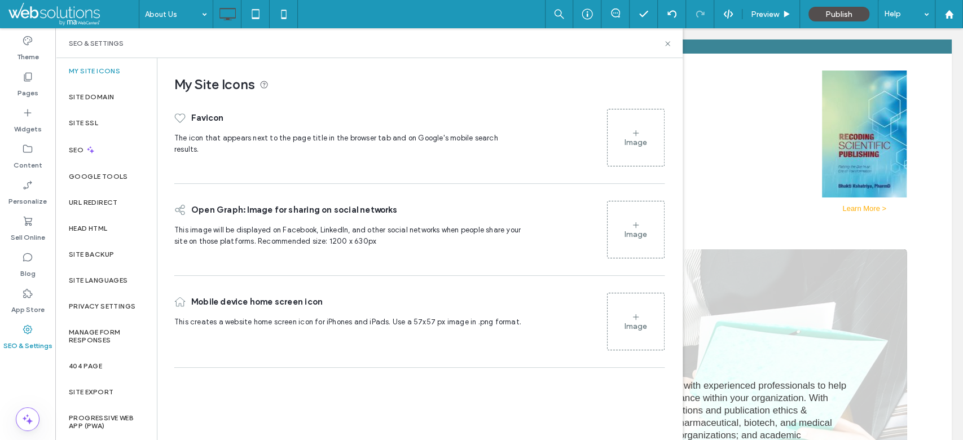
click at [629, 118] on div "Image" at bounding box center [635, 138] width 56 height 54
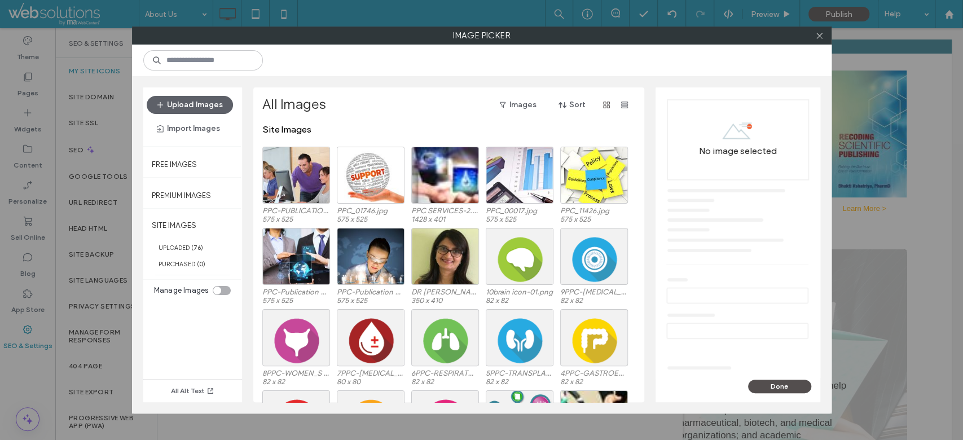
click at [206, 92] on div "Upload Images Import Images" at bounding box center [192, 116] width 99 height 59
click at [213, 98] on button "Upload Images" at bounding box center [190, 105] width 86 height 18
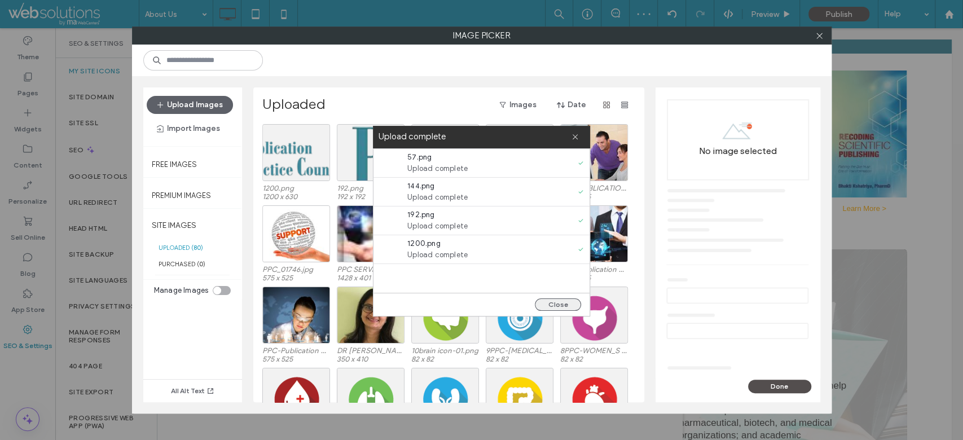
click at [568, 303] on button "Close" at bounding box center [558, 304] width 46 height 12
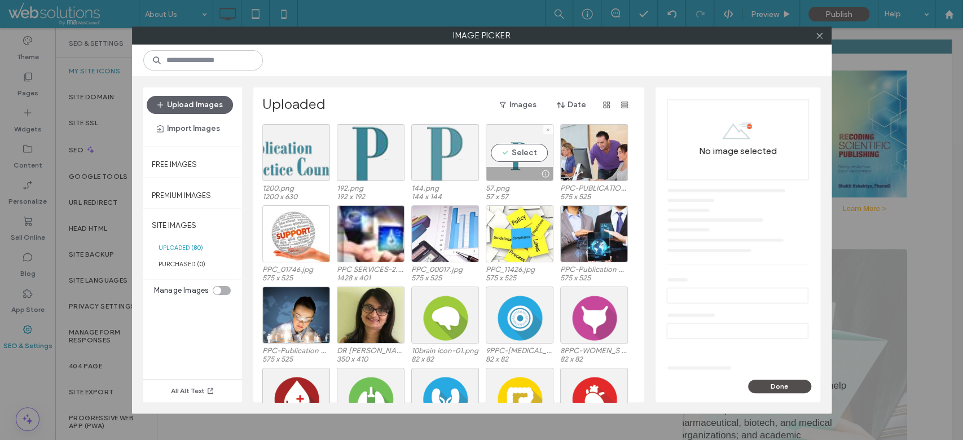
click at [451, 147] on div at bounding box center [445, 152] width 68 height 57
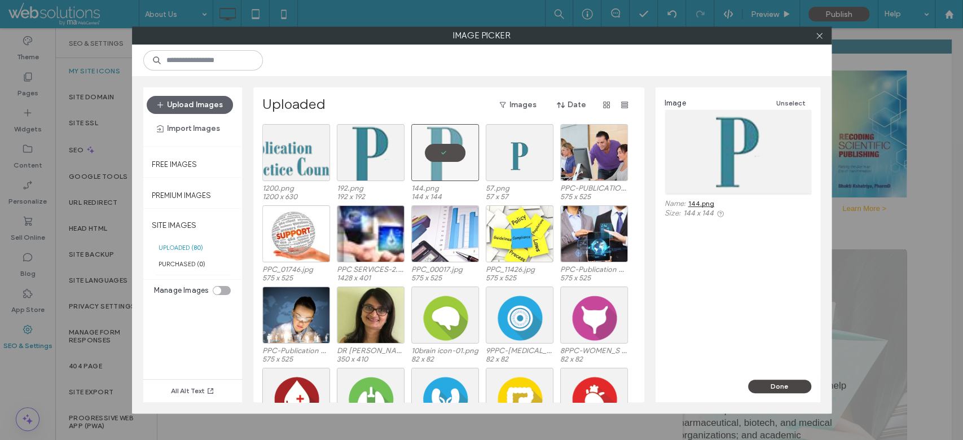
click at [787, 384] on button "Done" at bounding box center [779, 387] width 63 height 14
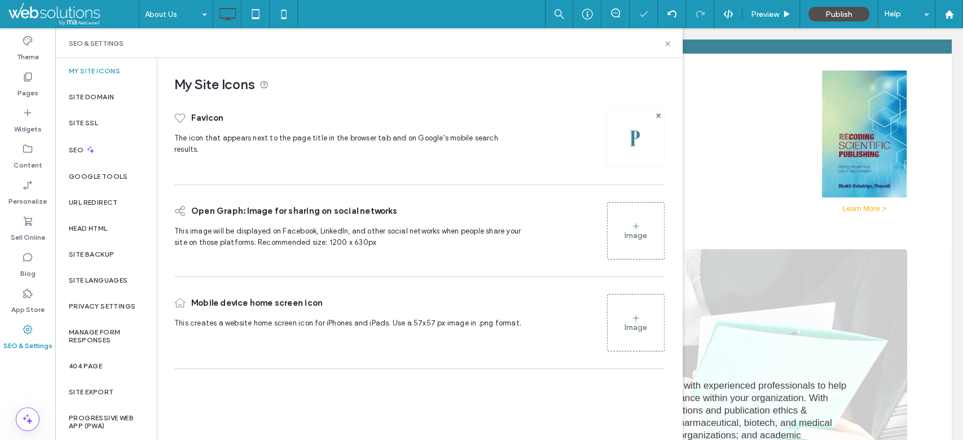
click at [614, 245] on div "Image" at bounding box center [635, 231] width 56 height 54
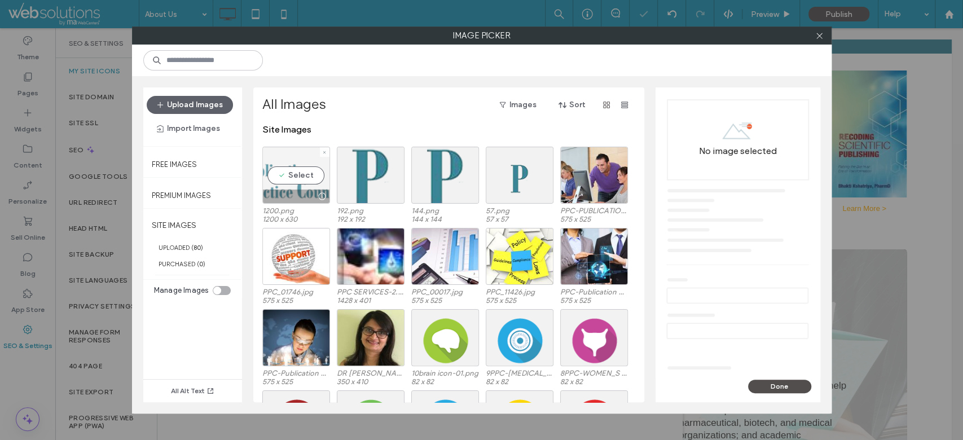
click at [293, 169] on div "Select" at bounding box center [296, 175] width 68 height 57
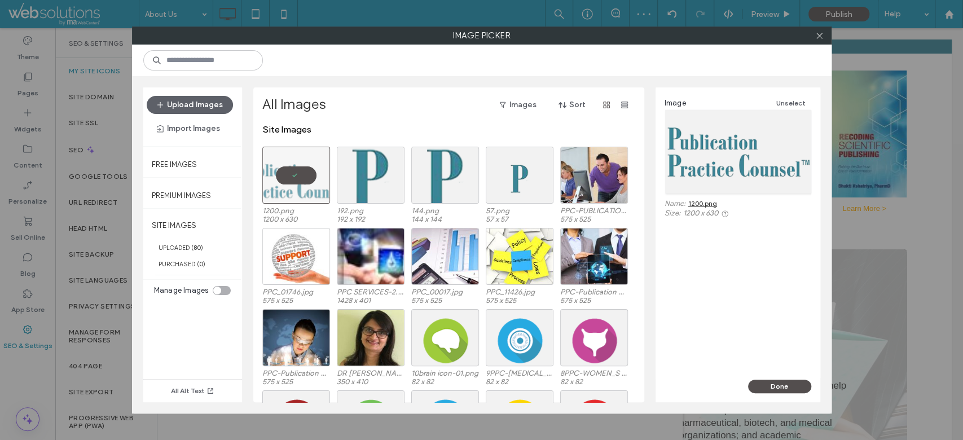
click at [775, 397] on div "Done" at bounding box center [737, 391] width 165 height 23
click at [791, 383] on button "Done" at bounding box center [779, 387] width 63 height 14
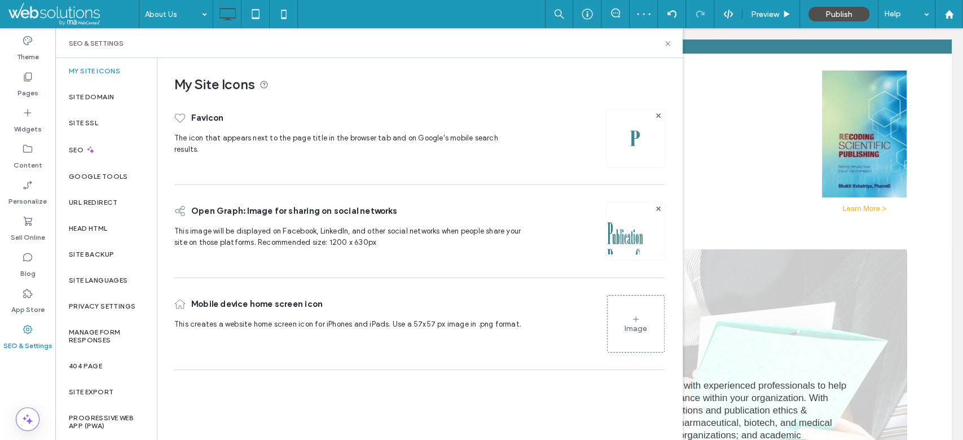
click at [638, 328] on div "Image" at bounding box center [635, 329] width 23 height 10
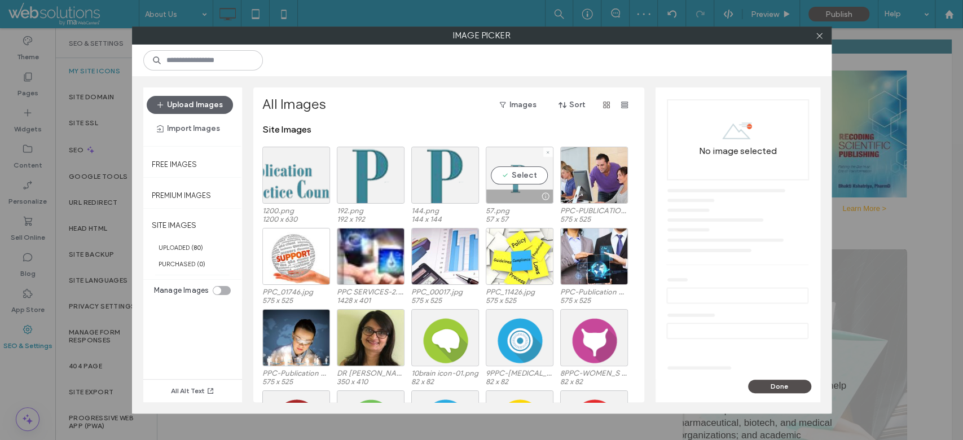
drag, startPoint x: 517, startPoint y: 163, endPoint x: 666, endPoint y: 268, distance: 182.6
click at [517, 164] on div "Select" at bounding box center [520, 175] width 68 height 57
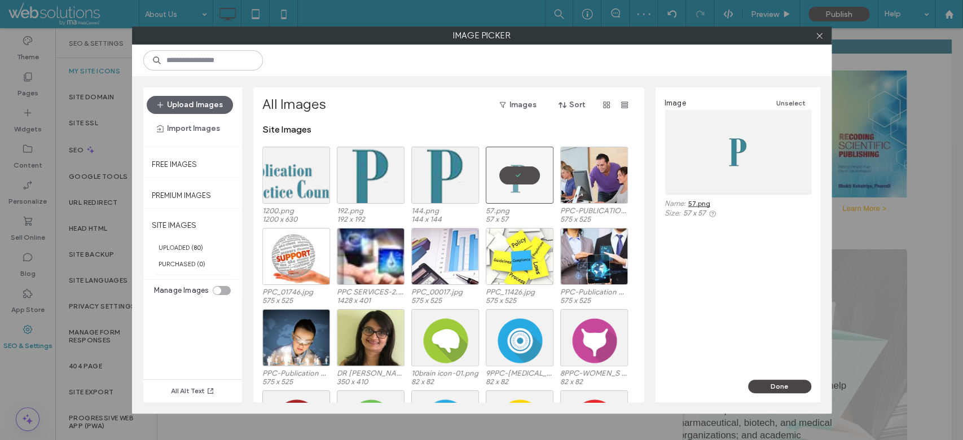
click at [786, 390] on button "Done" at bounding box center [779, 387] width 63 height 14
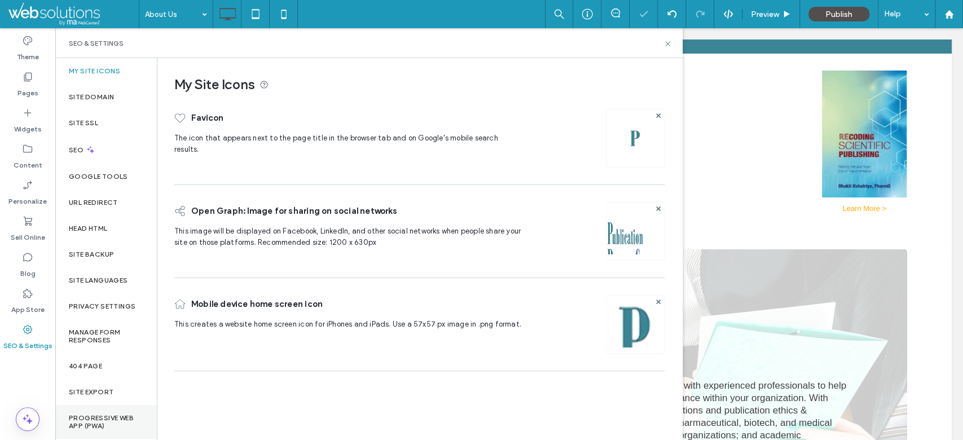
click at [118, 423] on label "Progressive Web App (PWA)" at bounding box center [106, 422] width 74 height 16
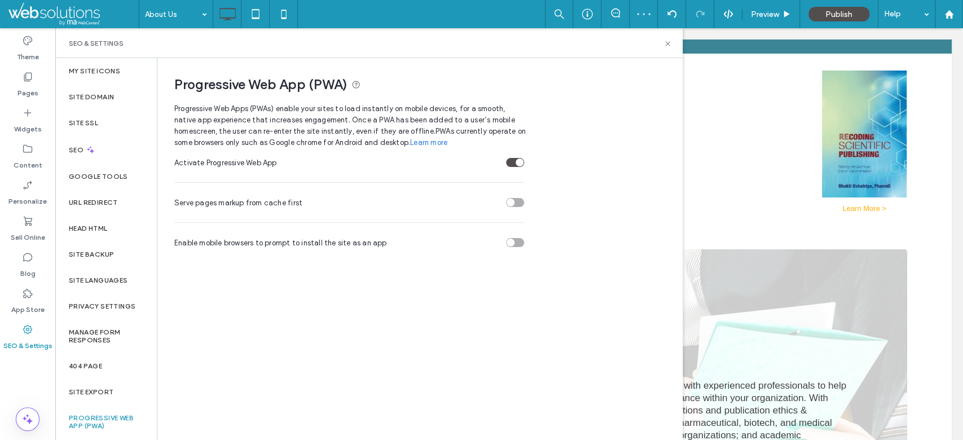
click at [514, 236] on section "Enable mobile browsers to prompt to install the site as an app" at bounding box center [349, 242] width 350 height 28
click at [514, 239] on div "toggle" at bounding box center [515, 242] width 18 height 9
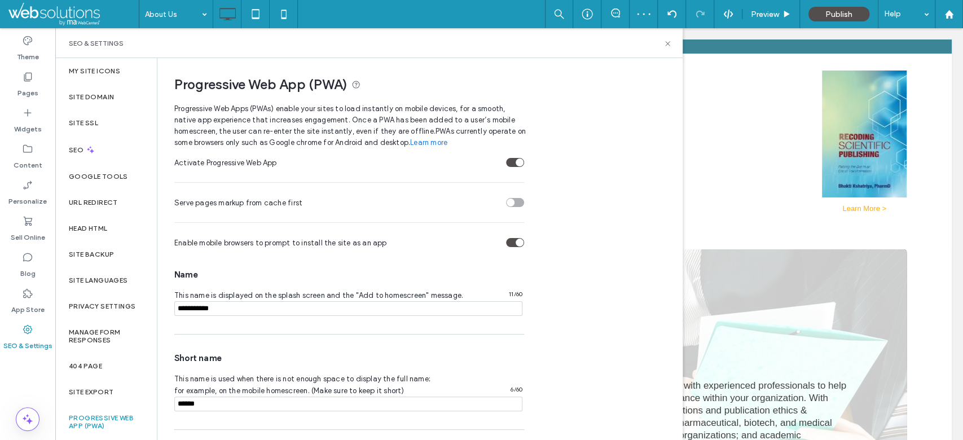
scroll to position [164, 0]
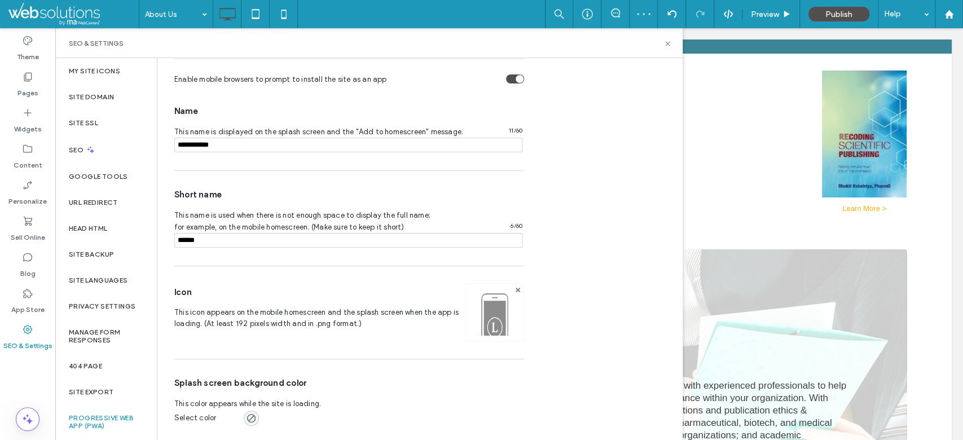
click at [492, 319] on img at bounding box center [495, 327] width 58 height 77
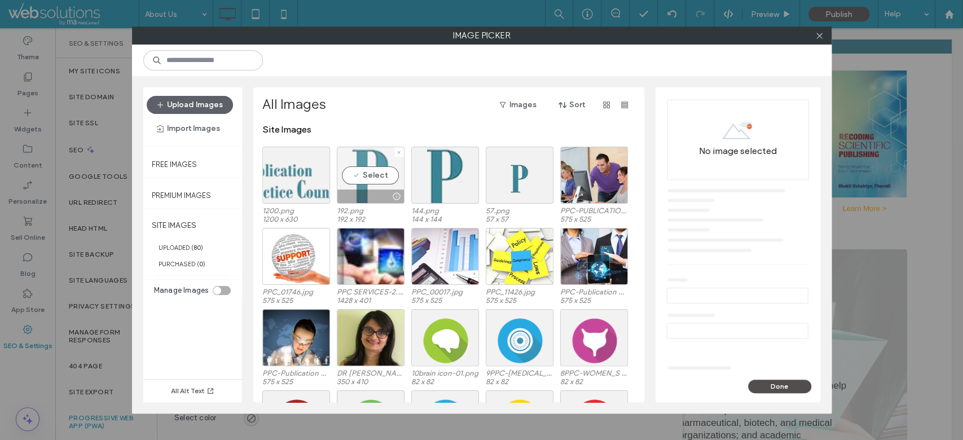
click at [386, 167] on div "Select" at bounding box center [371, 175] width 68 height 57
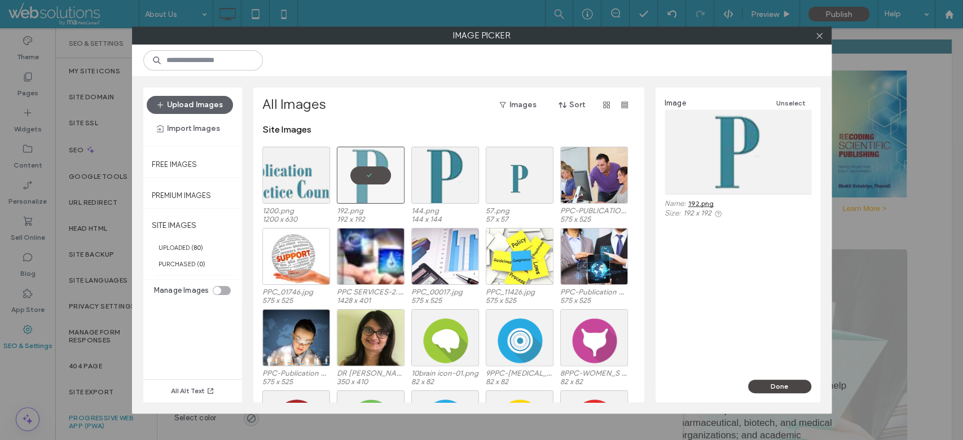
drag, startPoint x: 788, startPoint y: 385, endPoint x: 685, endPoint y: 333, distance: 115.8
click at [788, 384] on button "Done" at bounding box center [779, 387] width 63 height 14
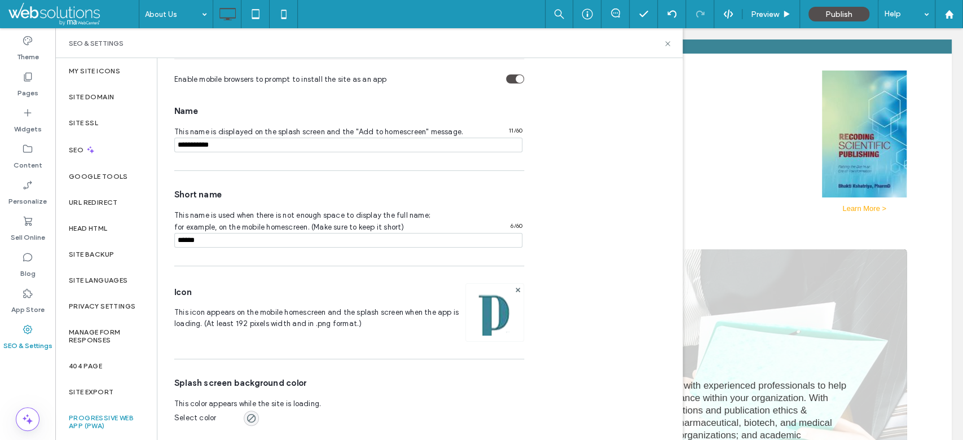
click at [234, 151] on input "notEmpty" at bounding box center [348, 145] width 348 height 15
paste input "**********"
type input "**********"
click at [216, 241] on input "notEmpty" at bounding box center [348, 240] width 348 height 15
paste input "**********"
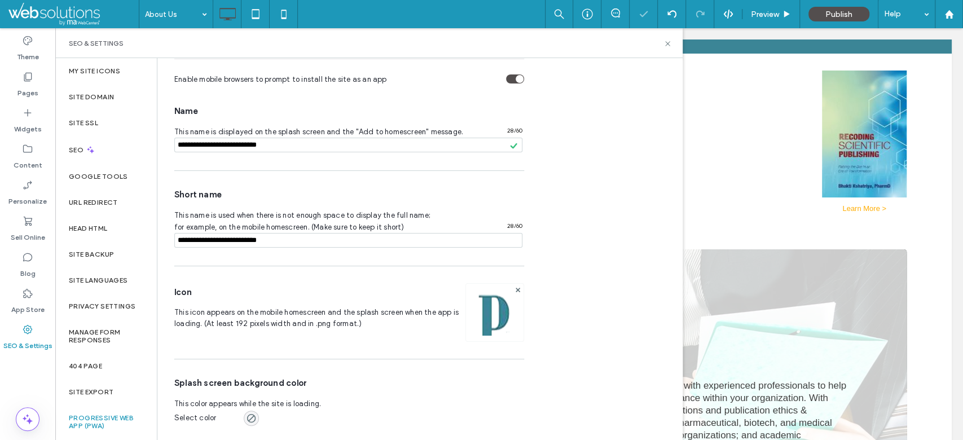
type input "**********"
click at [241, 268] on div "Name This name is displayed on the splash screen and the "Add to homescreen" me…" at bounding box center [349, 266] width 350 height 346
click at [37, 163] on label "Content" at bounding box center [28, 163] width 29 height 16
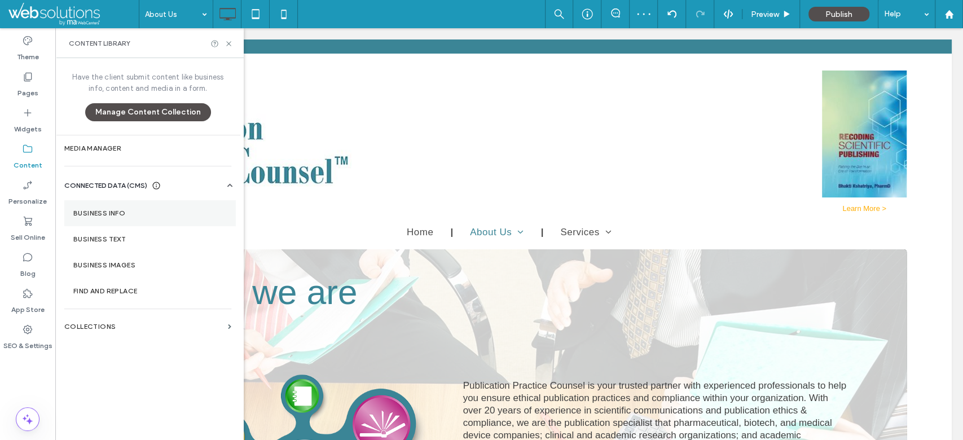
click at [141, 211] on label "Business Info" at bounding box center [149, 213] width 153 height 8
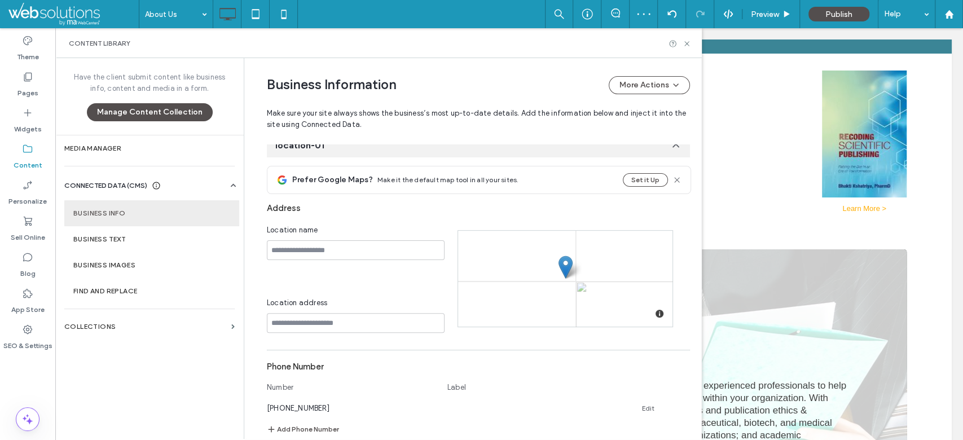
scroll to position [0, 0]
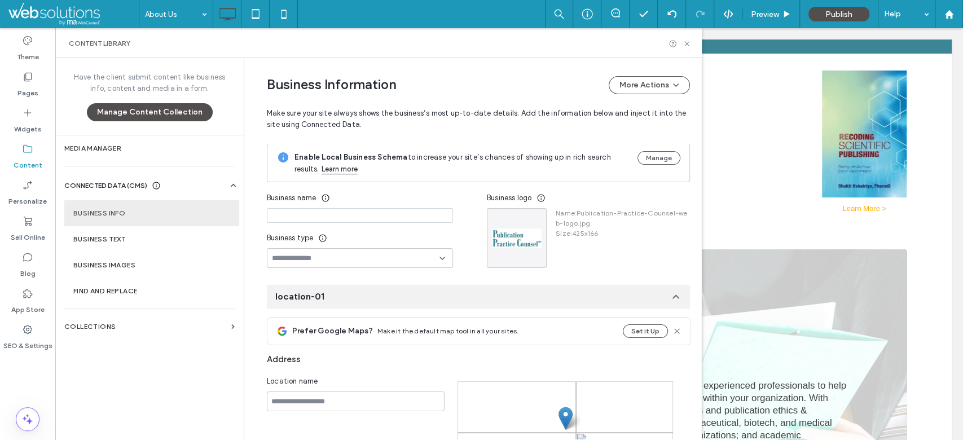
click at [339, 214] on input at bounding box center [360, 215] width 186 height 15
paste input "**********"
type input "**********"
click at [422, 231] on div "Business type" at bounding box center [360, 238] width 186 height 20
click at [686, 47] on icon at bounding box center [686, 43] width 8 height 8
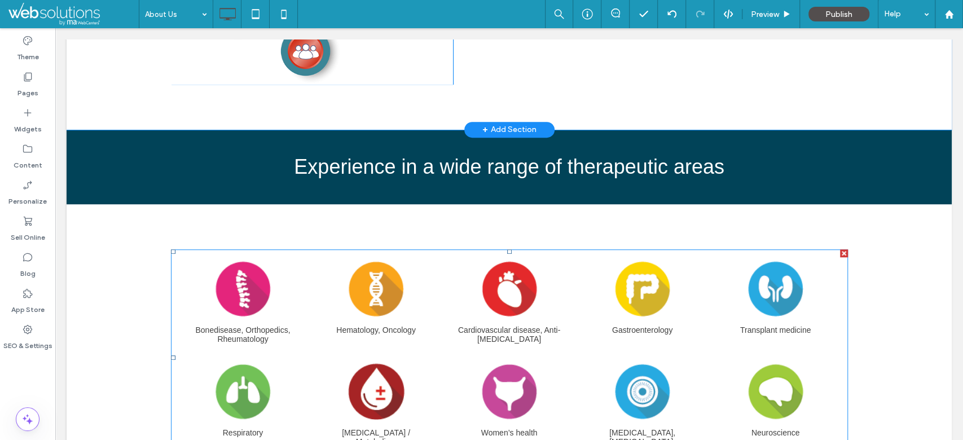
scroll to position [7, 0]
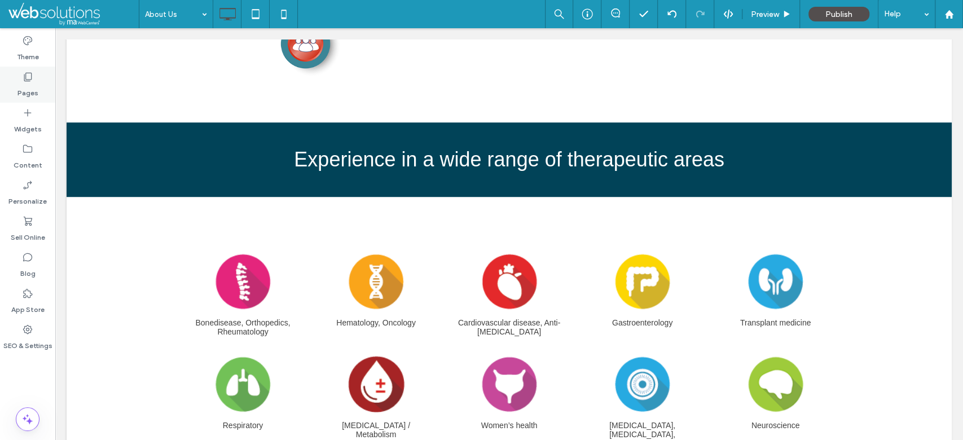
click at [27, 80] on icon at bounding box center [27, 76] width 11 height 11
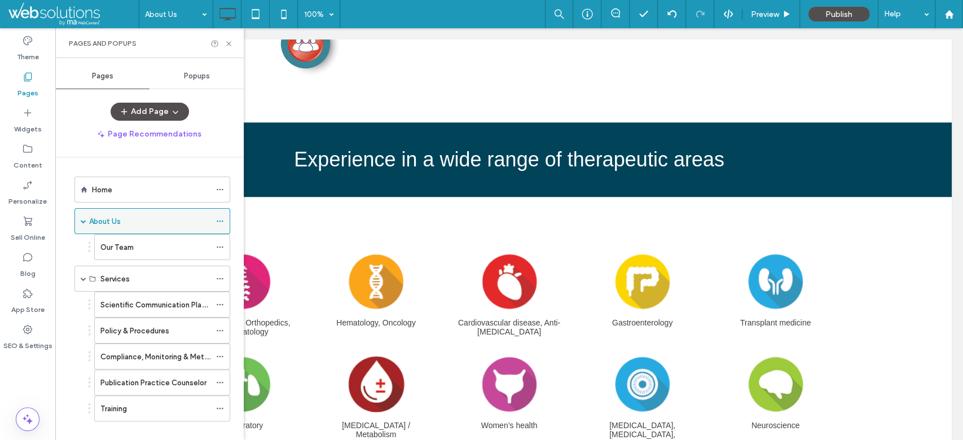
scroll to position [14, 0]
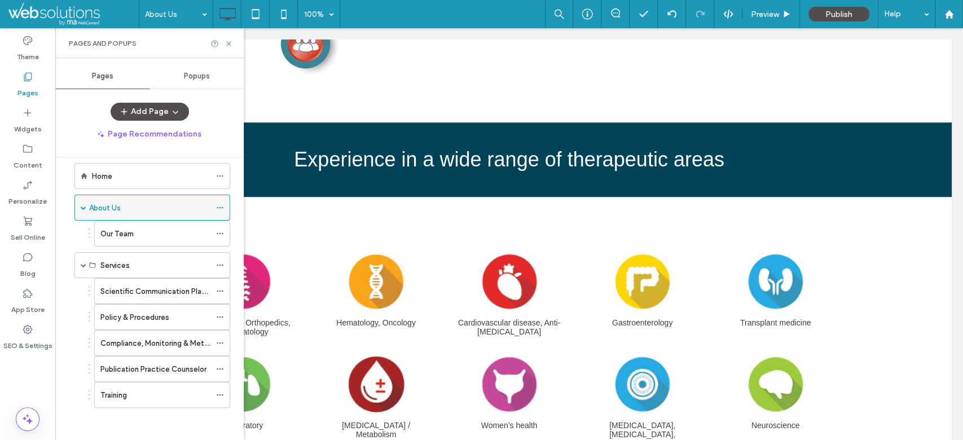
click at [84, 205] on span at bounding box center [84, 208] width 6 height 6
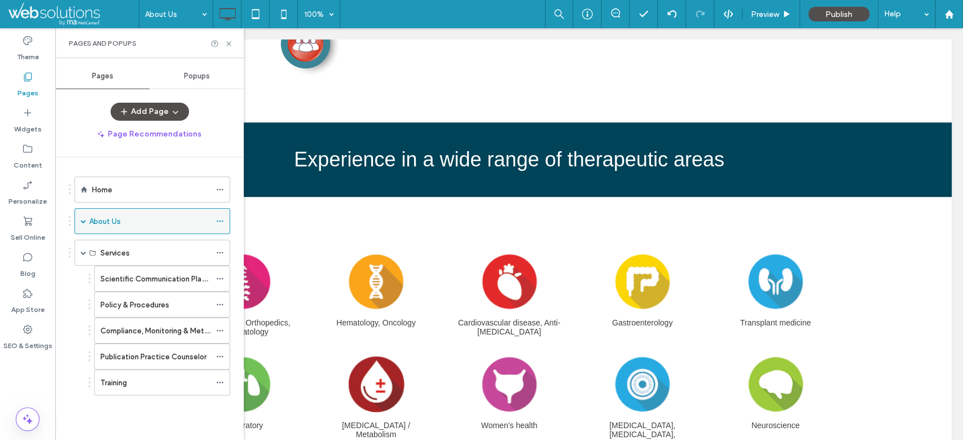
scroll to position [0, 0]
click at [82, 253] on span at bounding box center [84, 253] width 6 height 6
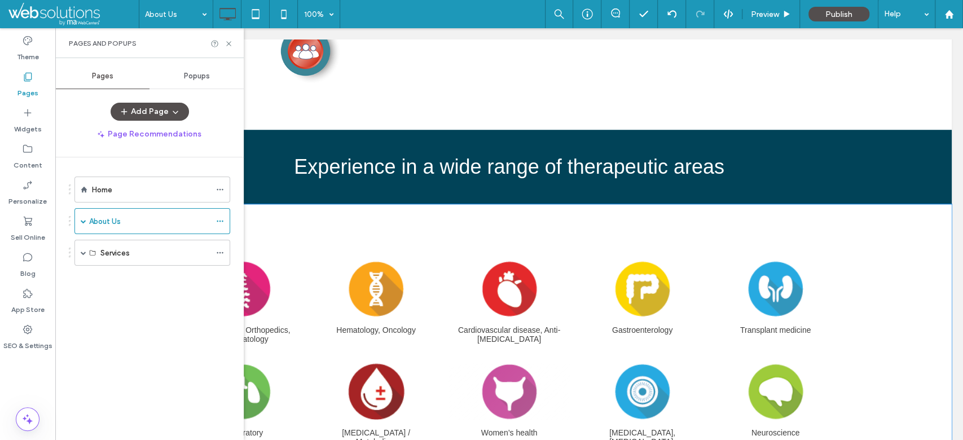
scroll to position [7, 0]
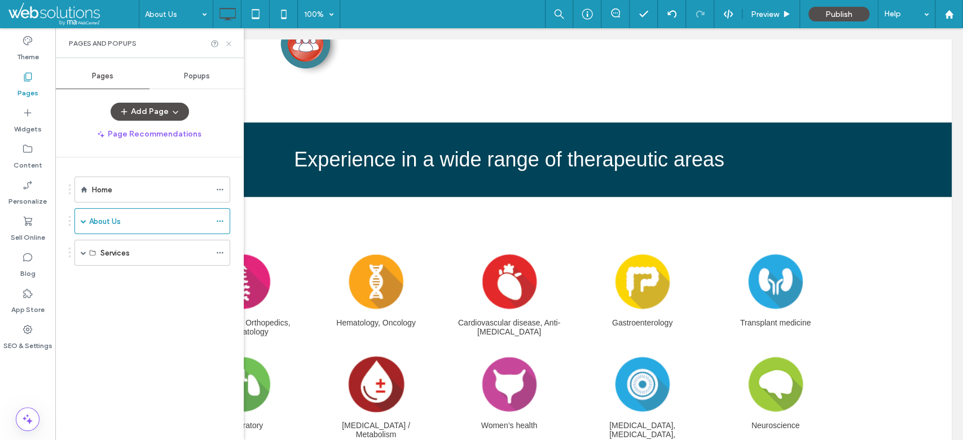
click at [228, 43] on use at bounding box center [228, 43] width 5 height 5
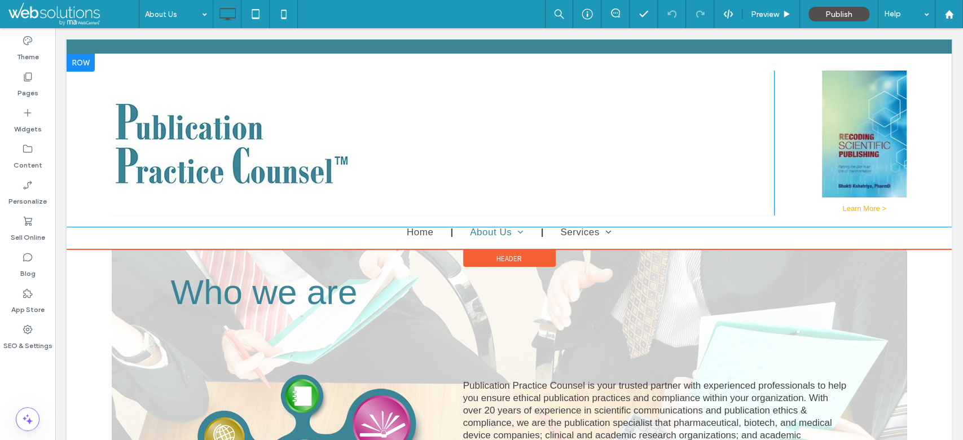
scroll to position [601, 0]
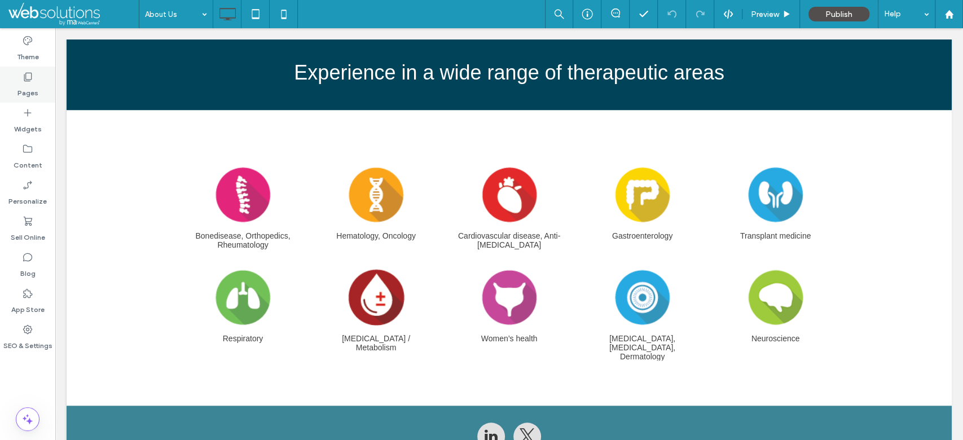
click at [19, 73] on div "Pages" at bounding box center [27, 85] width 55 height 36
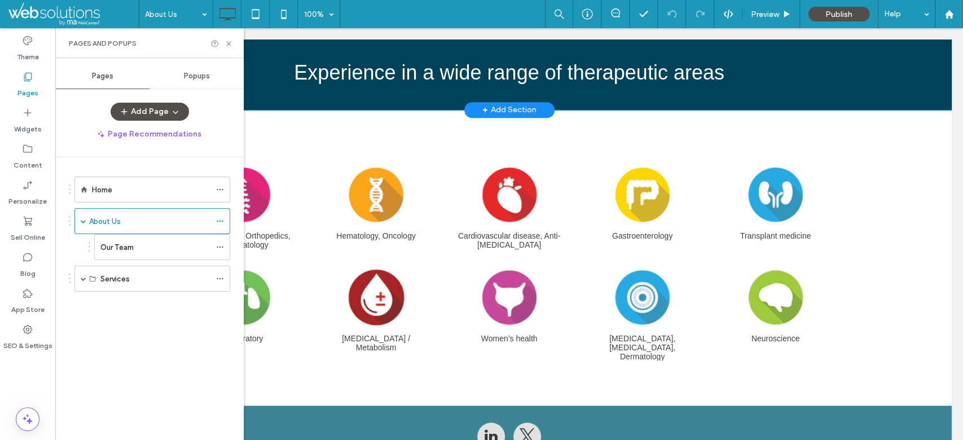
scroll to position [0, 0]
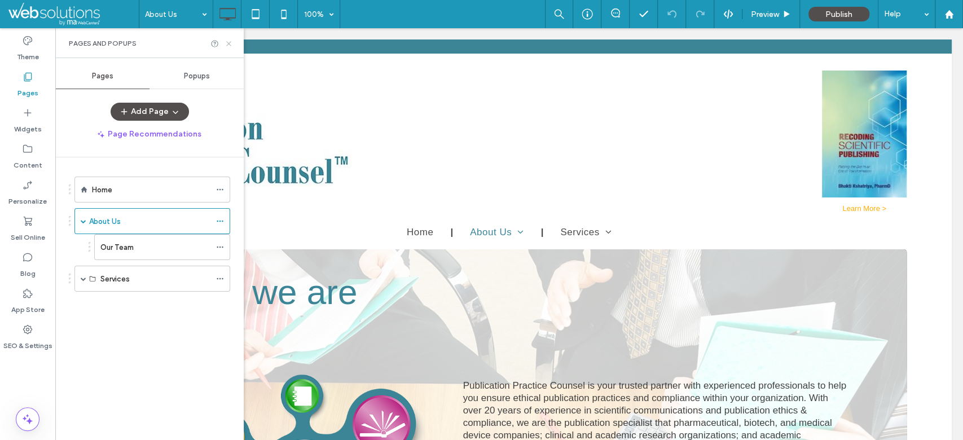
drag, startPoint x: 226, startPoint y: 44, endPoint x: 318, endPoint y: 25, distance: 94.3
click at [226, 44] on icon at bounding box center [228, 43] width 8 height 8
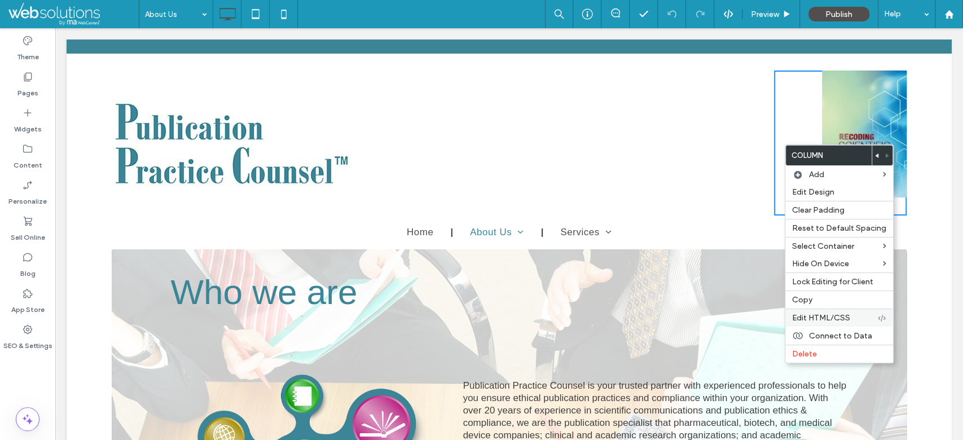
click at [836, 315] on span "Edit HTML/CSS" at bounding box center [821, 318] width 58 height 10
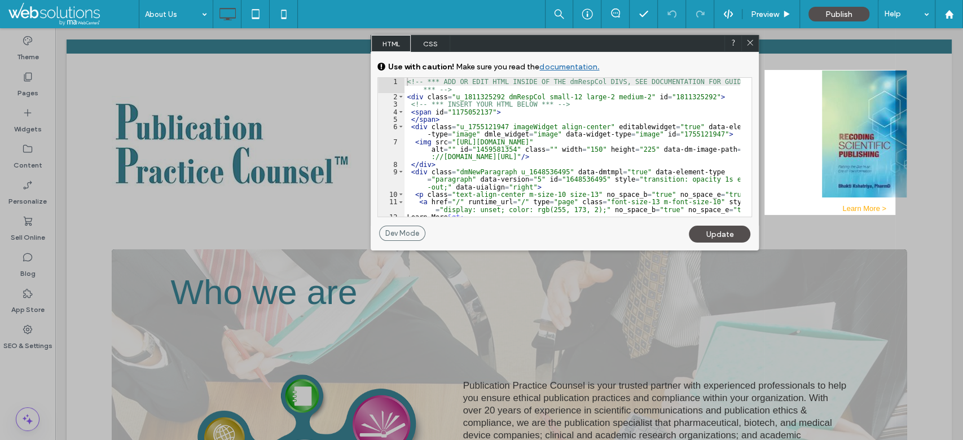
click at [431, 45] on span "CSS" at bounding box center [430, 43] width 39 height 17
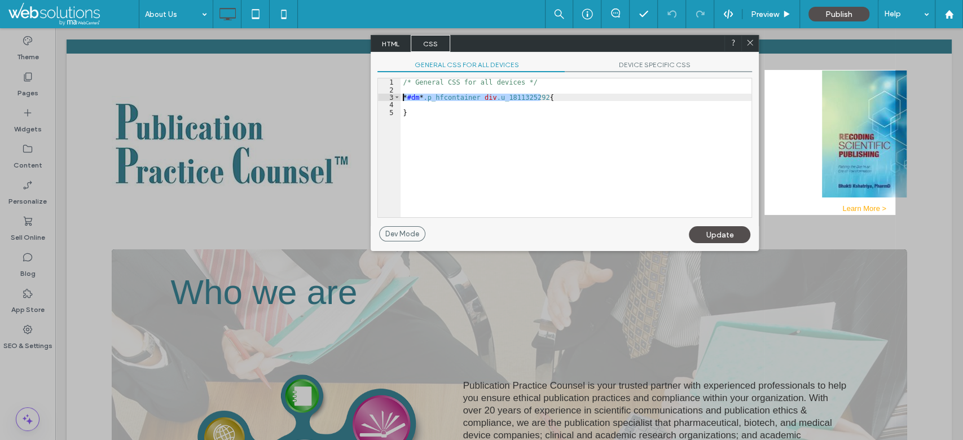
drag, startPoint x: 540, startPoint y: 96, endPoint x: 392, endPoint y: 96, distance: 148.3
click at [392, 96] on div "** 1 2 3 4 5 /* General CSS for all devices */ * #dm * .p_hfcontainer div .u_18…" at bounding box center [564, 148] width 374 height 140
click at [416, 228] on div "Dev Mode" at bounding box center [402, 233] width 46 height 15
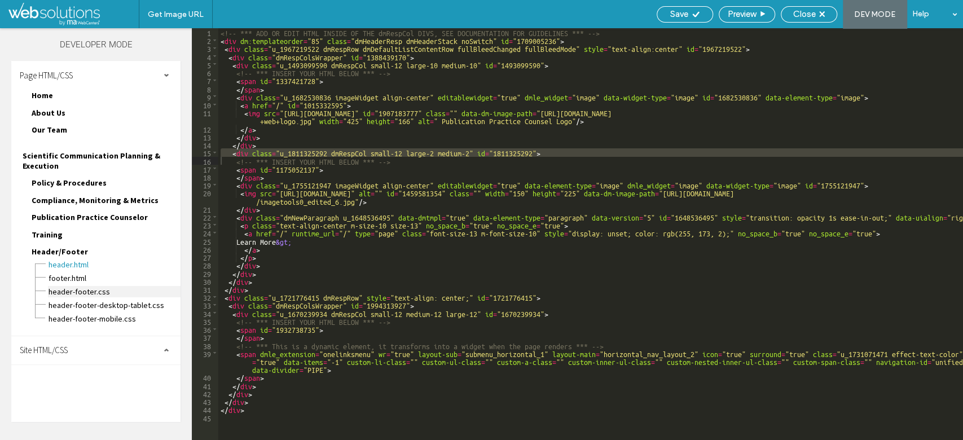
click at [133, 286] on span "header-footer.css" at bounding box center [114, 291] width 133 height 11
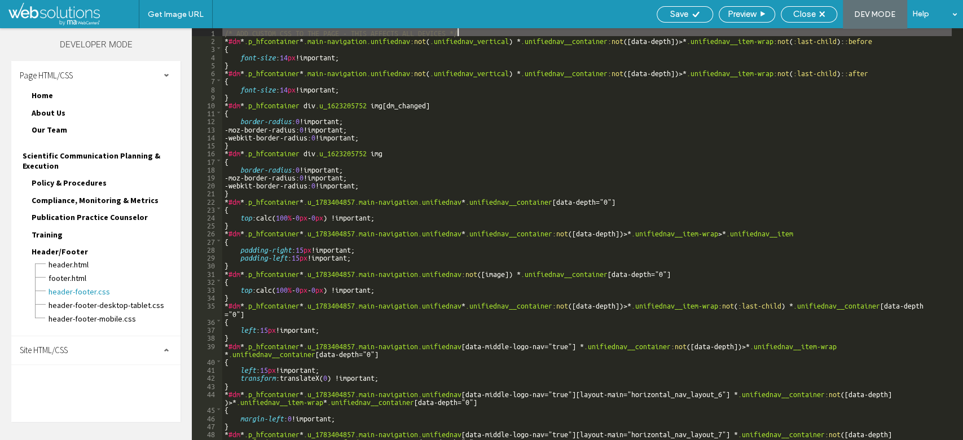
click at [136, 297] on div "header-footer-desktop-tablet.css" at bounding box center [114, 304] width 133 height 14
click at [125, 286] on span "header-footer.css" at bounding box center [114, 291] width 133 height 11
click at [901, 32] on div "/* ADD CUSTOM CSS TO THE PAGE - THIS AFFECTS ALL DEVICES */ * #dm * .p_hfcontai…" at bounding box center [586, 241] width 729 height 427
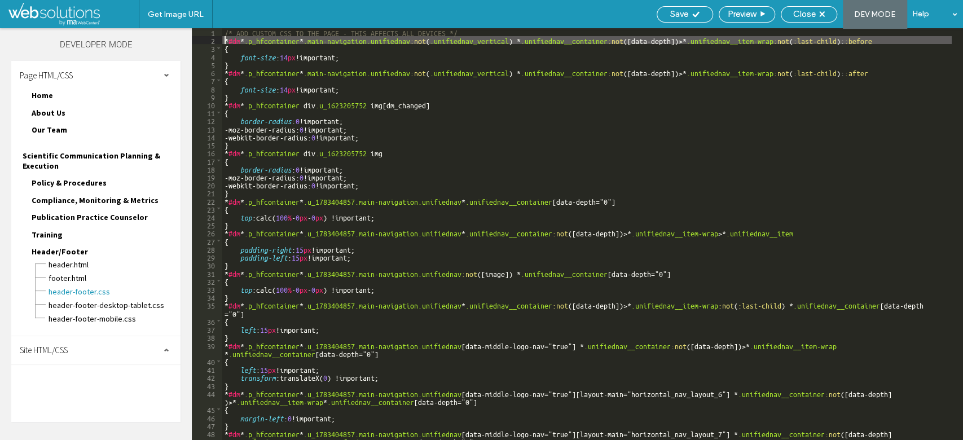
click at [225, 39] on div "/* ADD CUSTOM CSS TO THE PAGE - THIS AFFECTS ALL DEVICES */ * #dm * .p_hfcontai…" at bounding box center [586, 241] width 729 height 427
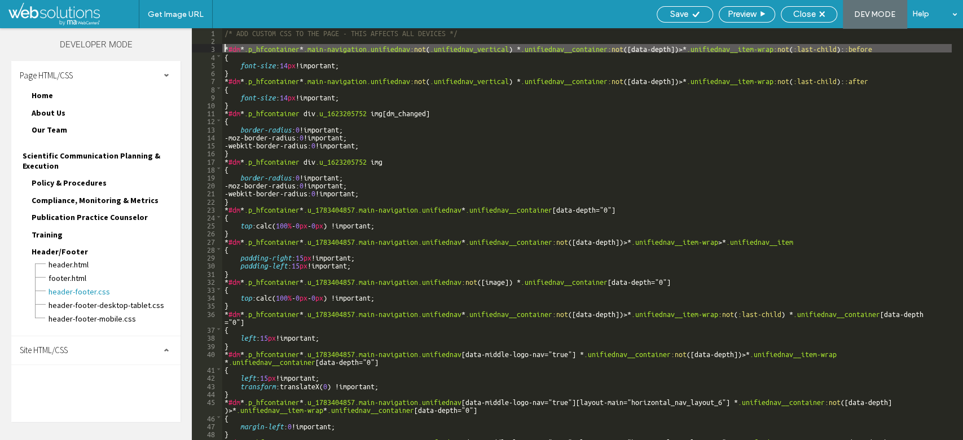
click at [234, 41] on div "/* ADD CUSTOM CSS TO THE PAGE - THIS AFFECTS ALL DEVICES */ * #dm * .p_hfcontai…" at bounding box center [586, 246] width 729 height 436
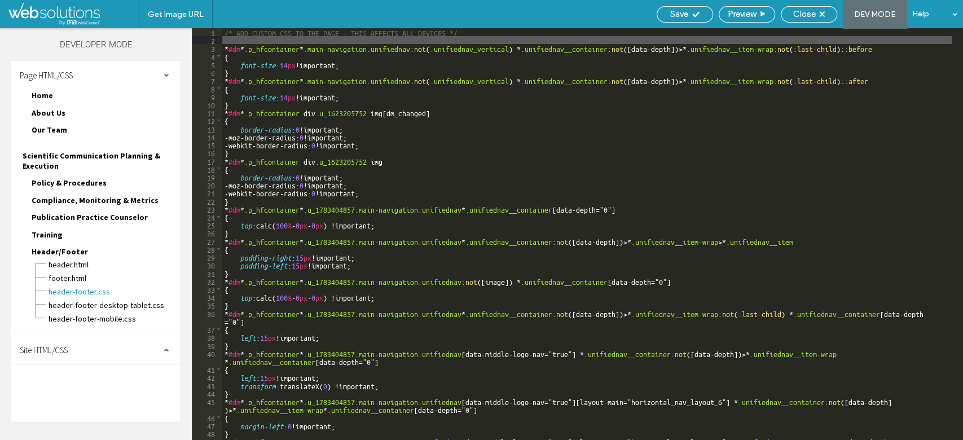
paste textarea
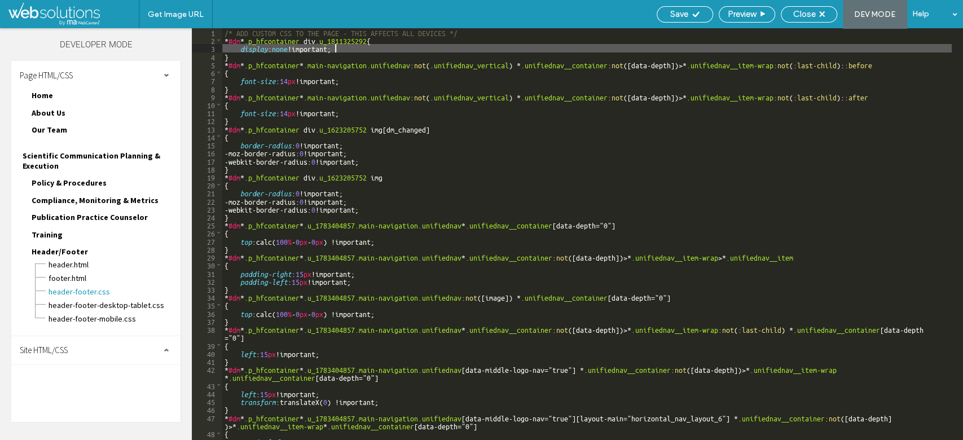
click at [46, 95] on span "Home" at bounding box center [42, 95] width 21 height 10
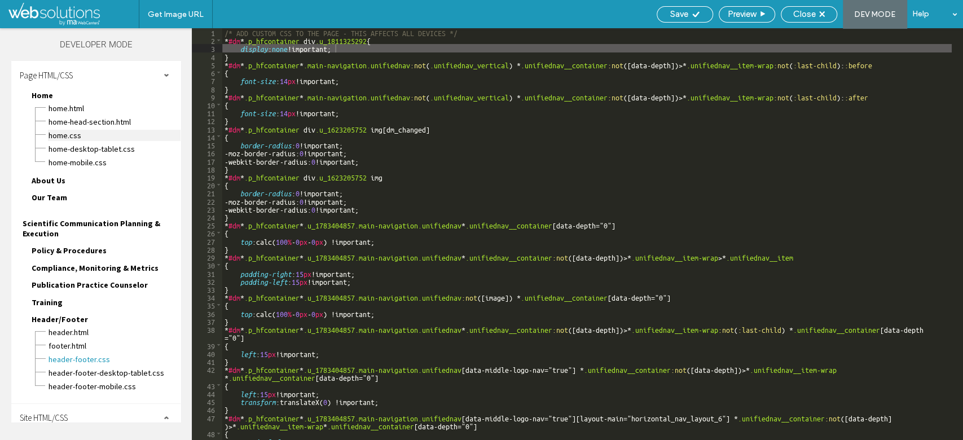
click at [102, 131] on span "Home.css" at bounding box center [114, 135] width 133 height 11
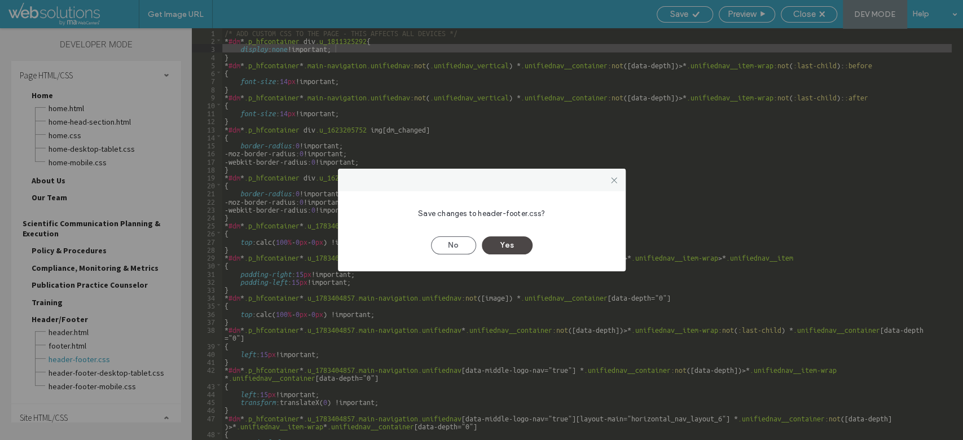
click at [506, 237] on button "Yes" at bounding box center [507, 245] width 51 height 18
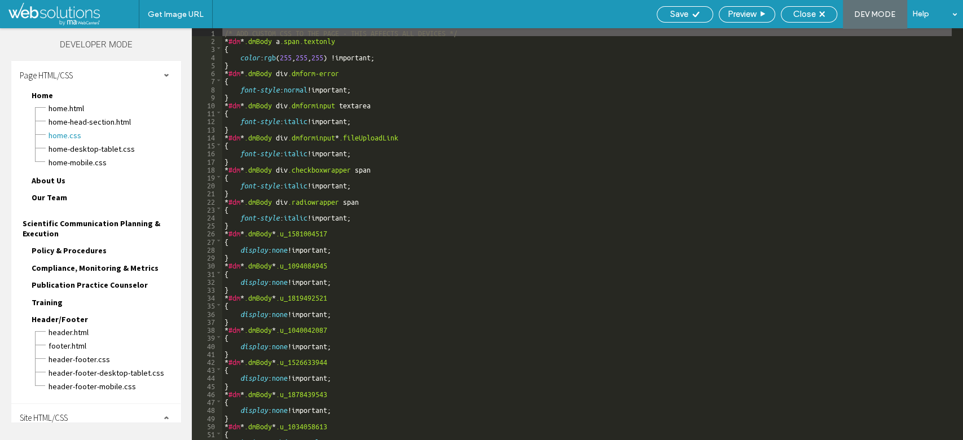
click at [470, 32] on div "/* ADD CUSTOM CSS TO THE PAGE - THIS AFFECTS ALL DEVICES */ * #dm * .dmBody a .…" at bounding box center [586, 241] width 729 height 427
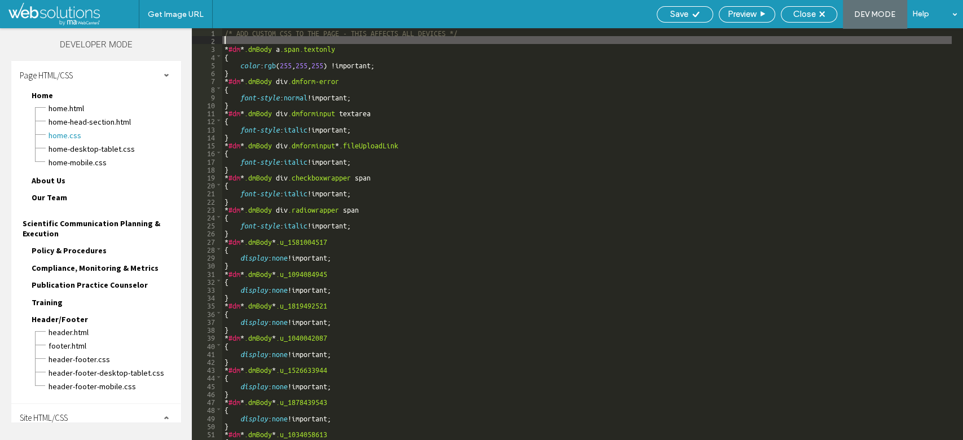
paste textarea
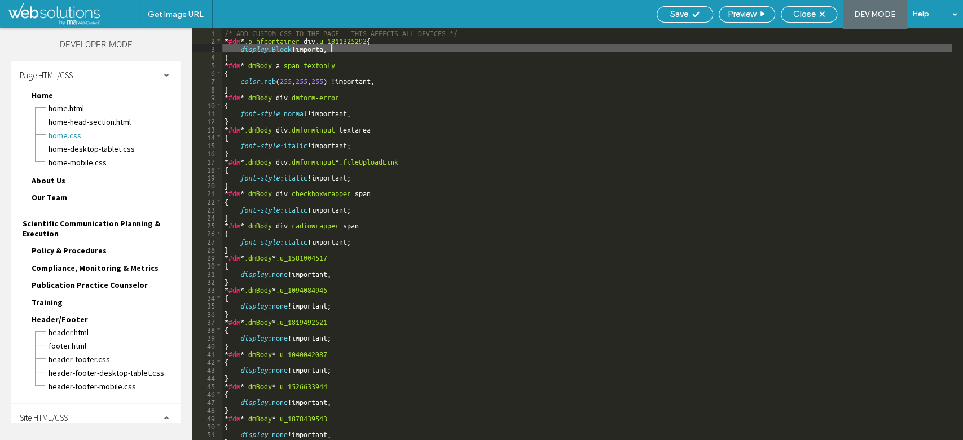
type textarea "**"
click at [690, 8] on div "Save" at bounding box center [684, 14] width 56 height 16
click at [691, 15] on icon at bounding box center [695, 14] width 8 height 8
click at [688, 15] on div "Save" at bounding box center [684, 14] width 55 height 10
click at [826, 16] on div "Close" at bounding box center [808, 14] width 55 height 10
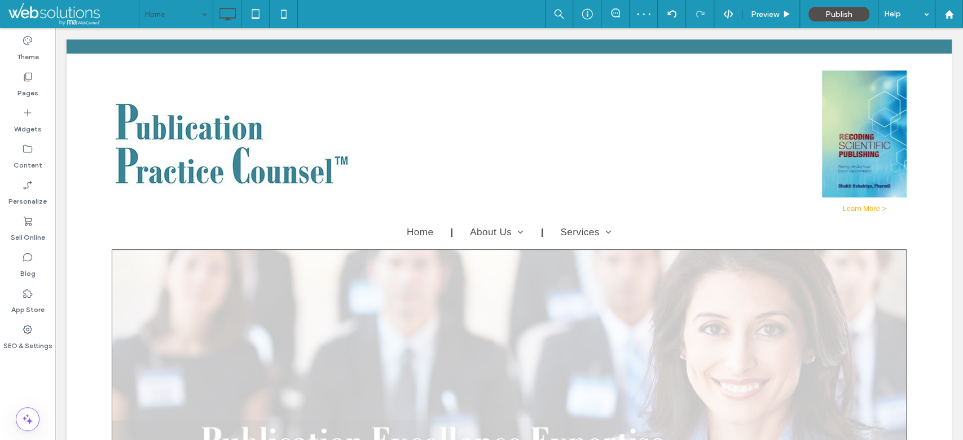
click at [179, 16] on input at bounding box center [173, 14] width 56 height 28
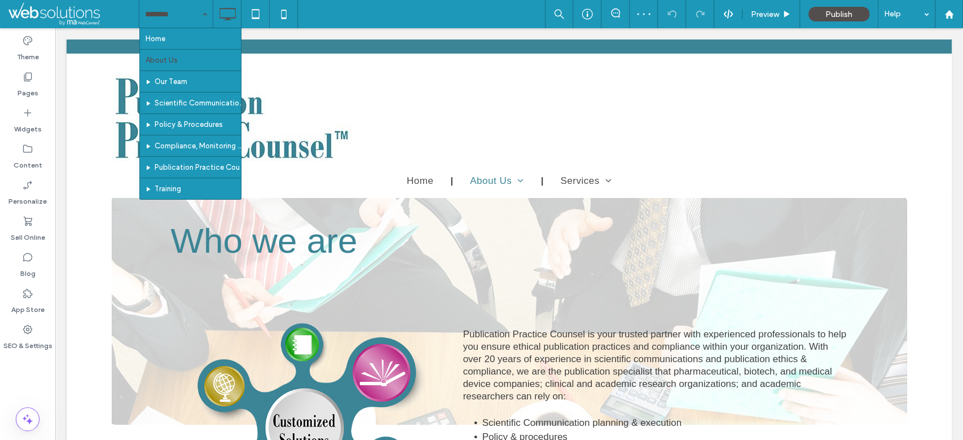
click at [187, 9] on input at bounding box center [173, 14] width 56 height 28
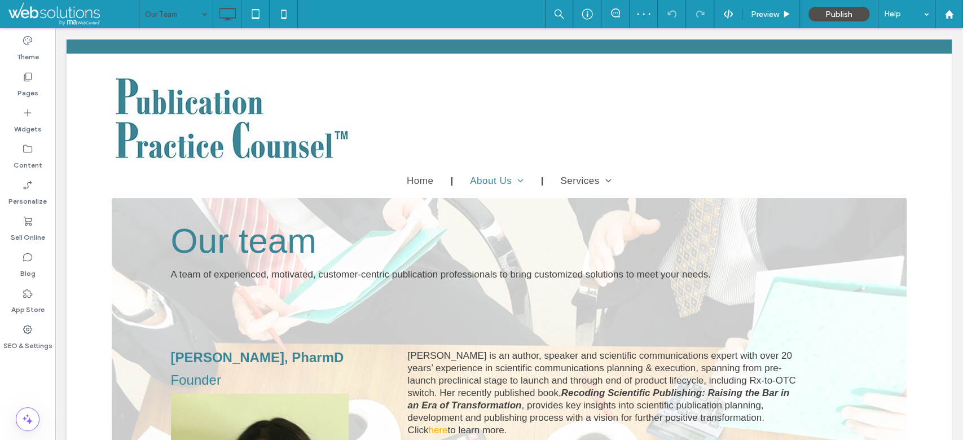
click at [155, 15] on input at bounding box center [173, 14] width 56 height 28
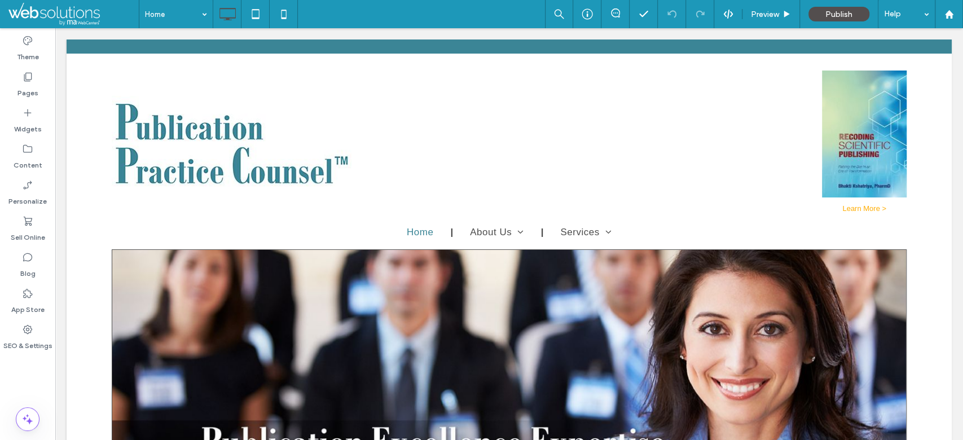
click at [311, 16] on div "Home Preview Publish Help" at bounding box center [551, 14] width 824 height 28
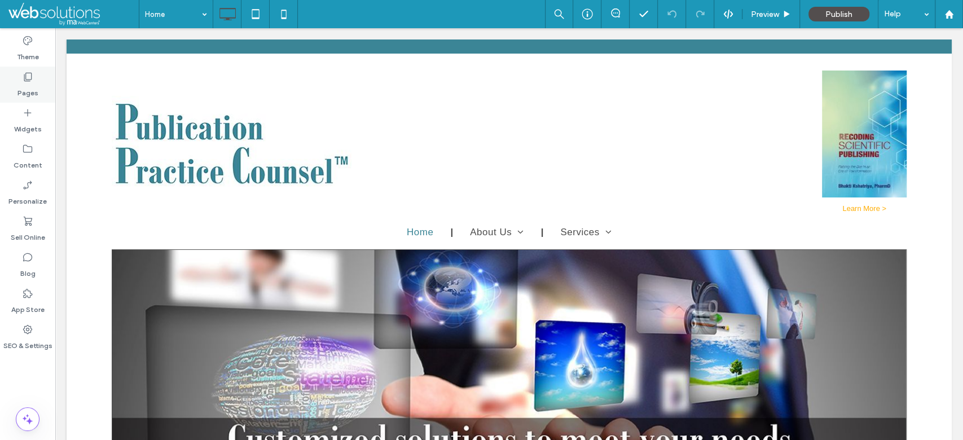
click at [23, 93] on label "Pages" at bounding box center [27, 90] width 21 height 16
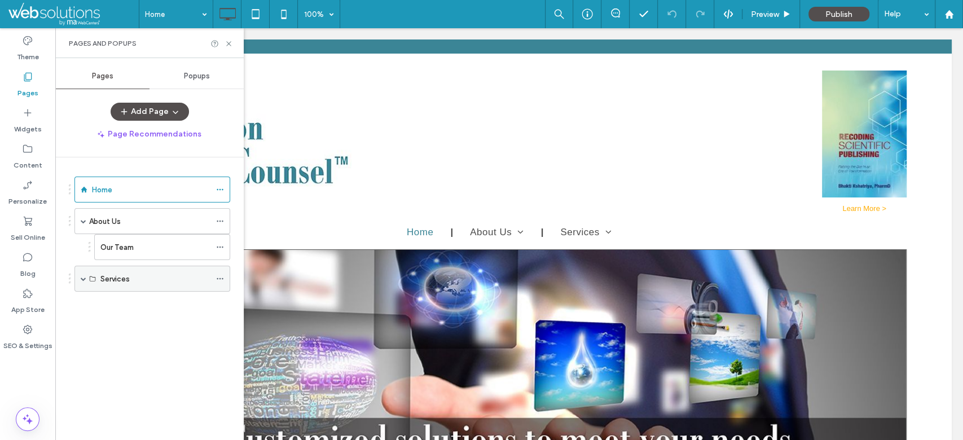
click at [82, 276] on span at bounding box center [84, 279] width 6 height 6
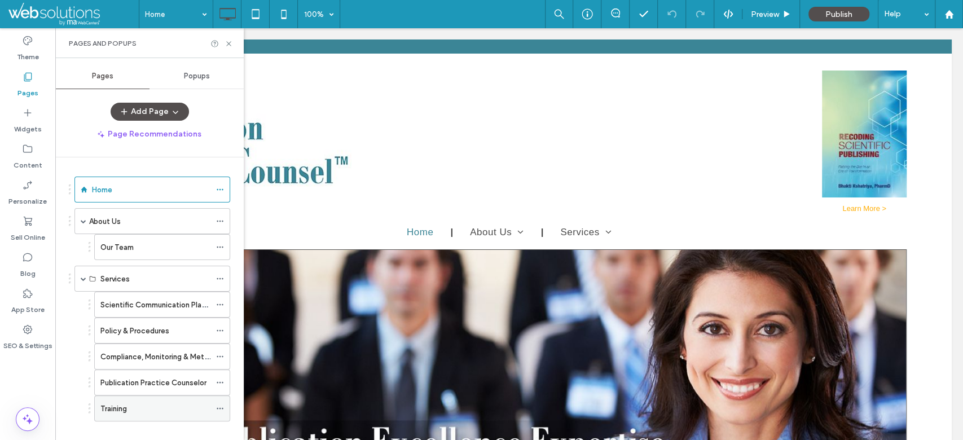
click at [217, 400] on span at bounding box center [220, 408] width 8 height 17
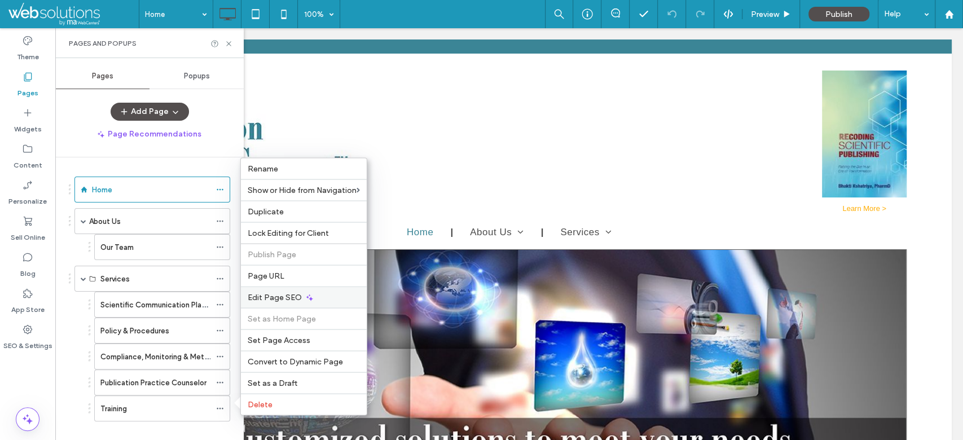
click at [283, 301] on span "Edit Page SEO" at bounding box center [275, 297] width 54 height 10
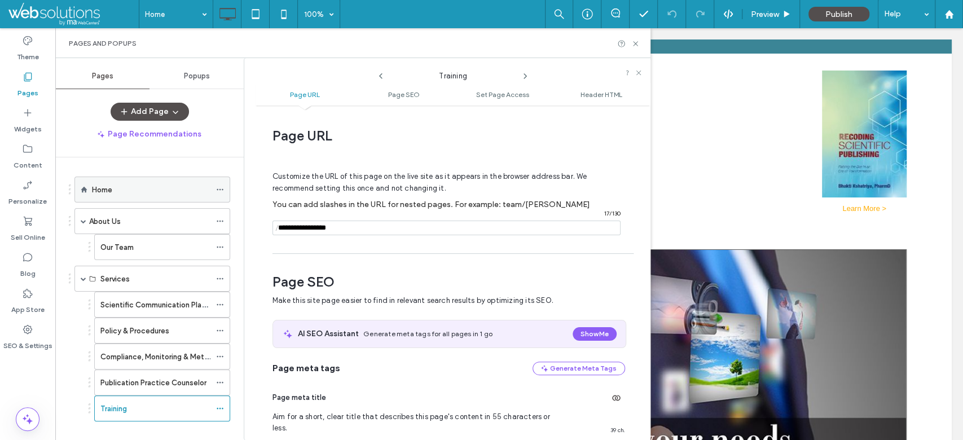
click at [164, 184] on div "Home" at bounding box center [151, 190] width 118 height 12
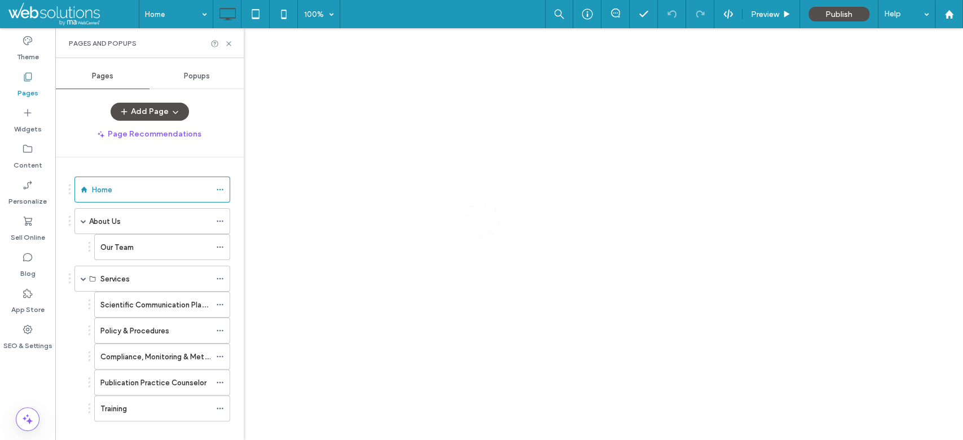
click at [228, 43] on use at bounding box center [228, 43] width 5 height 5
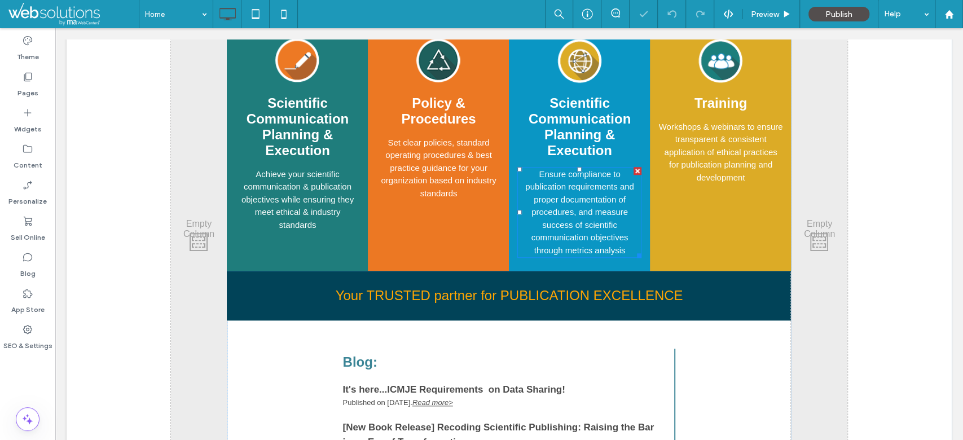
scroll to position [451, 0]
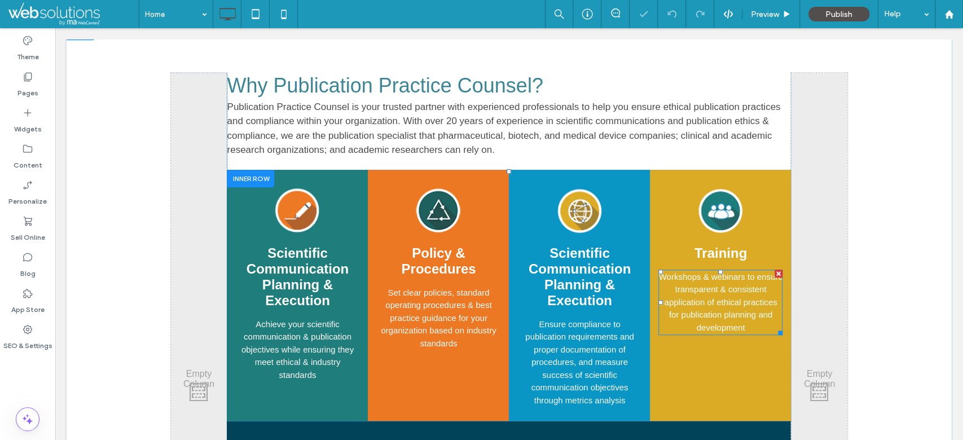
click at [716, 302] on span "Workshops & webinars to ensure transparent & consistent application of ethical …" at bounding box center [721, 302] width 124 height 60
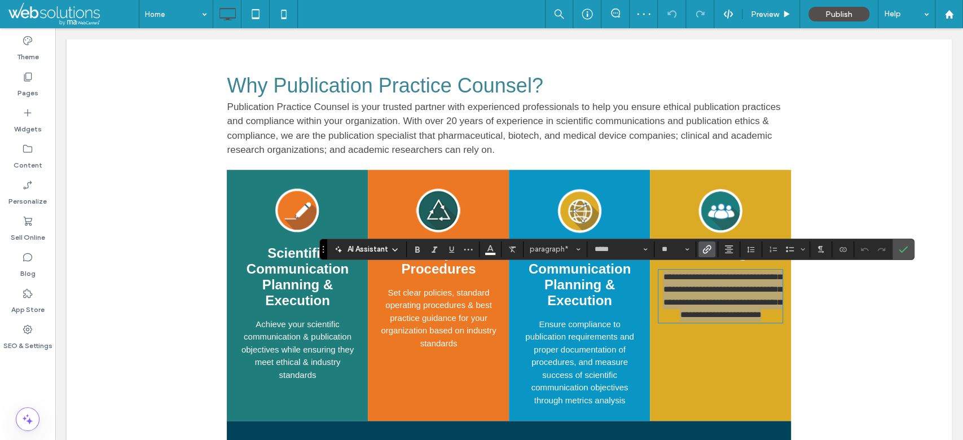
click at [704, 252] on icon "Link" at bounding box center [706, 249] width 9 height 9
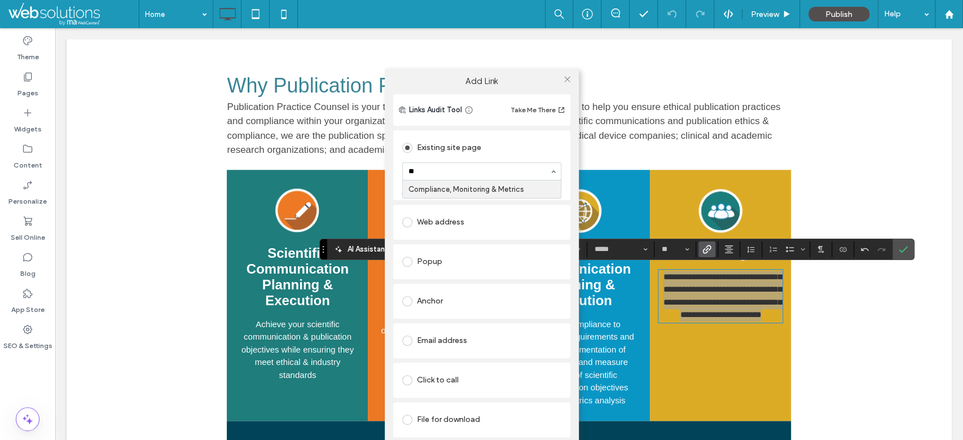
type input "***"
click at [567, 80] on use at bounding box center [567, 80] width 6 height 6
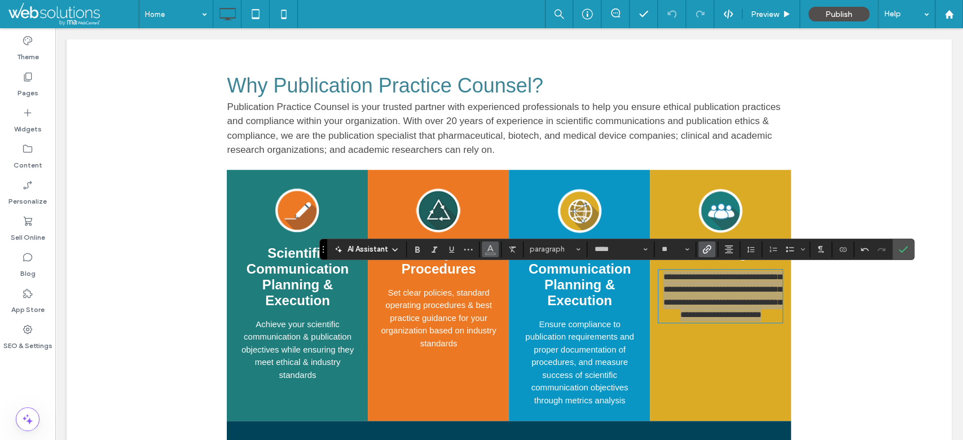
click at [486, 247] on icon "Color" at bounding box center [490, 248] width 9 height 9
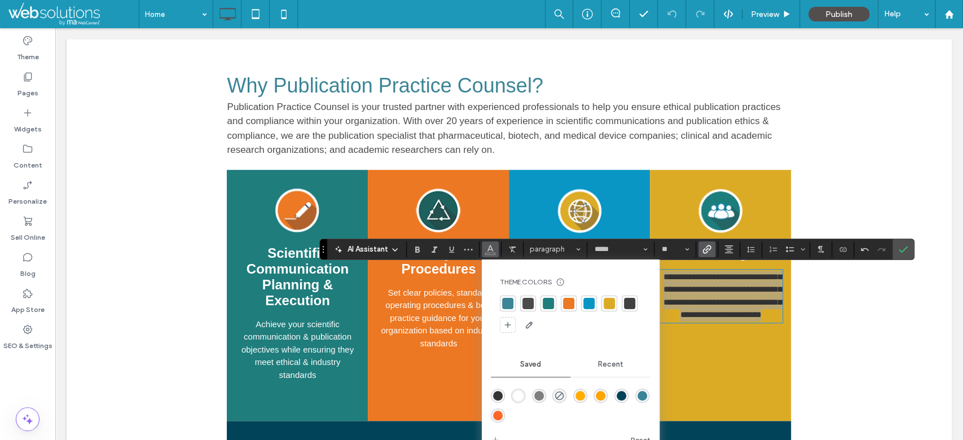
click at [515, 395] on div "rgba(255,255,255,1)" at bounding box center [518, 396] width 10 height 10
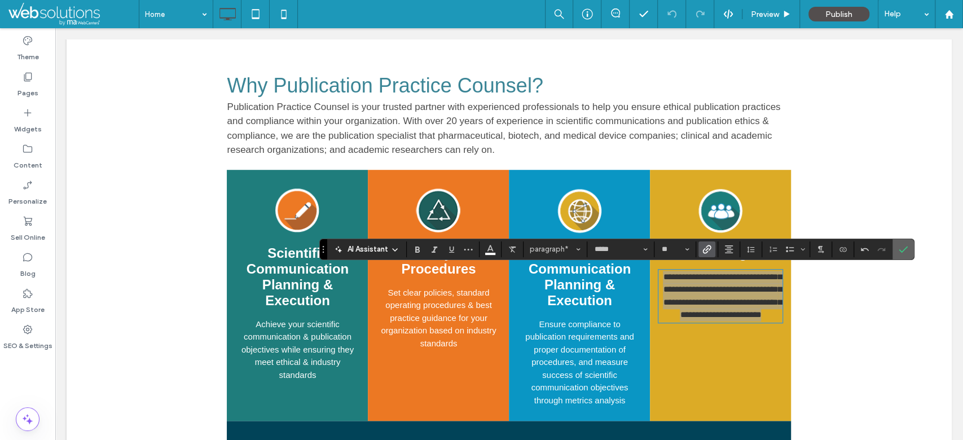
click at [908, 249] on label "Confirm" at bounding box center [902, 249] width 17 height 20
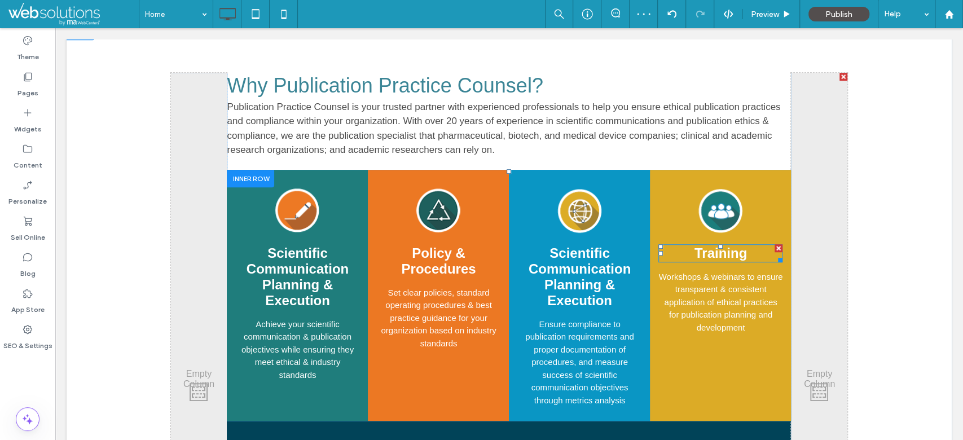
click at [717, 246] on strong "Training" at bounding box center [720, 252] width 52 height 15
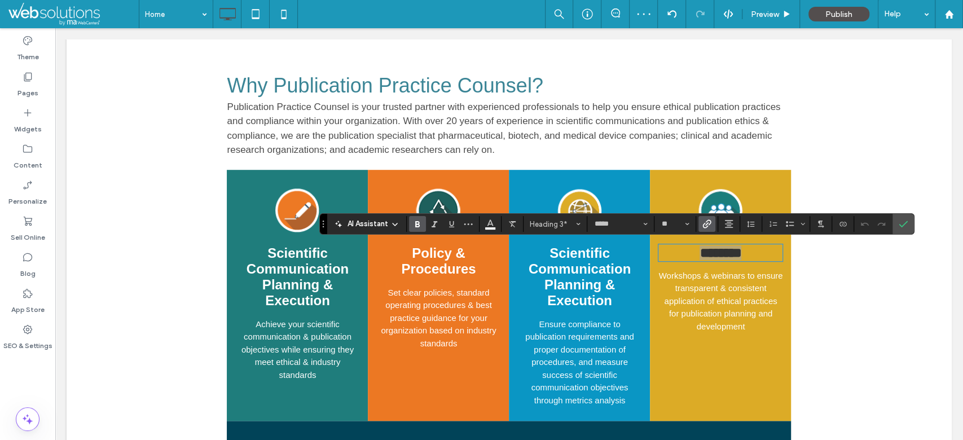
click at [708, 225] on icon "Link" at bounding box center [706, 223] width 9 height 9
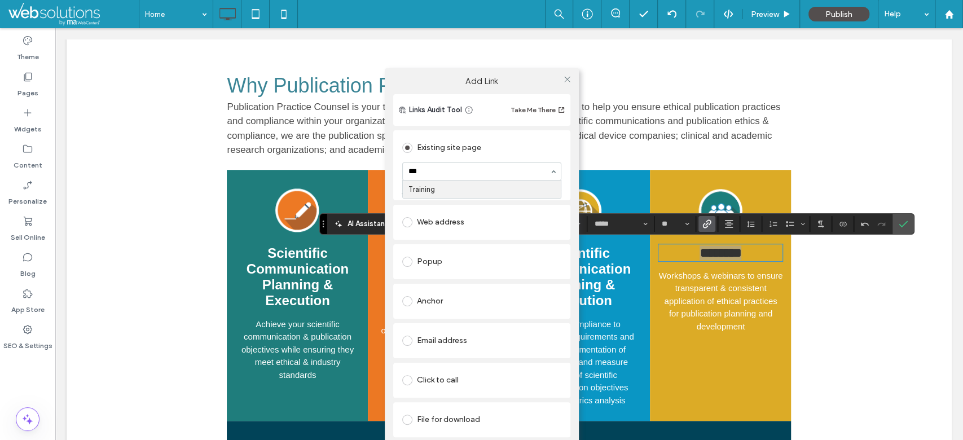
type input "****"
click at [565, 82] on use at bounding box center [567, 80] width 6 height 6
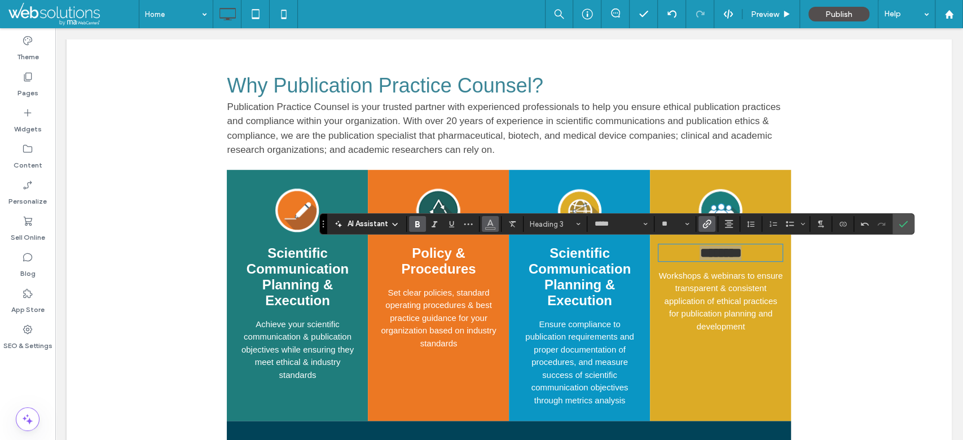
click at [492, 225] on use "Color" at bounding box center [490, 223] width 6 height 6
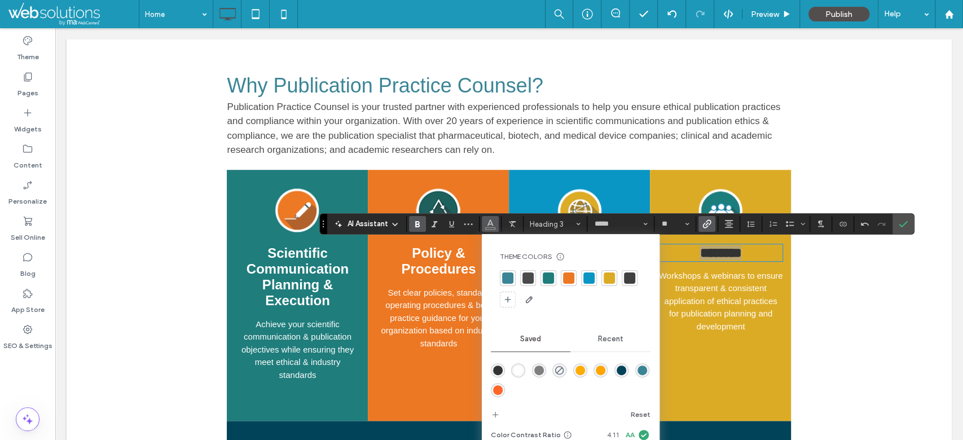
drag, startPoint x: 517, startPoint y: 374, endPoint x: 470, endPoint y: 342, distance: 56.3
click at [517, 374] on div "rgba(255,255,255,1)" at bounding box center [518, 370] width 10 height 10
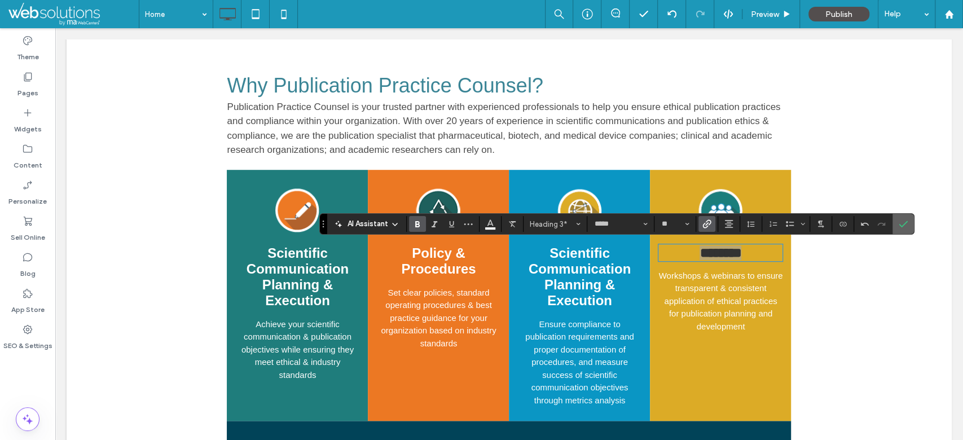
drag, startPoint x: 896, startPoint y: 223, endPoint x: 832, endPoint y: 199, distance: 67.9
click at [896, 223] on label "Confirm" at bounding box center [902, 224] width 17 height 20
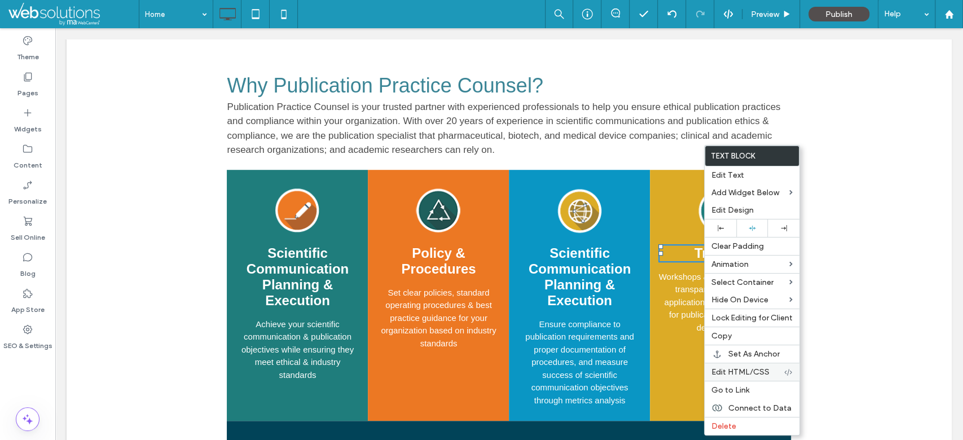
click at [738, 374] on span "Edit HTML/CSS" at bounding box center [740, 372] width 58 height 10
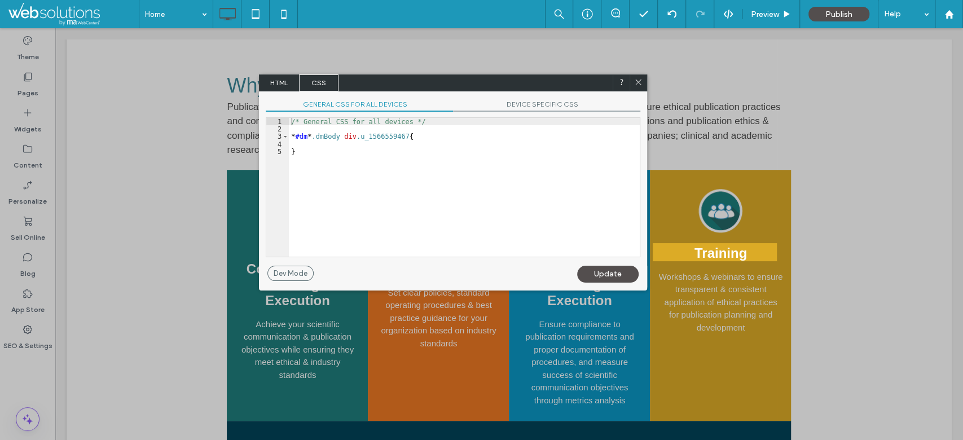
click at [287, 82] on span "HTML" at bounding box center [278, 82] width 39 height 17
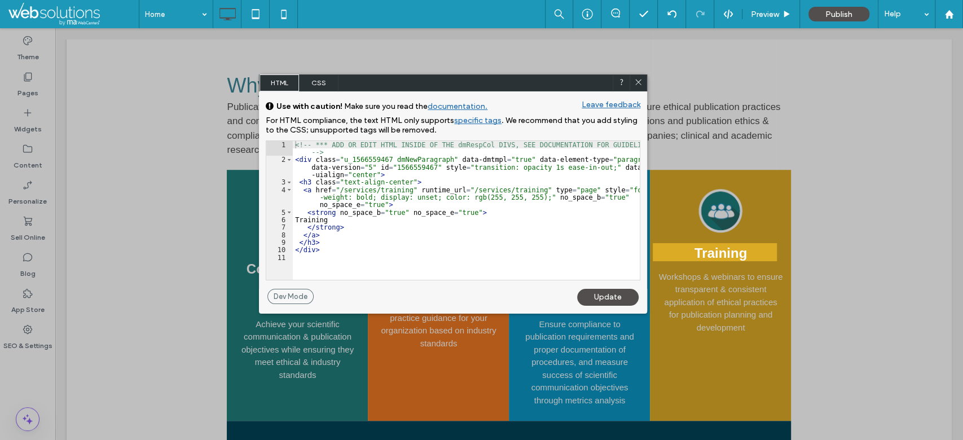
click at [341, 163] on div "<!-- *** ADD OR EDIT HTML INSIDE OF THE dmRespCol DIVS, SEE DOCUMENTATION FOR G…" at bounding box center [466, 221] width 347 height 161
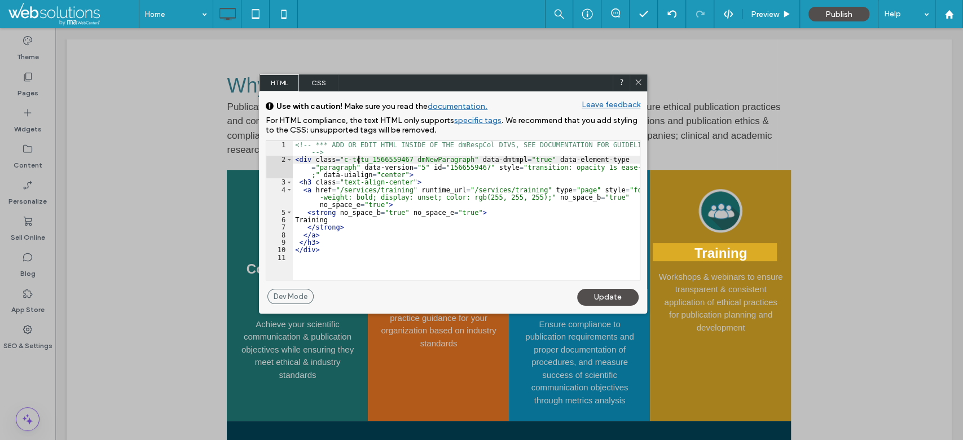
type textarea "**"
click at [595, 300] on div "Update" at bounding box center [607, 297] width 61 height 17
click at [590, 300] on div "Update" at bounding box center [607, 297] width 61 height 17
click at [298, 298] on div "Dev Mode" at bounding box center [290, 296] width 46 height 15
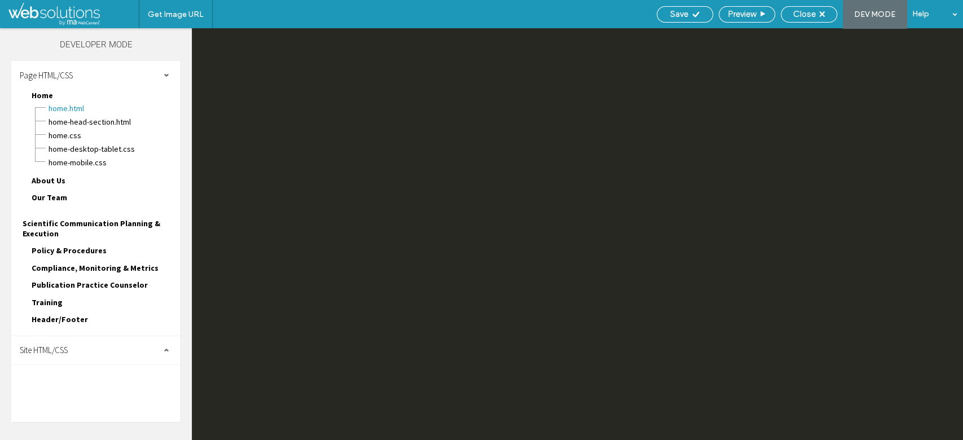
scroll to position [1403, 0]
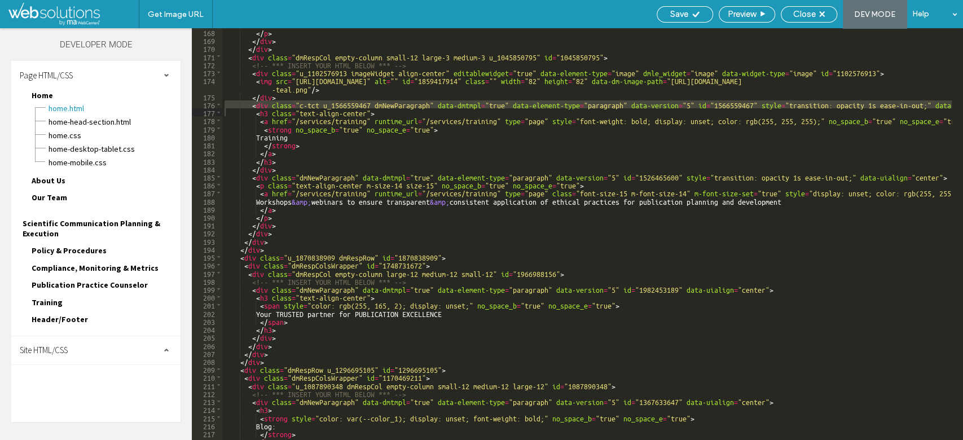
click at [101, 344] on div "Site HTML/CSS" at bounding box center [95, 350] width 169 height 28
click at [87, 407] on span "site-theme.css" at bounding box center [116, 412] width 128 height 11
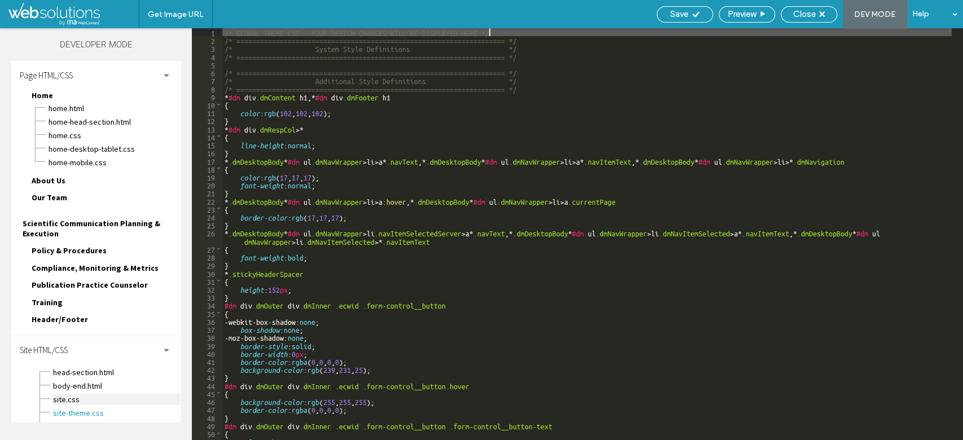
click at [86, 394] on span "site.css" at bounding box center [116, 399] width 128 height 11
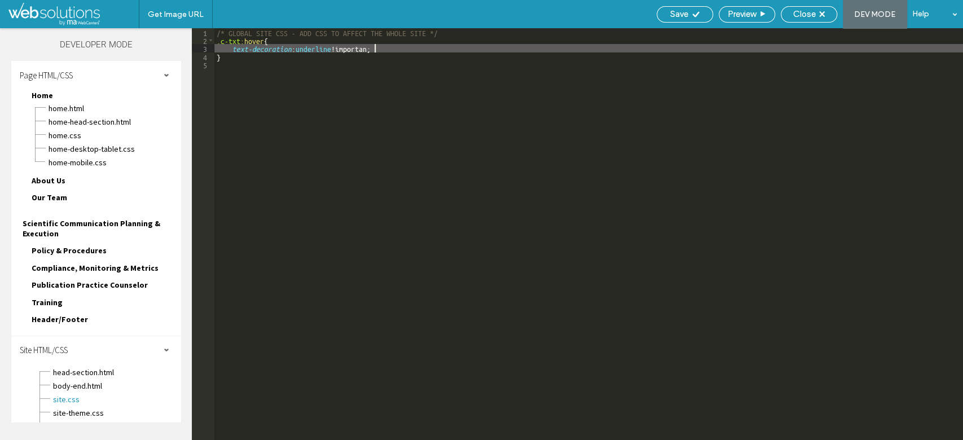
type textarea "**"
click at [681, 7] on div "Save" at bounding box center [684, 14] width 56 height 16
click at [681, 15] on span "Save" at bounding box center [679, 14] width 18 height 10
click at [681, 14] on span "Save" at bounding box center [679, 14] width 18 height 10
click at [744, 12] on span "Preview" at bounding box center [741, 14] width 28 height 10
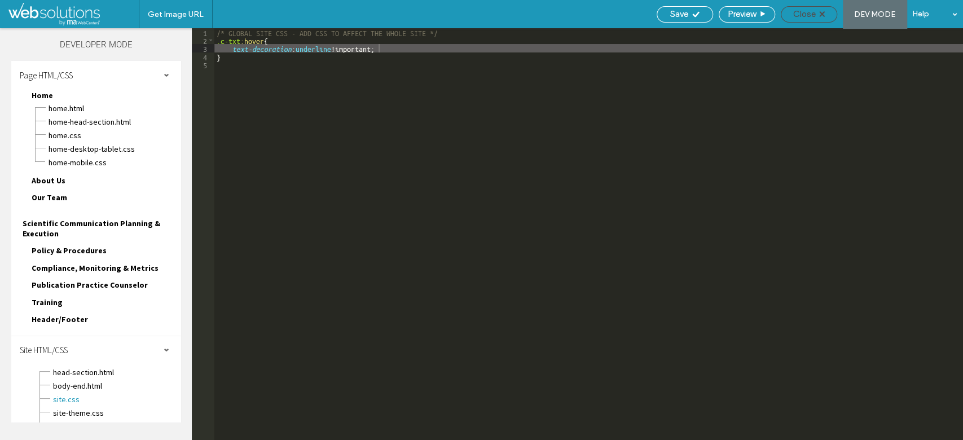
click at [808, 16] on span "Close" at bounding box center [804, 14] width 23 height 10
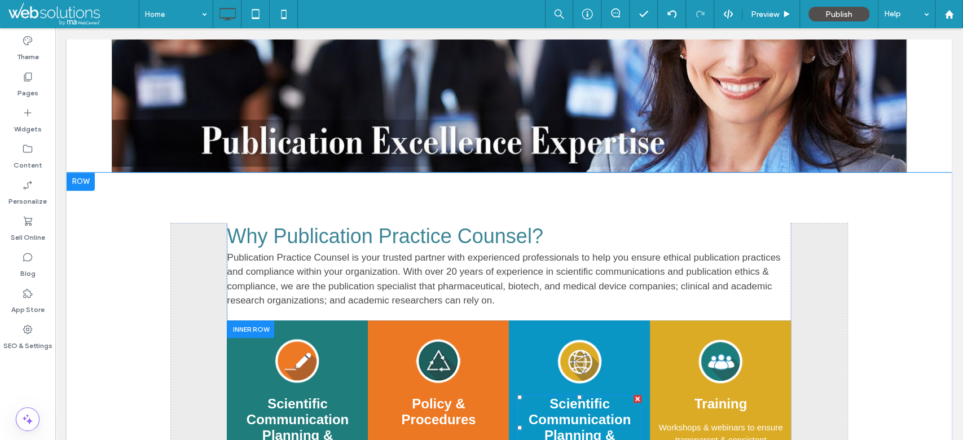
scroll to position [451, 0]
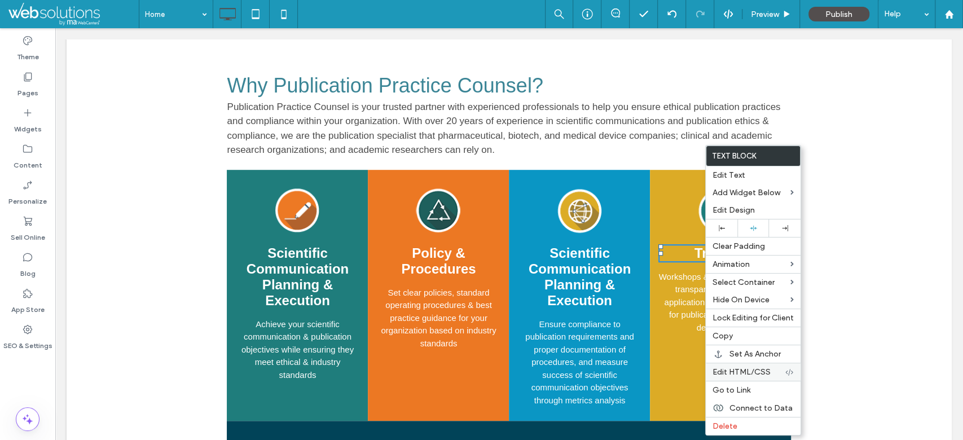
click at [742, 372] on span "Edit HTML/CSS" at bounding box center [741, 372] width 58 height 10
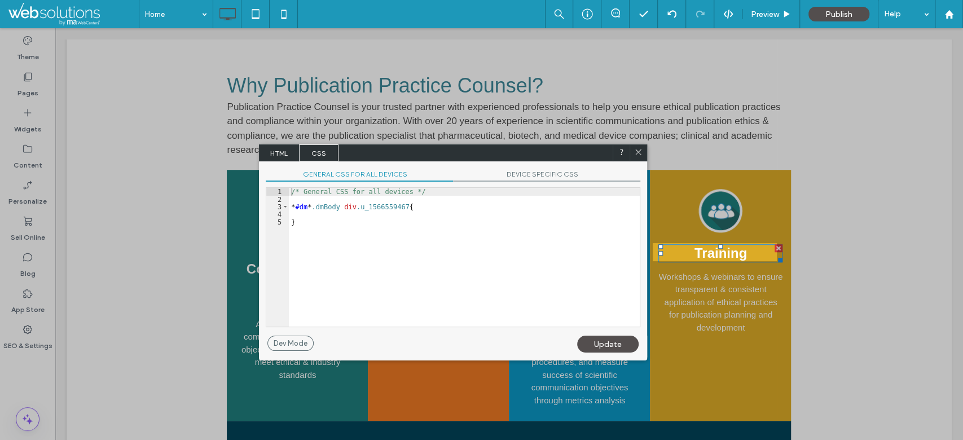
click at [281, 149] on span "HTML" at bounding box center [278, 152] width 39 height 17
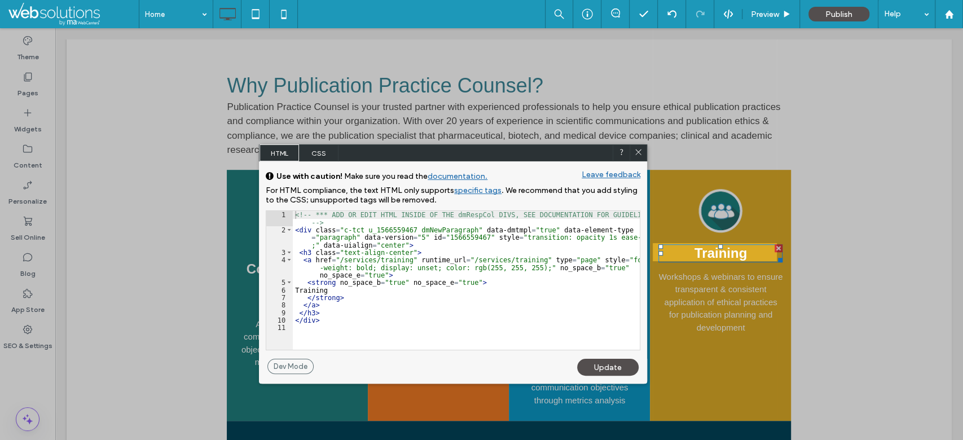
click at [642, 149] on icon at bounding box center [638, 152] width 8 height 8
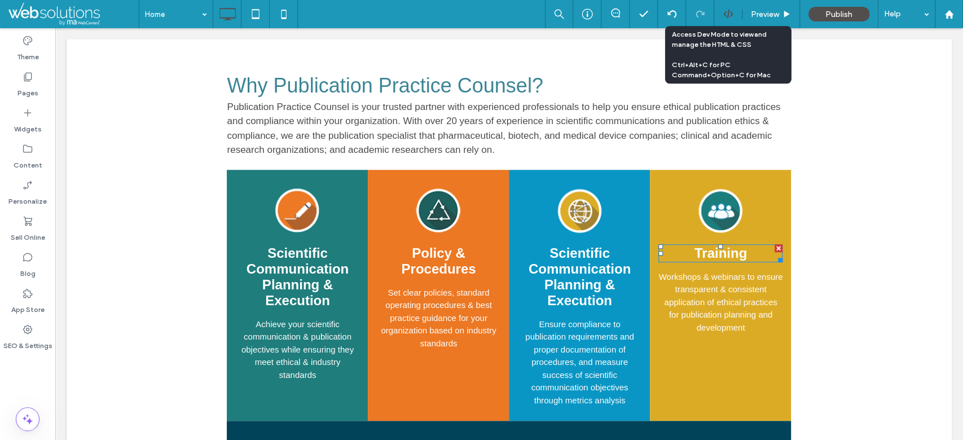
click at [725, 12] on use at bounding box center [727, 14] width 9 height 9
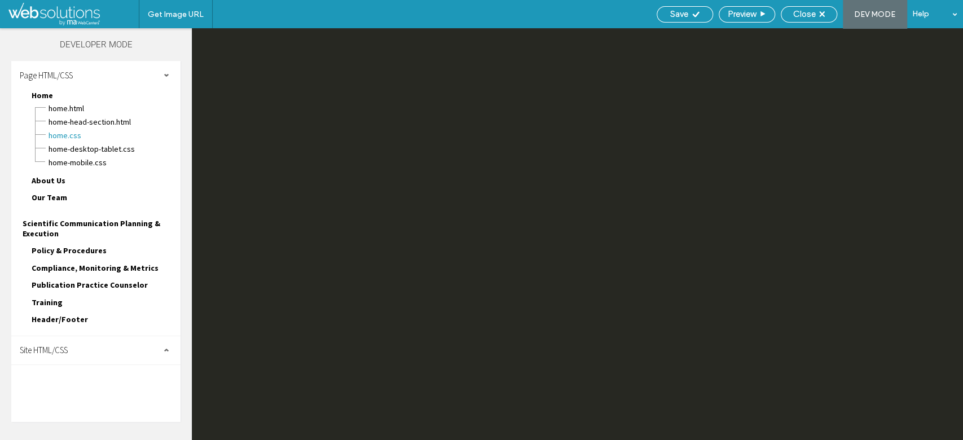
scroll to position [0, 0]
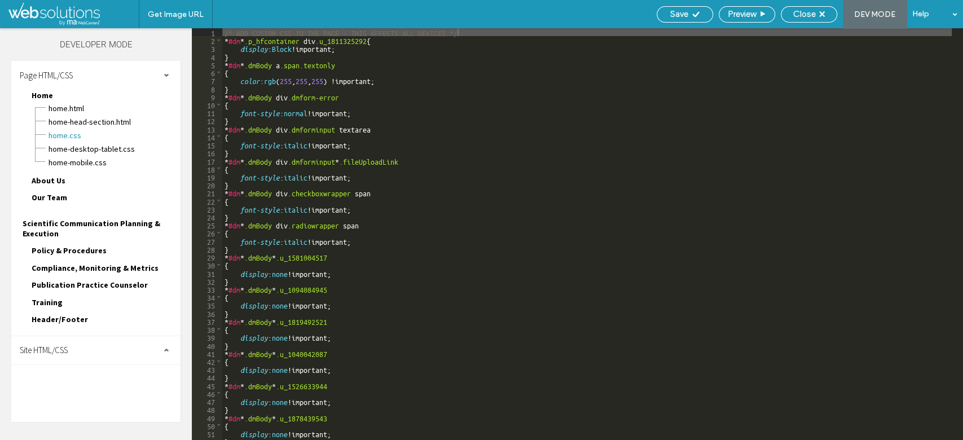
click at [99, 339] on div "Site HTML/CSS" at bounding box center [95, 350] width 169 height 28
click at [91, 394] on span "site.css" at bounding box center [116, 399] width 128 height 11
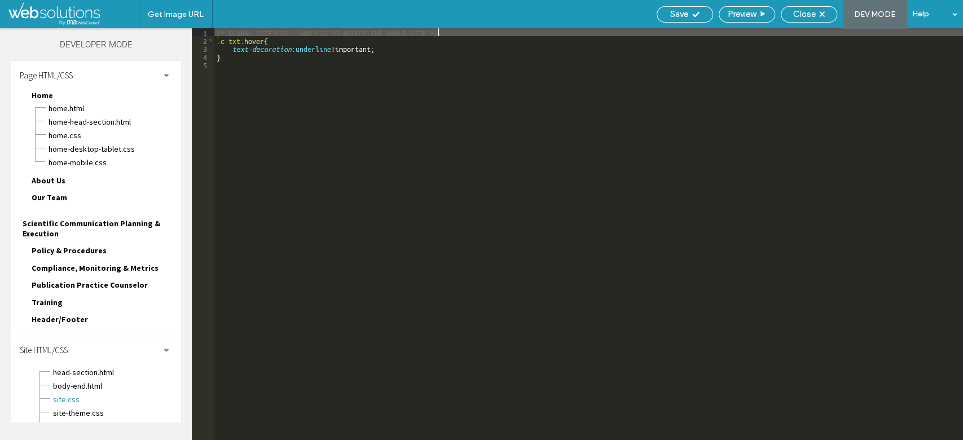
click at [241, 43] on div "/* GLOBAL SITE CSS - ADD CSS TO AFFECT THE WHOLE SITE */ .c-txt :hover { text-d…" at bounding box center [588, 241] width 748 height 427
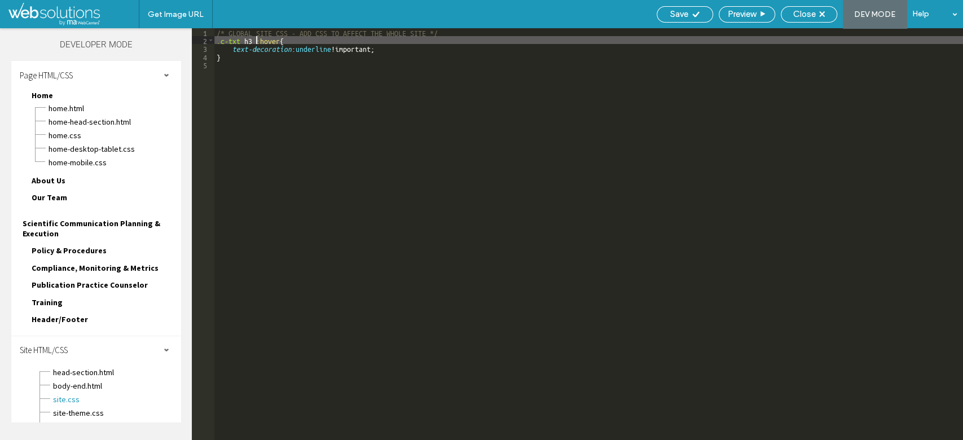
type textarea "**"
drag, startPoint x: 664, startPoint y: 6, endPoint x: 597, endPoint y: 50, distance: 79.5
click at [663, 6] on div "Save" at bounding box center [684, 14] width 56 height 16
click at [672, 11] on span "Save" at bounding box center [679, 14] width 18 height 10
click at [680, 12] on div at bounding box center [481, 220] width 963 height 440
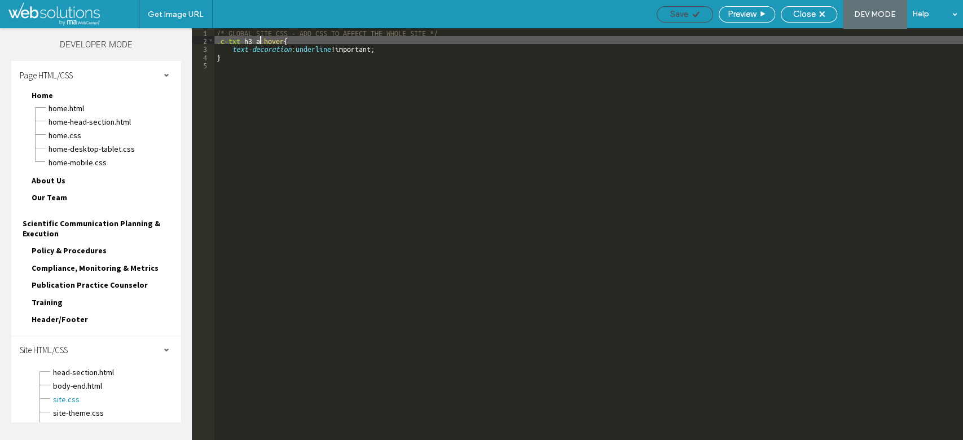
drag, startPoint x: 677, startPoint y: 15, endPoint x: 667, endPoint y: 16, distance: 10.2
click at [677, 16] on span "Save" at bounding box center [679, 14] width 18 height 10
click at [801, 8] on div "Close" at bounding box center [809, 14] width 56 height 16
click at [793, 17] on span "Close" at bounding box center [804, 14] width 23 height 10
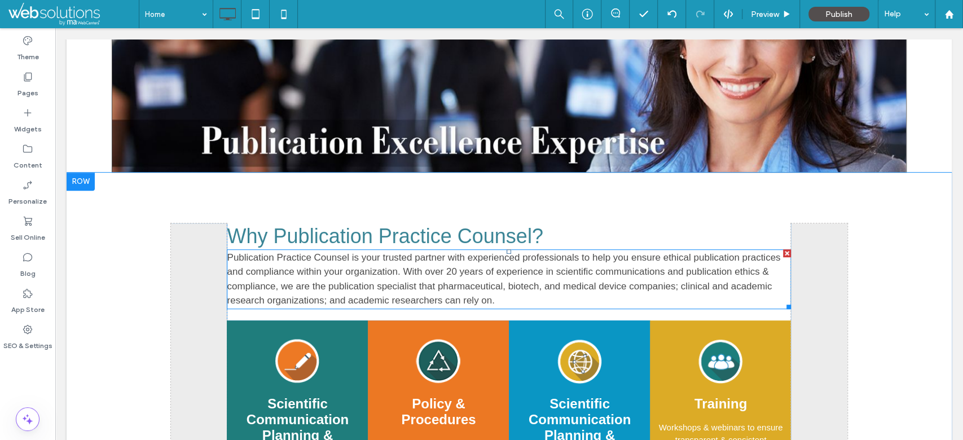
scroll to position [451, 0]
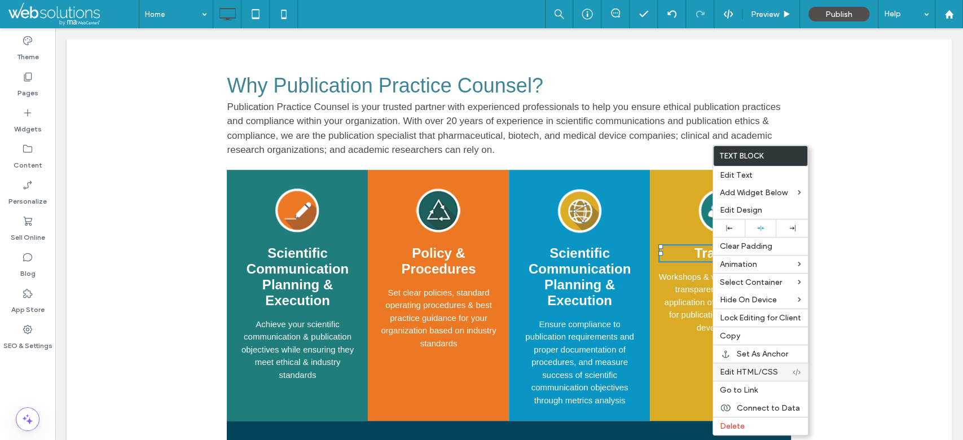
click at [759, 364] on div "Edit HTML/CSS" at bounding box center [760, 372] width 95 height 18
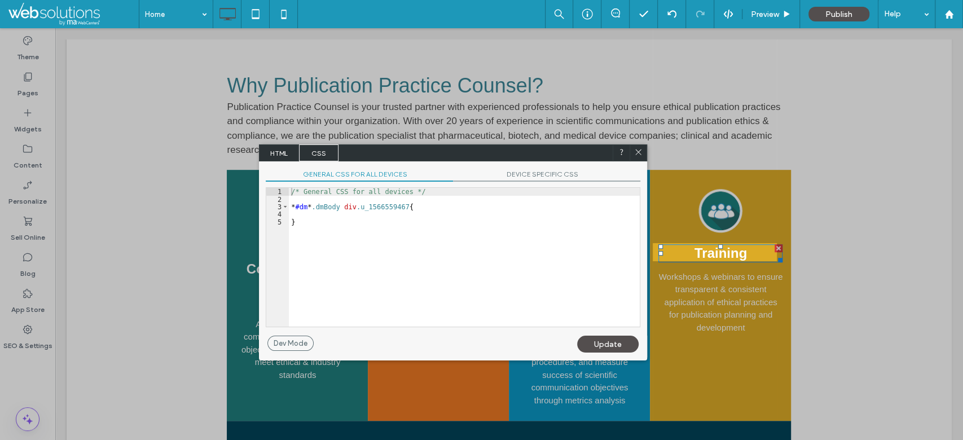
click at [288, 151] on span "HTML" at bounding box center [278, 152] width 39 height 17
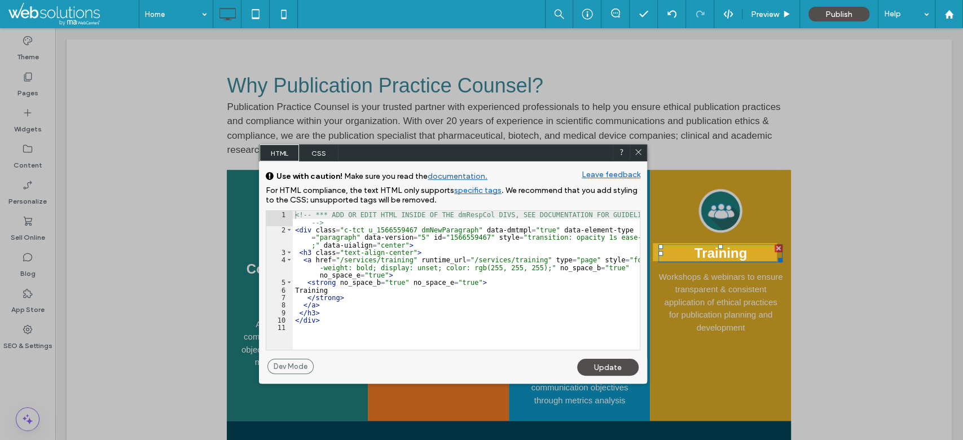
click at [303, 156] on span "CSS" at bounding box center [318, 152] width 39 height 17
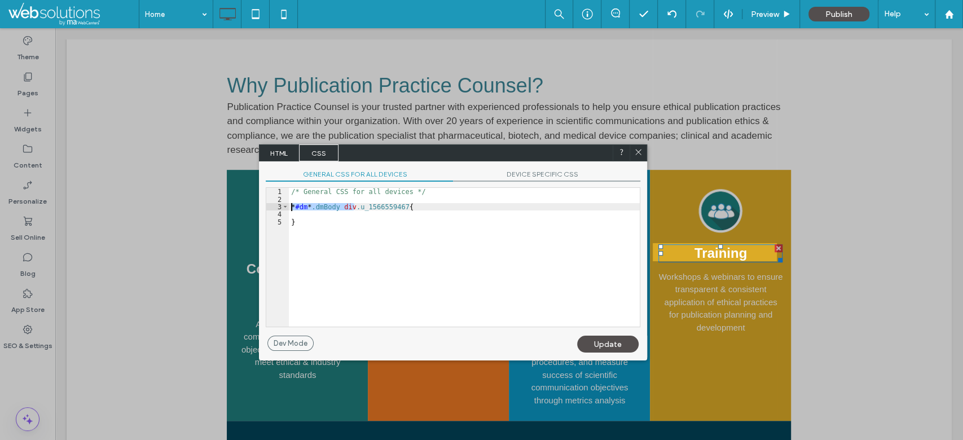
drag, startPoint x: 354, startPoint y: 208, endPoint x: 262, endPoint y: 207, distance: 92.5
click at [262, 207] on div "GENERAL CSS FOR ALL DEVICES DEVICE SPECIFIC CSS Use with caution! Make sure you…" at bounding box center [453, 248] width 388 height 174
click at [290, 345] on div "Dev Mode" at bounding box center [290, 343] width 46 height 15
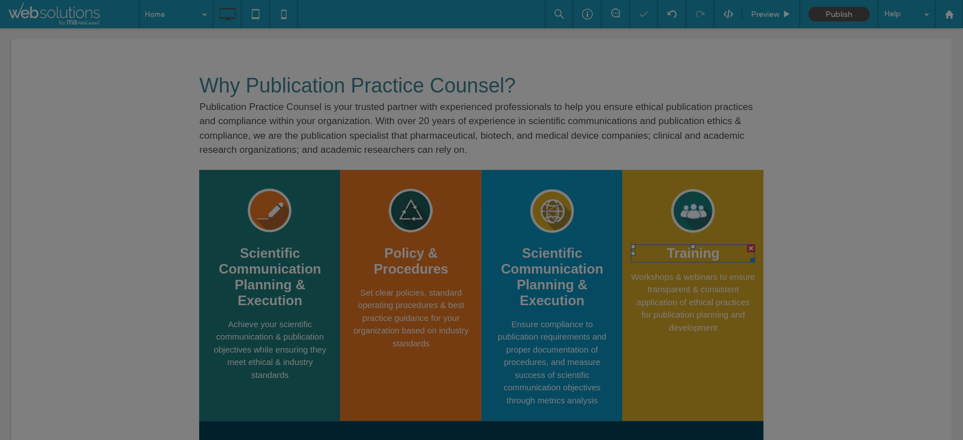
scroll to position [0, 0]
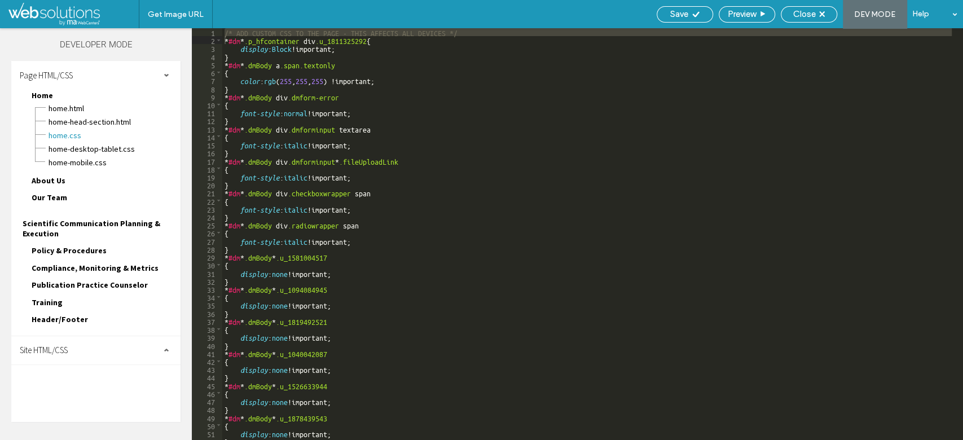
click at [89, 336] on div "Site HTML/CSS" at bounding box center [95, 350] width 169 height 28
click at [86, 394] on span "site.css" at bounding box center [116, 399] width 128 height 11
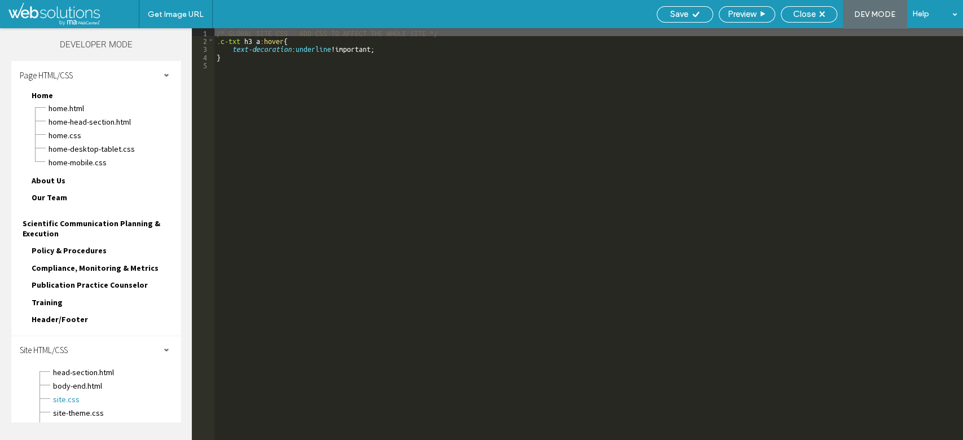
click at [262, 39] on div "/* GLOBAL SITE CSS - ADD CSS TO AFFECT THE WHOLE SITE */ .c-txt h3 a :hover { t…" at bounding box center [588, 241] width 748 height 427
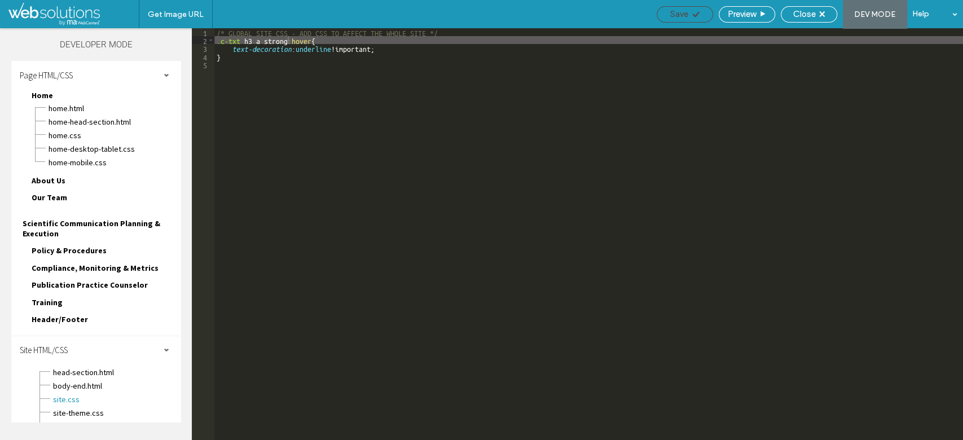
click at [689, 20] on div "Save" at bounding box center [684, 14] width 56 height 16
click at [694, 16] on use at bounding box center [695, 14] width 7 height 6
click at [691, 14] on div at bounding box center [481, 220] width 963 height 440
click at [218, 45] on div "/* GLOBAL SITE CSS - ADD CSS TO AFFECT THE WHOLE SITE */ .c-txt h3 a strong :ho…" at bounding box center [588, 241] width 748 height 427
click at [682, 12] on span "Save" at bounding box center [679, 14] width 18 height 10
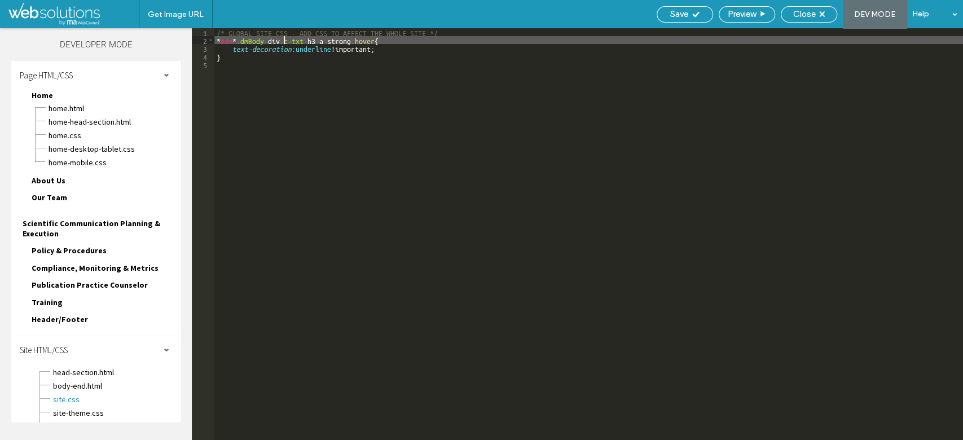
click at [318, 41] on div "/* GLOBAL SITE CSS - ADD CSS TO AFFECT THE WHOLE SITE */ * #dm * .dmBody div .c…" at bounding box center [588, 241] width 748 height 427
click at [328, 40] on div "/* GLOBAL SITE CSS - ADD CSS TO AFFECT THE WHOLE SITE */ * #dm * .dmBody div .c…" at bounding box center [588, 241] width 748 height 427
click at [697, 12] on use at bounding box center [695, 14] width 7 height 6
click at [334, 37] on div "/* GLOBAL SITE CSS - ADD CSS TO AFFECT THE WHOLE SITE */ * #dm * .dmBody div .c…" at bounding box center [588, 241] width 748 height 427
click at [307, 45] on div "/* GLOBAL SITE CSS - ADD CSS TO AFFECT THE WHOLE SITE */ * #dm * .dmBody div .c…" at bounding box center [588, 241] width 748 height 427
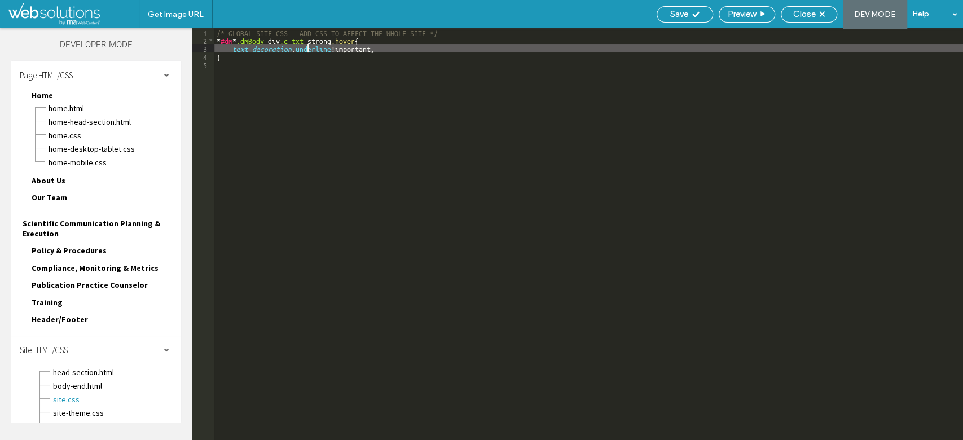
click at [312, 38] on div "/* GLOBAL SITE CSS - ADD CSS TO AFFECT THE WHOLE SITE */ * #dm * .dmBody div .c…" at bounding box center [588, 241] width 748 height 427
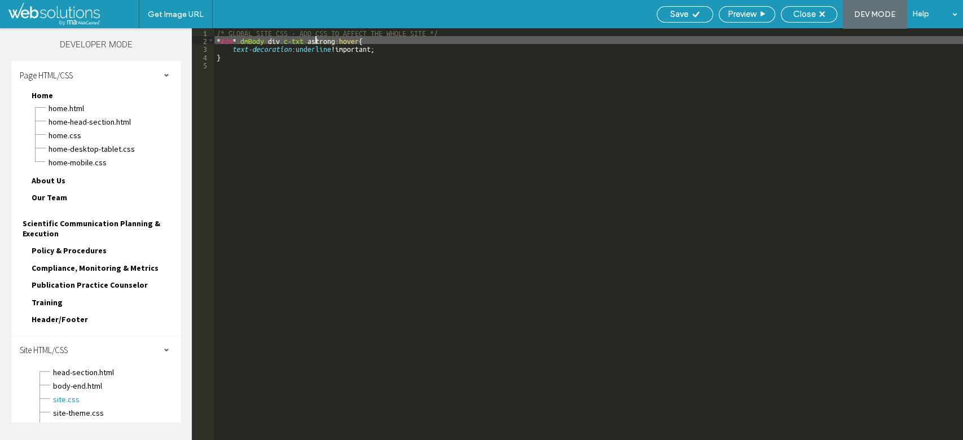
type textarea "**"
click at [662, 19] on div "Save" at bounding box center [684, 14] width 56 height 16
click at [678, 16] on span "Save" at bounding box center [679, 14] width 18 height 10
click at [678, 15] on span "Save" at bounding box center [679, 14] width 18 height 10
click at [678, 14] on span "Save" at bounding box center [679, 14] width 18 height 10
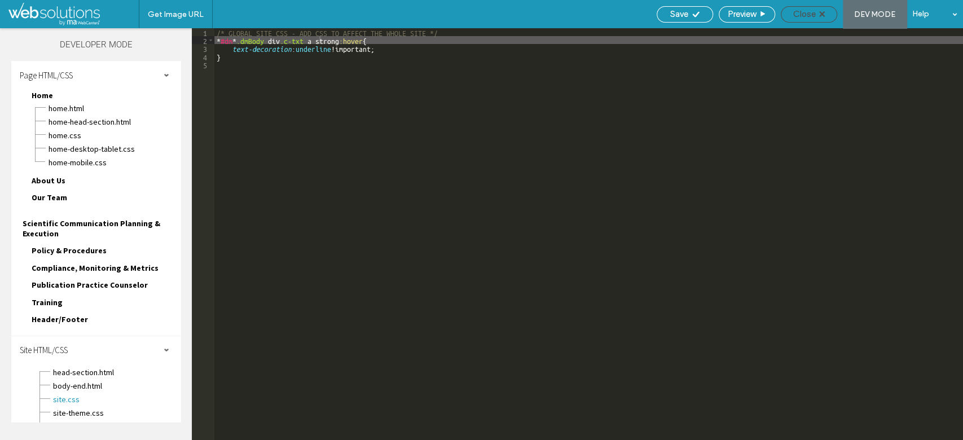
click at [790, 9] on div "Close" at bounding box center [808, 14] width 55 height 10
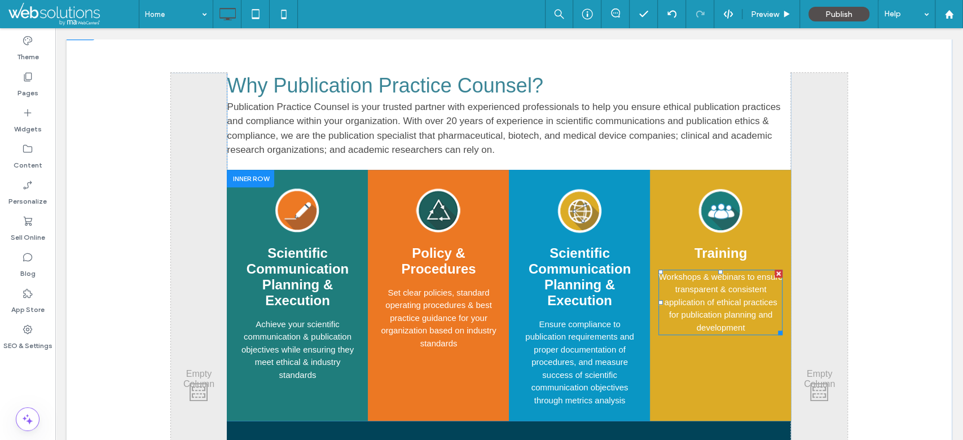
scroll to position [601, 0]
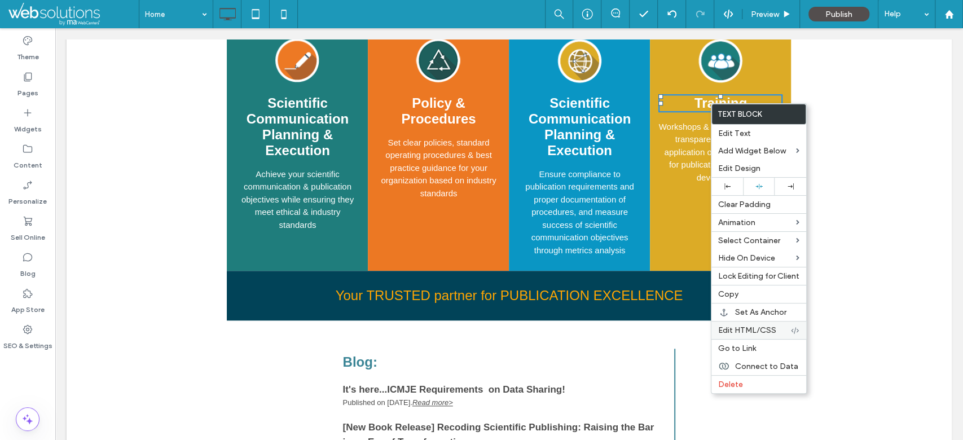
click at [738, 326] on span "Edit HTML/CSS" at bounding box center [747, 330] width 58 height 10
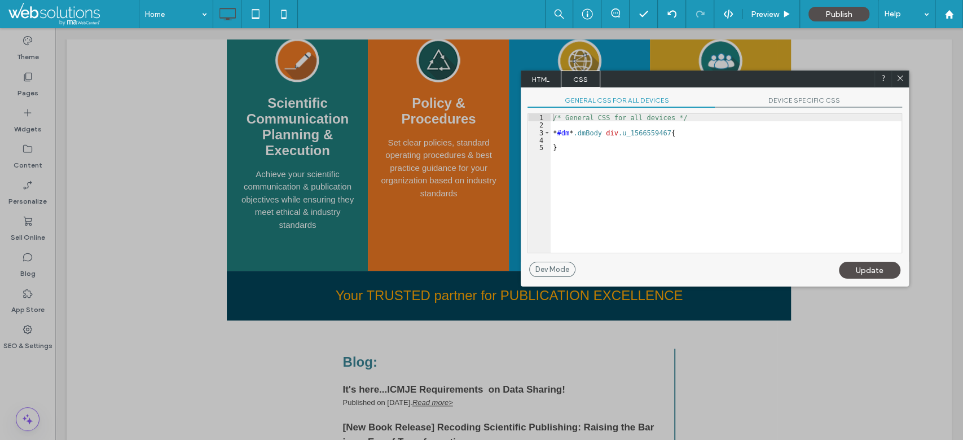
click at [554, 85] on span "HTML" at bounding box center [540, 78] width 39 height 17
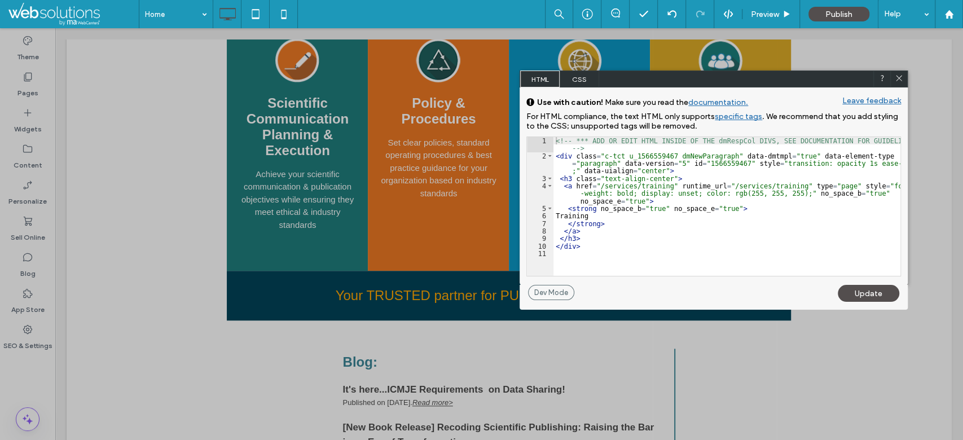
click at [615, 157] on div "<!-- *** ADD OR EDIT HTML INSIDE OF THE dmRespCol DIVS, SEE DOCUMENTATION FOR G…" at bounding box center [726, 217] width 347 height 161
type textarea "**"
click at [865, 292] on div "Update" at bounding box center [867, 293] width 61 height 17
click at [898, 77] on use at bounding box center [899, 79] width 6 height 6
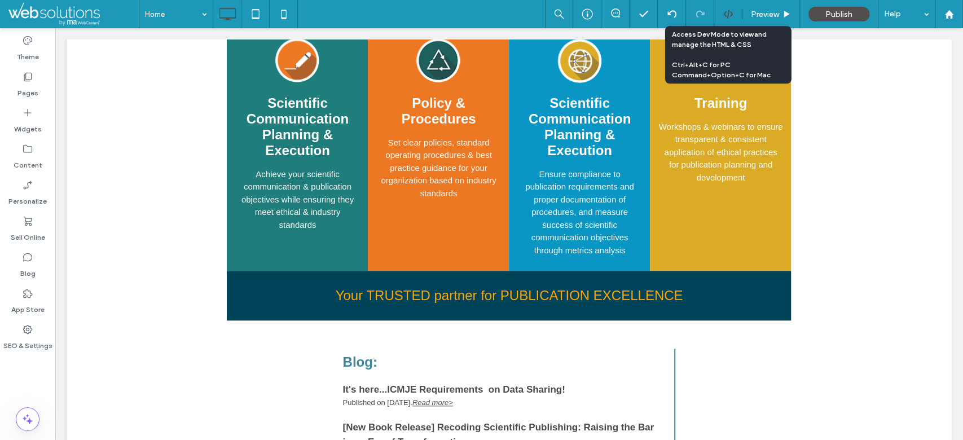
click at [733, 11] on icon at bounding box center [728, 14] width 10 height 10
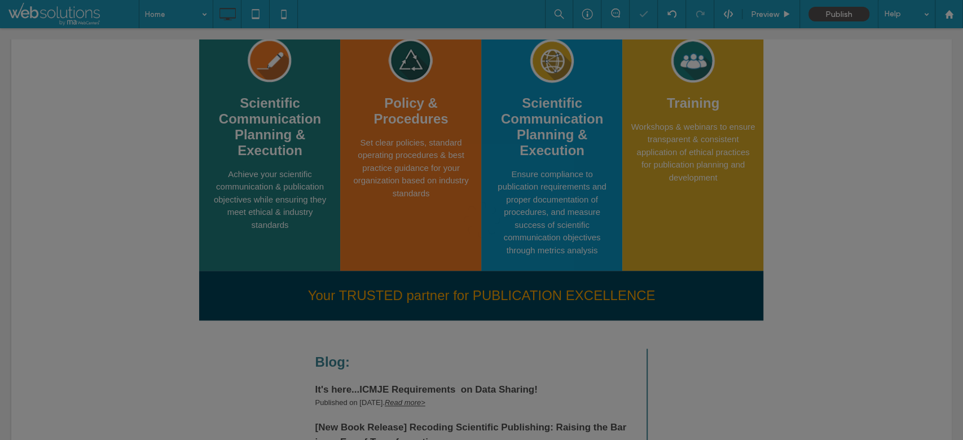
scroll to position [0, 0]
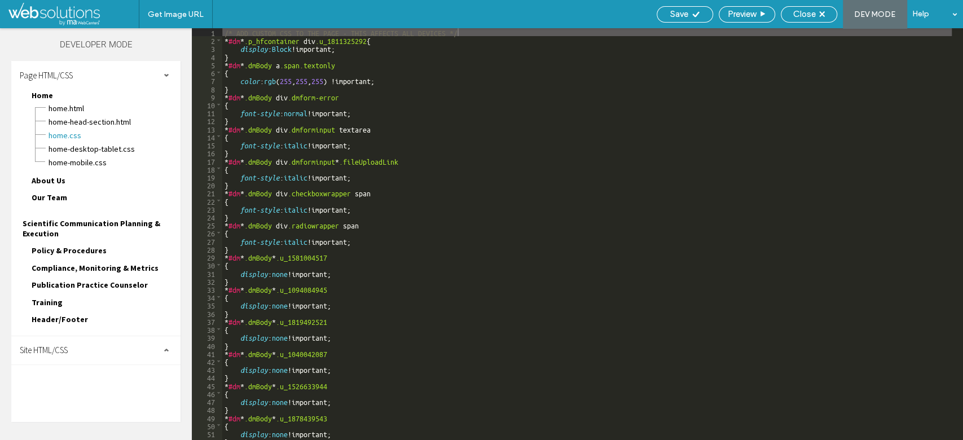
click at [91, 340] on div "Site HTML/CSS" at bounding box center [95, 350] width 169 height 28
click at [77, 394] on span "site.css" at bounding box center [116, 399] width 128 height 11
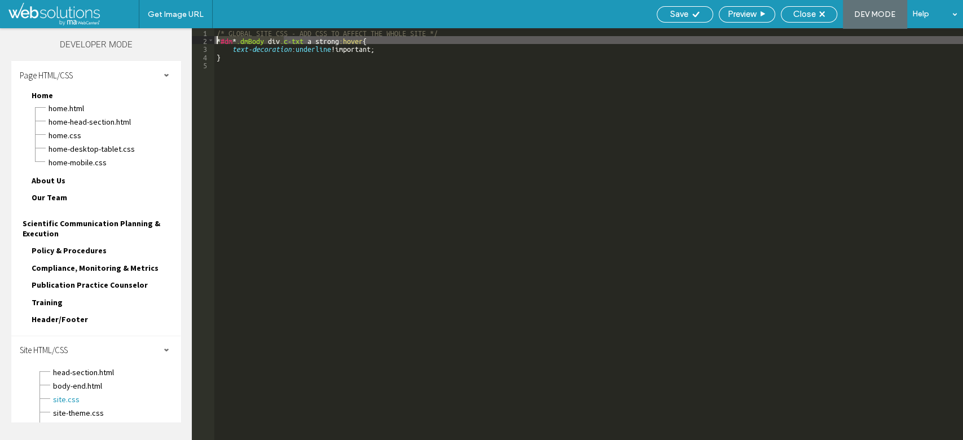
drag, startPoint x: 285, startPoint y: 37, endPoint x: 126, endPoint y: 45, distance: 158.7
click at [126, 45] on div "Theme Pages Widgets Content Personalize Sell Online Blog App Store SEO & Settin…" at bounding box center [481, 234] width 963 height 412
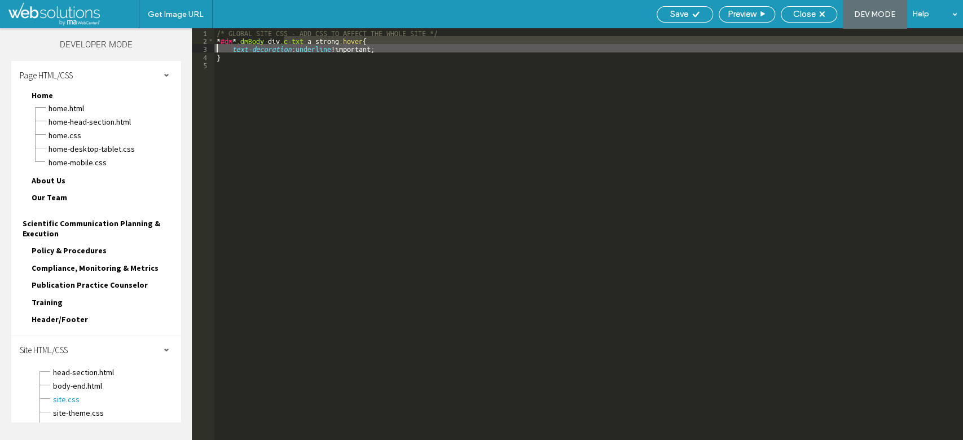
click at [285, 42] on div "/* GLOBAL SITE CSS - ADD CSS TO AFFECT THE WHOLE SITE */ * #dm * .dmBody div .c…" at bounding box center [588, 234] width 748 height 412
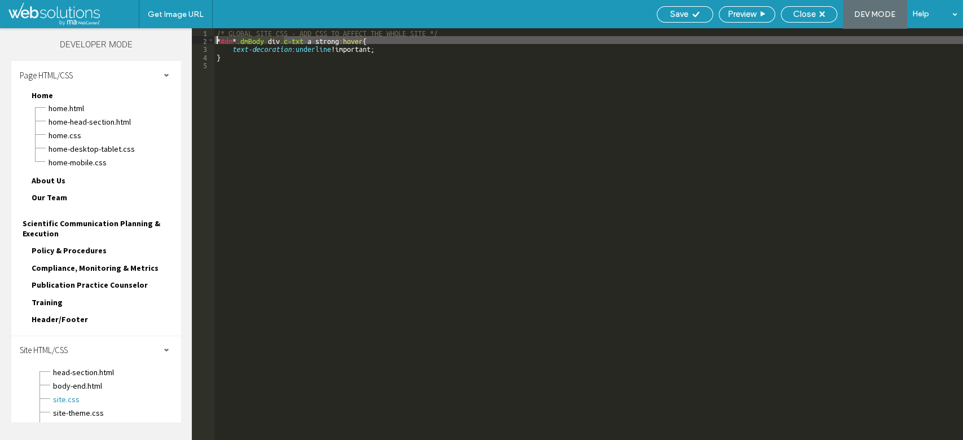
drag, startPoint x: 284, startPoint y: 42, endPoint x: 172, endPoint y: 46, distance: 112.3
click at [170, 43] on div "Theme Pages Widgets Content Personalize Sell Online Blog App Store SEO & Settin…" at bounding box center [481, 234] width 963 height 412
click at [699, 13] on div "Save" at bounding box center [684, 14] width 55 height 10
click at [817, 22] on div "Save Preview Close DEV MODE Help" at bounding box center [807, 14] width 312 height 28
click at [817, 19] on div "Close" at bounding box center [809, 14] width 56 height 16
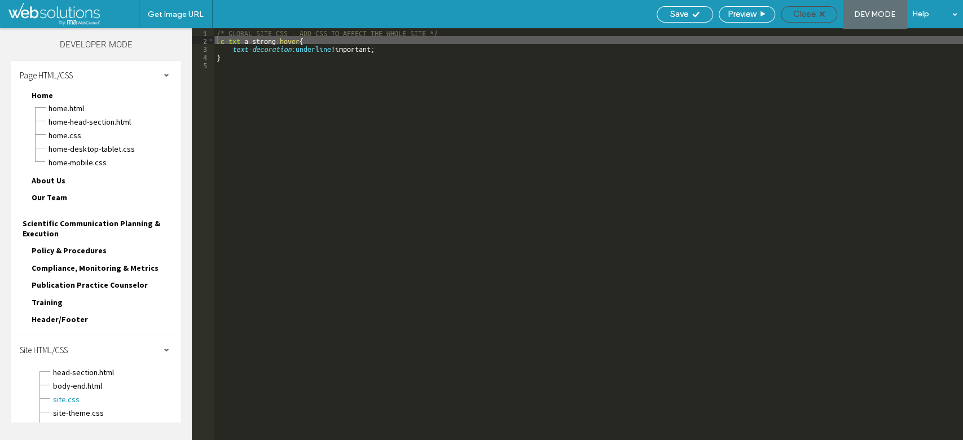
click at [799, 14] on span "Close" at bounding box center [804, 14] width 23 height 10
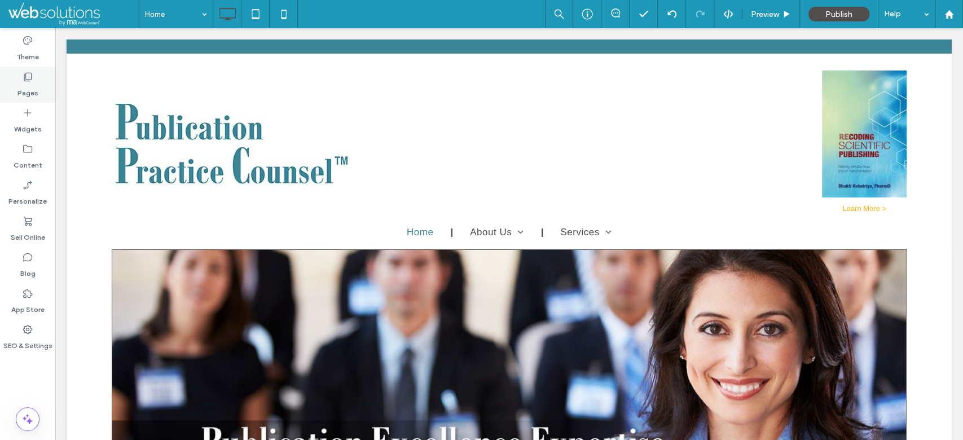
click at [43, 74] on div "Pages" at bounding box center [27, 85] width 55 height 36
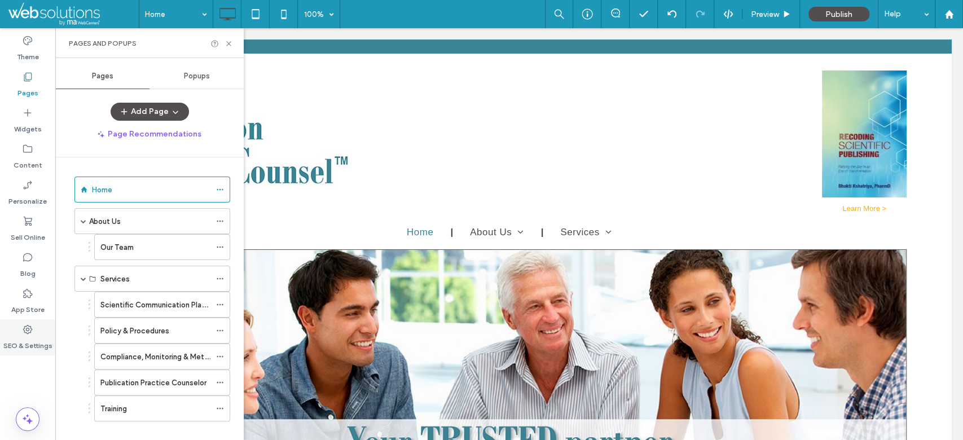
click at [19, 336] on label "SEO & Settings" at bounding box center [27, 343] width 49 height 16
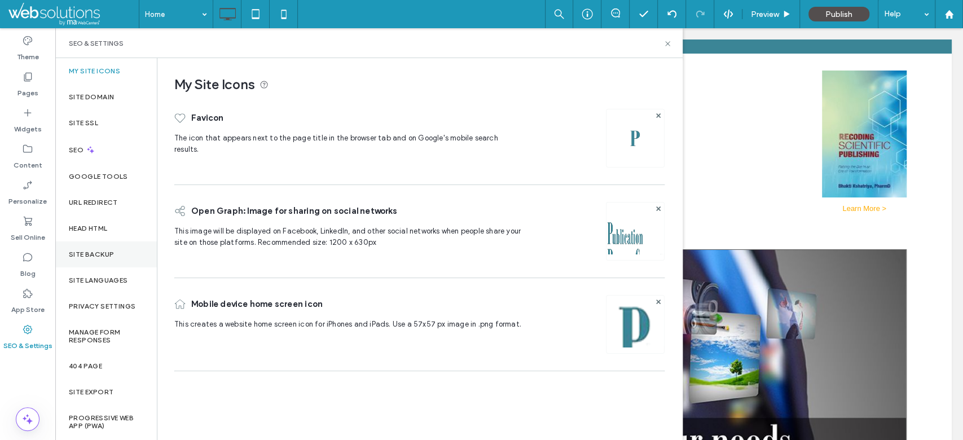
click at [114, 252] on div "Site Backup" at bounding box center [106, 254] width 102 height 26
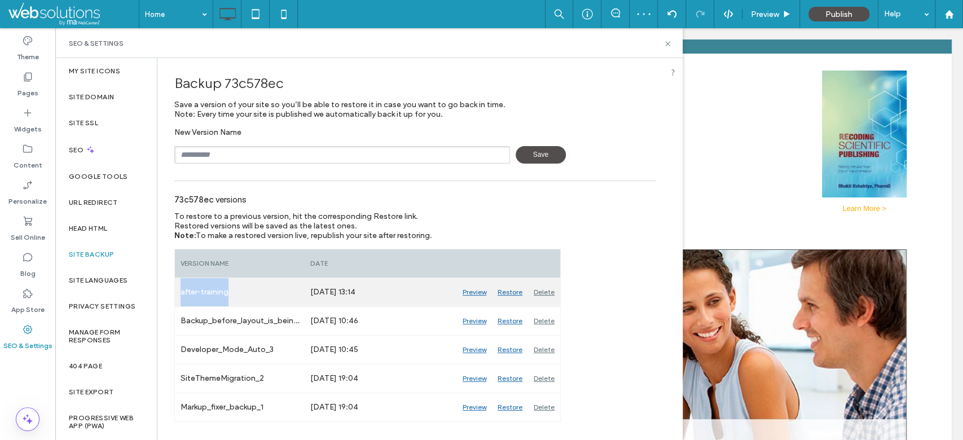
drag, startPoint x: 235, startPoint y: 296, endPoint x: 178, endPoint y: 294, distance: 56.4
click at [178, 294] on div "after-training" at bounding box center [240, 292] width 130 height 28
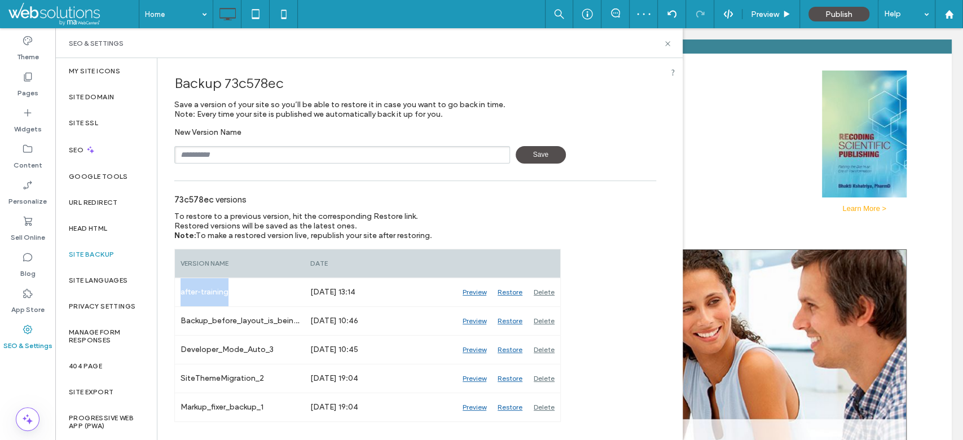
copy div "after-training"
click at [225, 152] on input "text" at bounding box center [342, 154] width 336 height 17
paste input "**********"
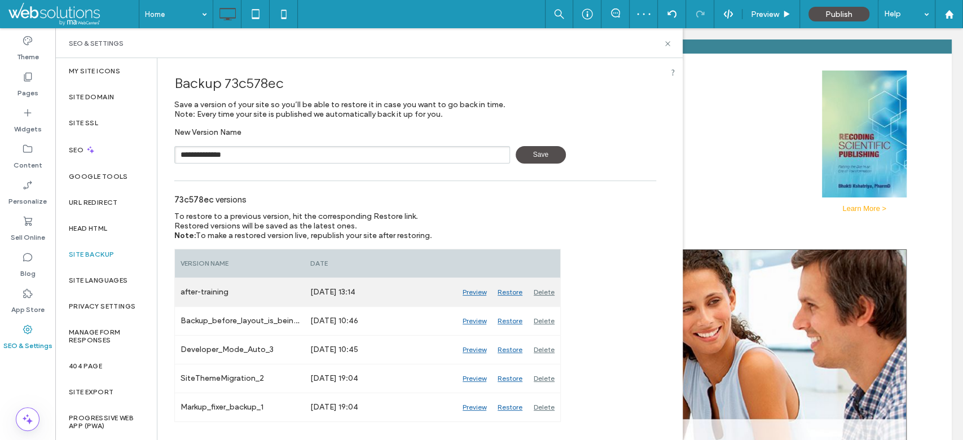
type input "**********"
click at [537, 298] on div "Delete" at bounding box center [544, 292] width 32 height 28
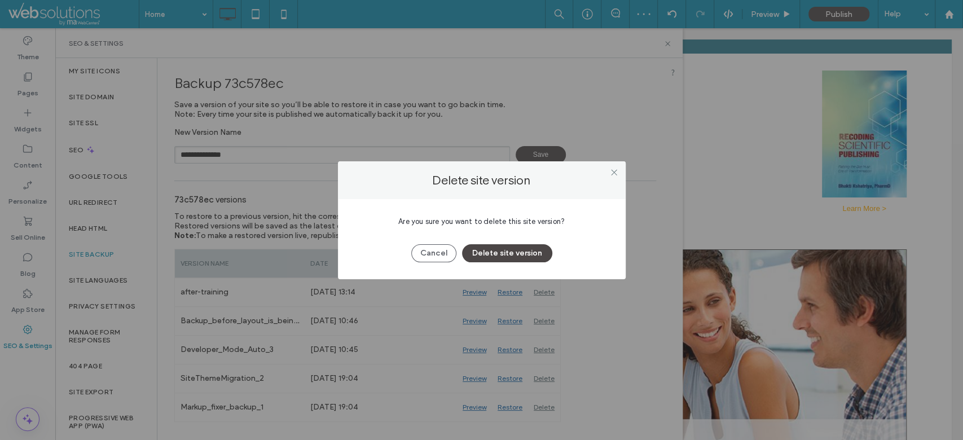
click at [479, 257] on button "Delete site version" at bounding box center [507, 253] width 90 height 18
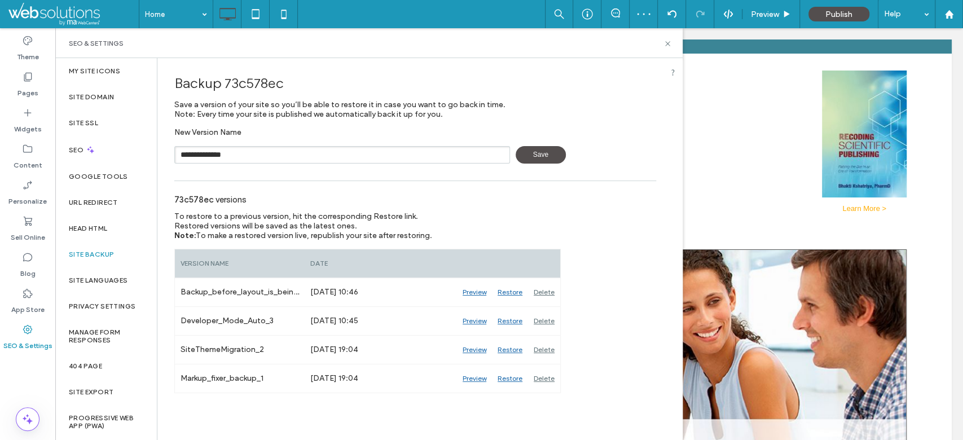
click at [551, 156] on span "Save" at bounding box center [540, 154] width 50 height 17
